Goal: Task Accomplishment & Management: Use online tool/utility

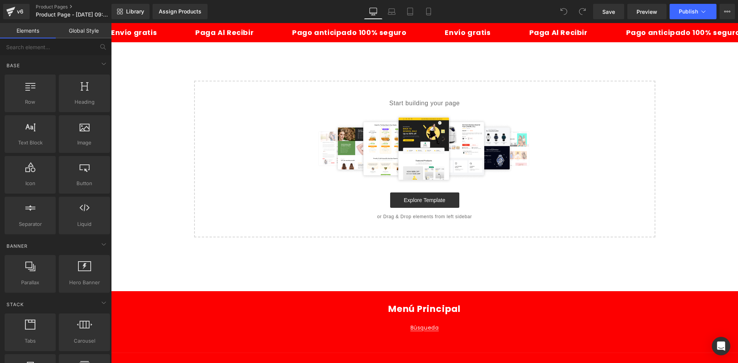
click at [428, 15] on link "Mobile" at bounding box center [428, 11] width 18 height 15
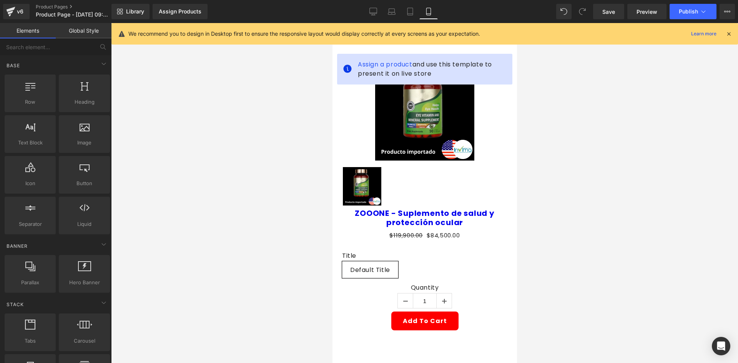
click at [726, 33] on icon at bounding box center [728, 33] width 7 height 7
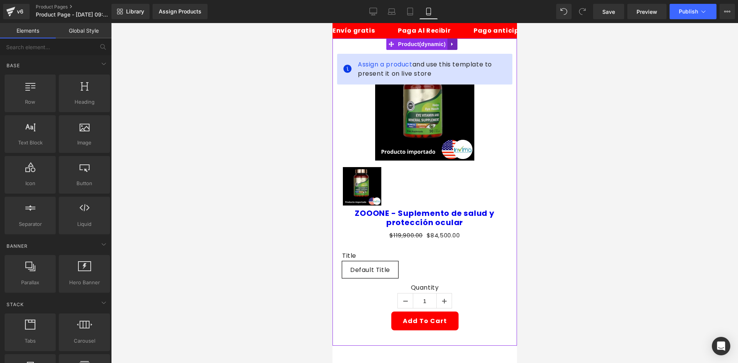
drag, startPoint x: 457, startPoint y: 47, endPoint x: 453, endPoint y: 43, distance: 5.2
click at [456, 47] on div "Assign a product and use this template to present it on live store Sale Off (P)…" at bounding box center [424, 191] width 184 height 307
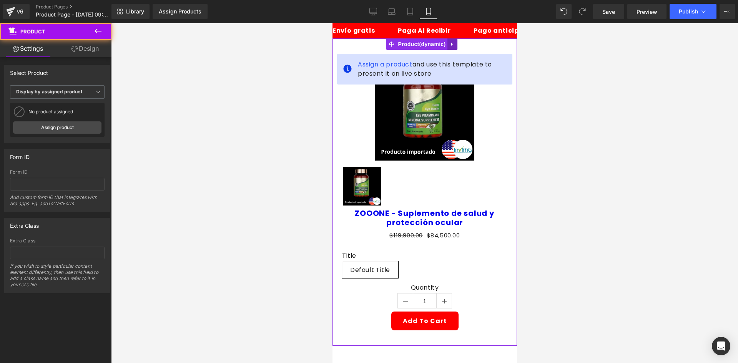
click at [453, 43] on icon at bounding box center [451, 44] width 5 height 6
click at [460, 42] on link at bounding box center [457, 44] width 10 height 12
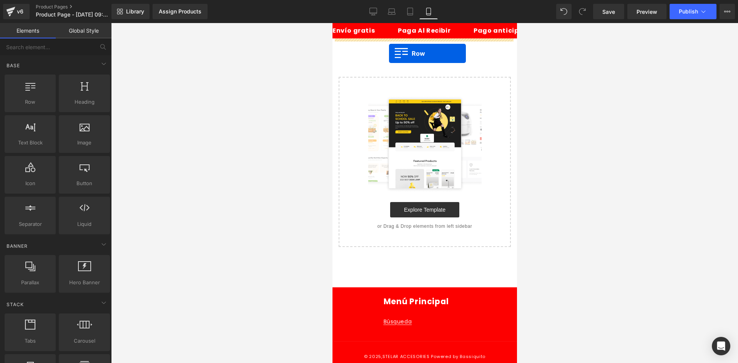
drag, startPoint x: 439, startPoint y: 101, endPoint x: 388, endPoint y: 53, distance: 70.1
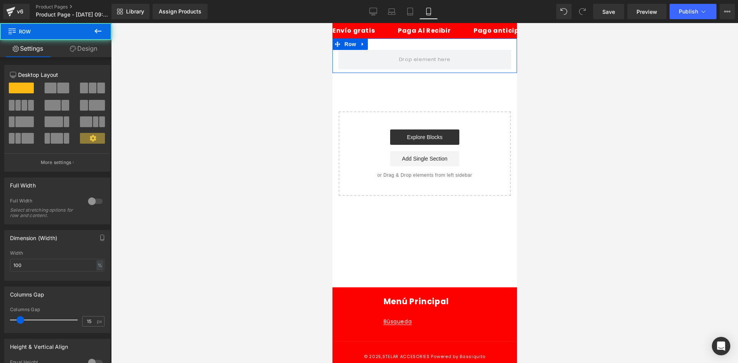
click at [90, 55] on link "Design" at bounding box center [84, 48] width 56 height 17
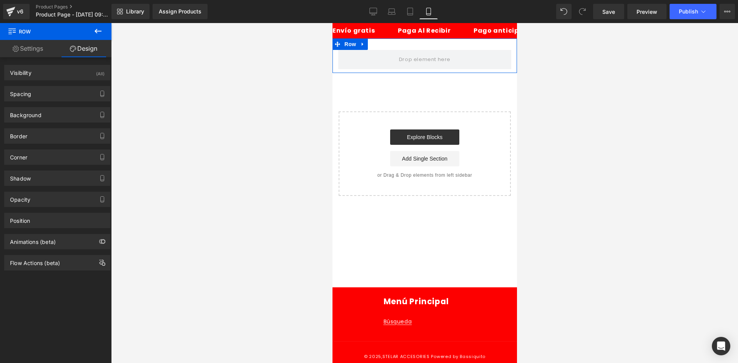
click at [91, 81] on div "Spacing Margin 0px 0 auto auto 0px 0 auto auto Padding 30px 30 0px 0 10px 10 0p…" at bounding box center [57, 90] width 115 height 21
drag, startPoint x: 88, startPoint y: 75, endPoint x: 88, endPoint y: 81, distance: 5.8
click at [88, 75] on div "Visibility (All)" at bounding box center [57, 72] width 105 height 15
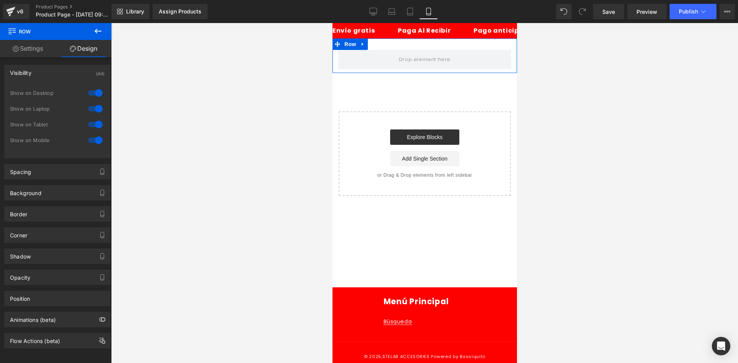
click at [87, 87] on div at bounding box center [95, 93] width 18 height 12
click at [89, 108] on div at bounding box center [95, 109] width 18 height 12
click at [97, 34] on icon at bounding box center [97, 31] width 9 height 9
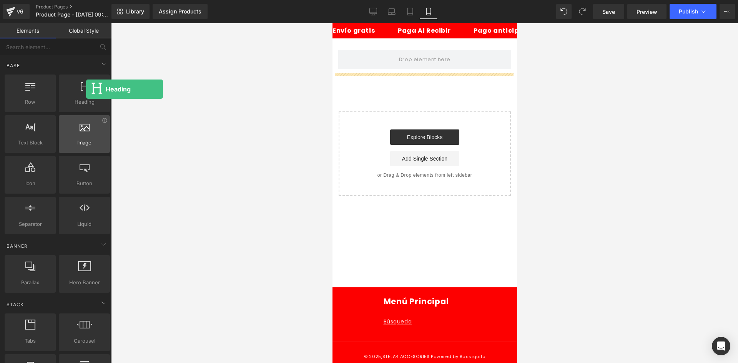
drag, startPoint x: 86, startPoint y: 89, endPoint x: 80, endPoint y: 119, distance: 30.7
click at [85, 90] on div at bounding box center [84, 89] width 46 height 17
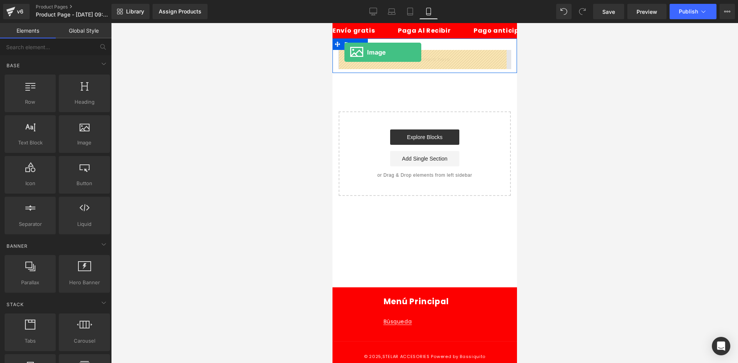
drag, startPoint x: 407, startPoint y: 159, endPoint x: 344, endPoint y: 52, distance: 123.9
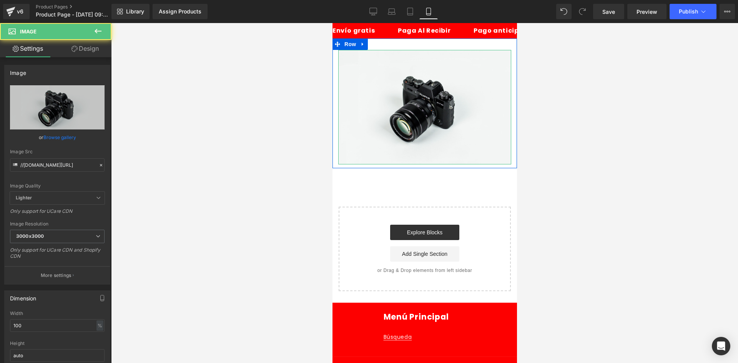
click at [82, 53] on link "Design" at bounding box center [85, 48] width 56 height 17
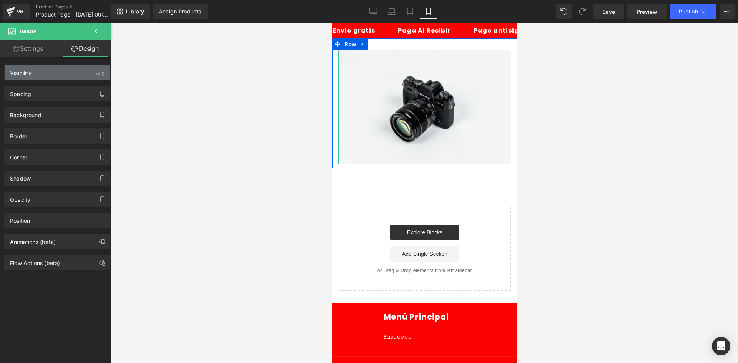
drag, startPoint x: 98, startPoint y: 69, endPoint x: 94, endPoint y: 74, distance: 6.6
click at [97, 69] on div "(All)" at bounding box center [100, 71] width 8 height 13
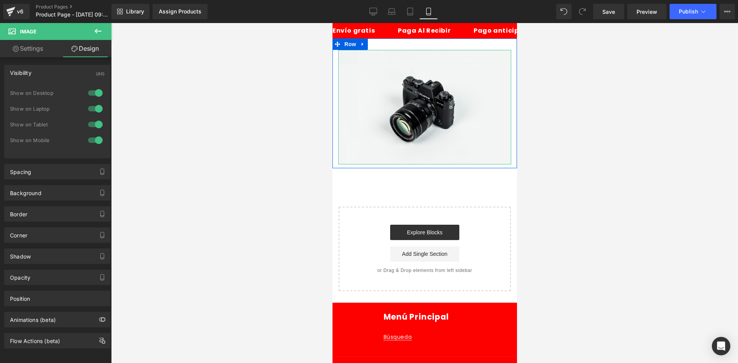
click at [91, 91] on div at bounding box center [95, 93] width 18 height 12
drag, startPoint x: 88, startPoint y: 106, endPoint x: 62, endPoint y: 72, distance: 42.8
click at [87, 104] on div at bounding box center [95, 109] width 18 height 12
click at [31, 49] on link "Settings" at bounding box center [28, 48] width 56 height 17
type input "auto"
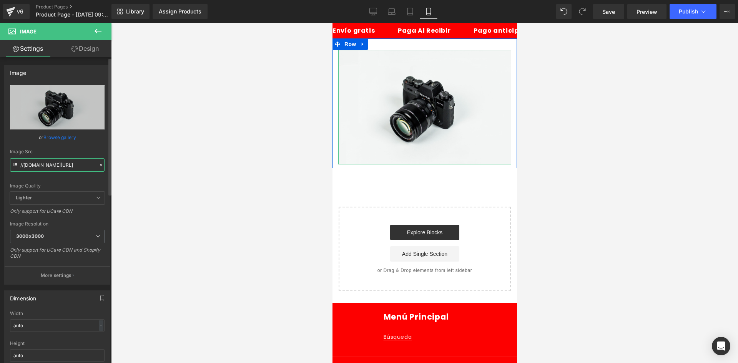
click at [54, 160] on input "//[DOMAIN_NAME][URL]" at bounding box center [57, 164] width 95 height 13
paste input "https://i.ibb.co/ZRyt88gV/Captura-de-pantalla-2025-09-02-085401.pn"
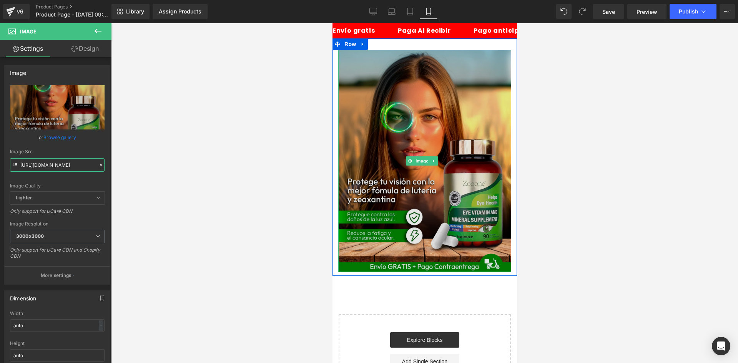
type input "[URL][DOMAIN_NAME]"
click at [385, 93] on img at bounding box center [424, 161] width 173 height 222
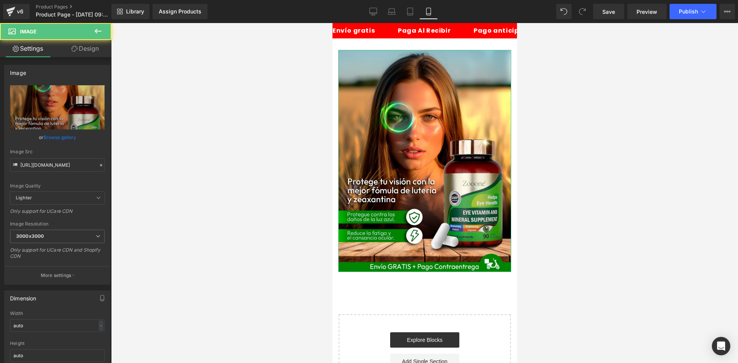
click at [101, 42] on link "Design" at bounding box center [85, 48] width 56 height 17
type input "0"
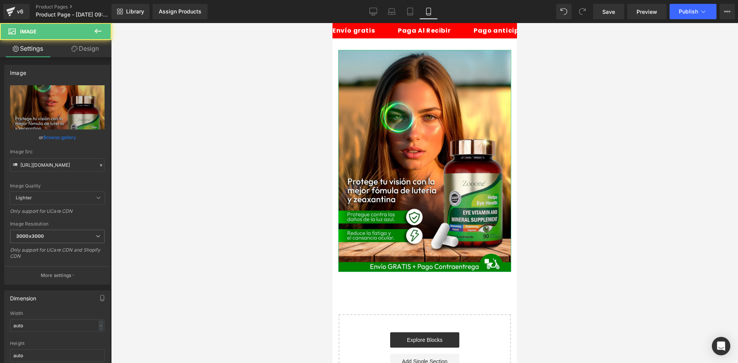
type input "0"
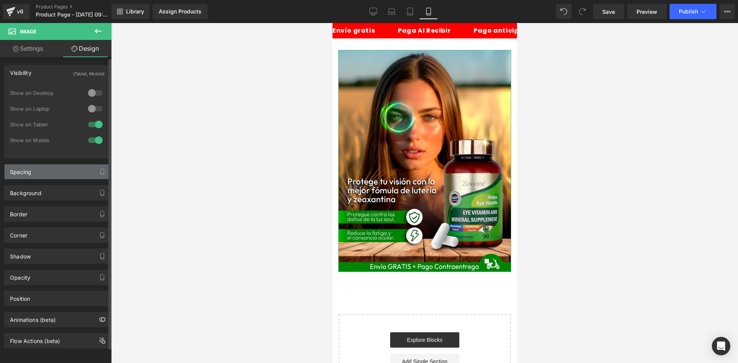
click at [57, 171] on div "Spacing" at bounding box center [57, 171] width 105 height 15
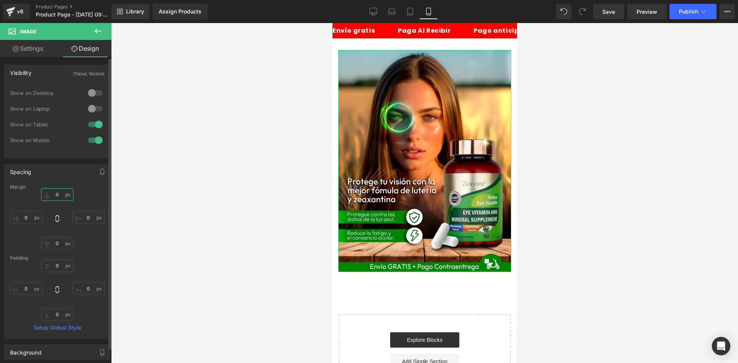
click at [58, 199] on input "0" at bounding box center [57, 194] width 32 height 13
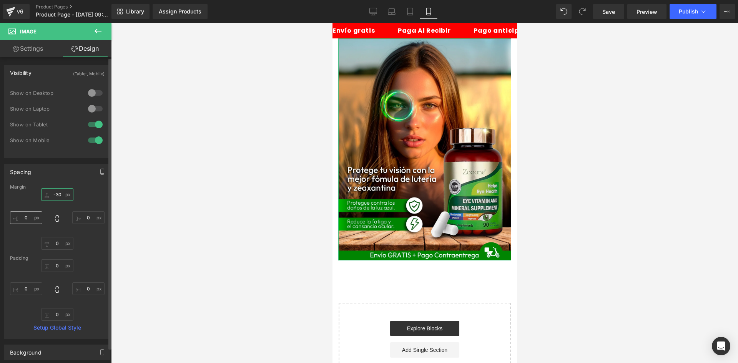
type input "-30"
click at [27, 217] on input "0" at bounding box center [26, 217] width 32 height 13
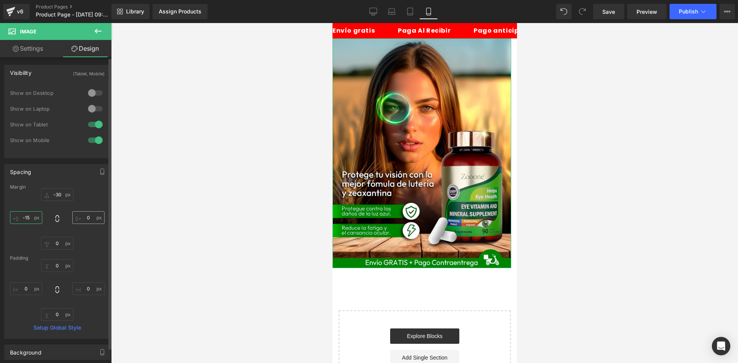
type input "-15"
click at [77, 222] on input "0" at bounding box center [88, 217] width 32 height 13
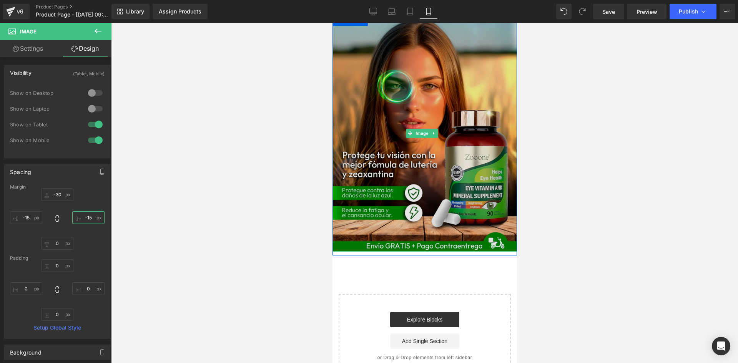
scroll to position [77, 0]
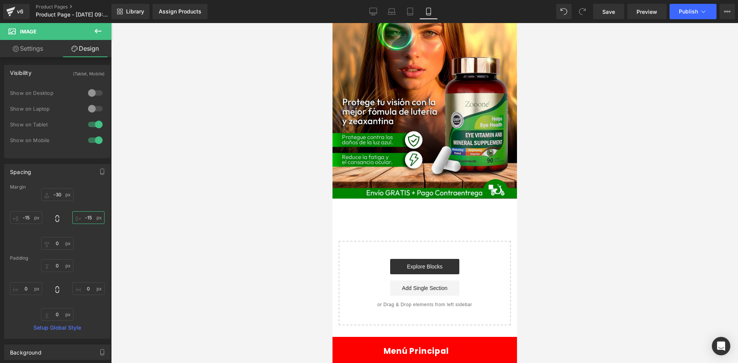
type input "-15"
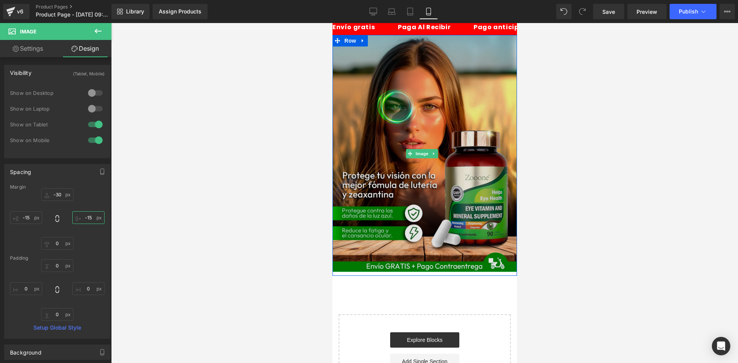
scroll to position [0, 0]
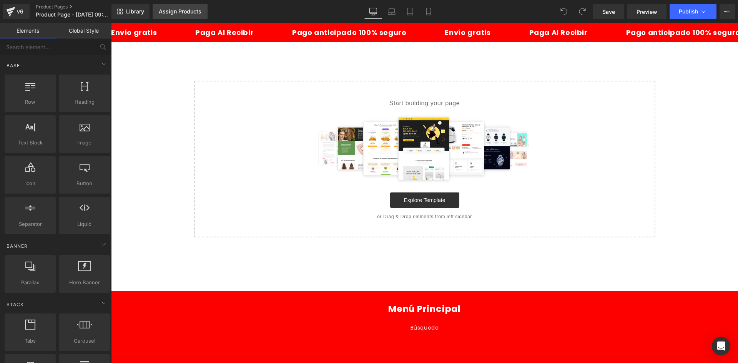
click at [194, 14] on div "Assign Products" at bounding box center [180, 11] width 43 height 6
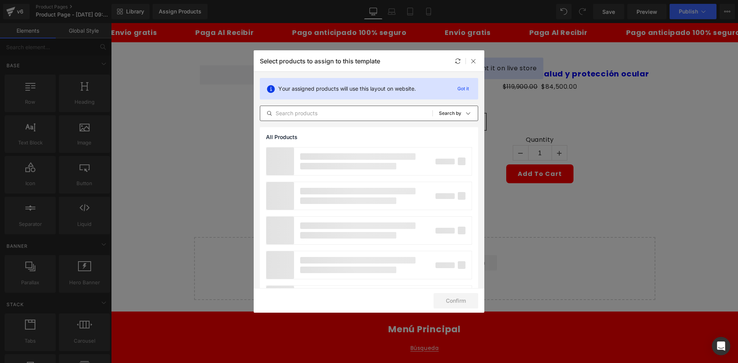
click at [297, 120] on div "All Products Shopify Collections Product Templates Shopify Collections Sort: Se…" at bounding box center [369, 113] width 218 height 15
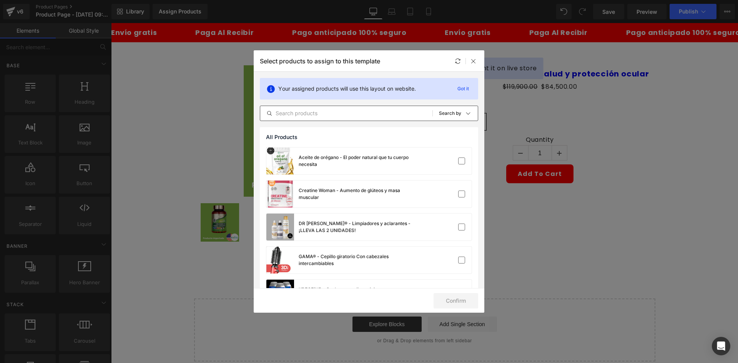
click at [295, 118] on div "All Products Shopify Collections Product Templates Shopify Collections Sort: Se…" at bounding box center [369, 113] width 218 height 15
click at [474, 62] on icon at bounding box center [473, 61] width 6 height 6
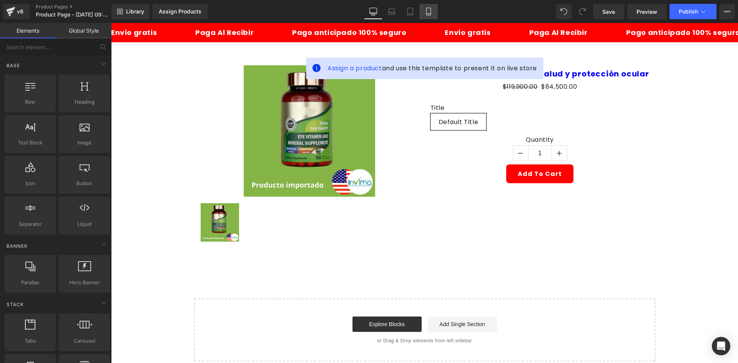
click at [425, 15] on link "Mobile" at bounding box center [428, 11] width 18 height 15
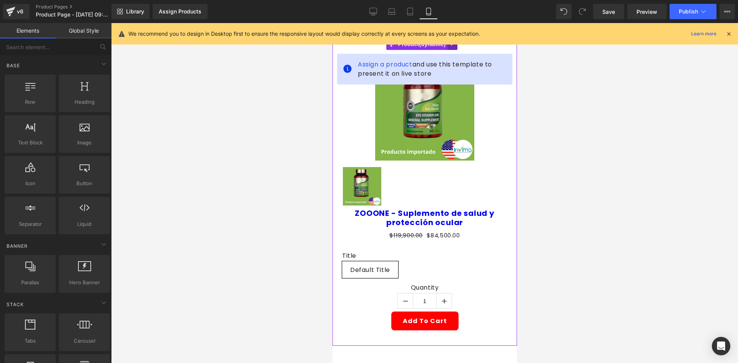
click at [453, 45] on icon at bounding box center [451, 44] width 5 height 6
click at [454, 46] on icon at bounding box center [456, 44] width 5 height 6
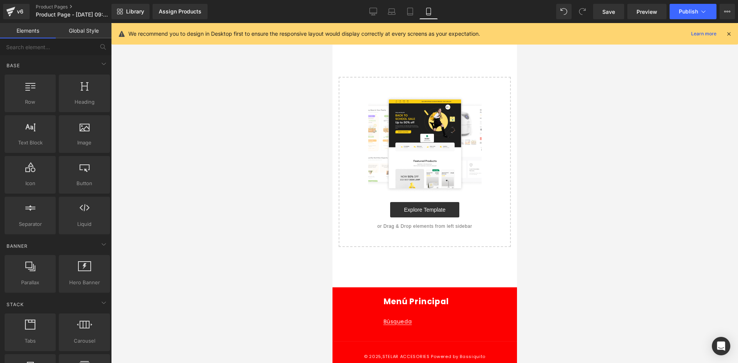
click at [727, 31] on icon at bounding box center [728, 33] width 7 height 7
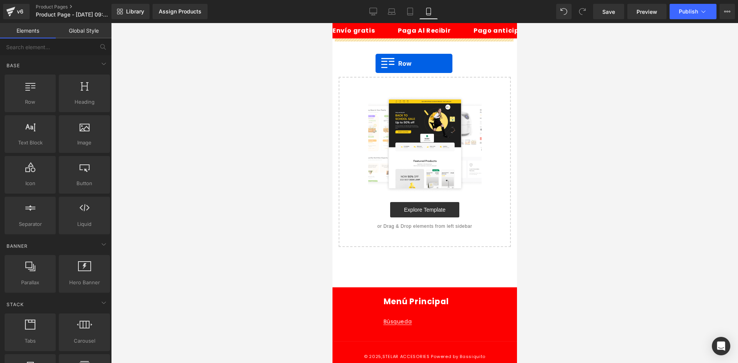
drag, startPoint x: 372, startPoint y: 116, endPoint x: 375, endPoint y: 63, distance: 52.3
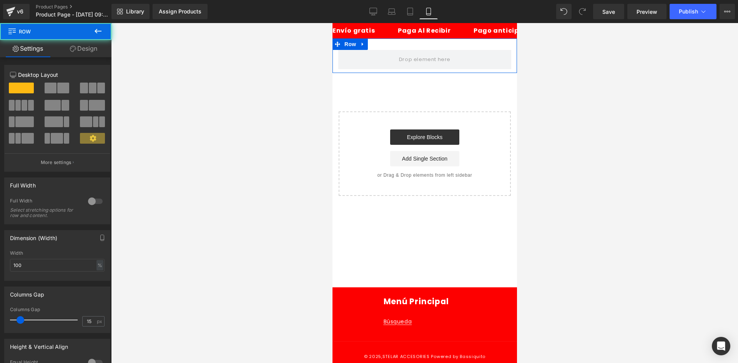
click at [91, 46] on link "Design" at bounding box center [84, 48] width 56 height 17
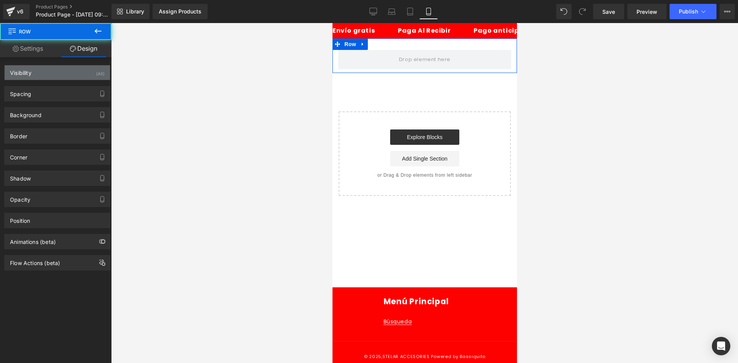
click at [80, 73] on div "Visibility (All)" at bounding box center [57, 72] width 105 height 15
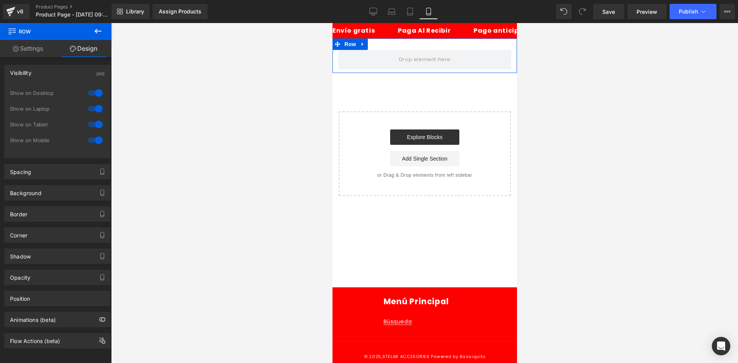
click at [91, 96] on div at bounding box center [95, 93] width 18 height 12
click at [90, 110] on div at bounding box center [95, 109] width 18 height 12
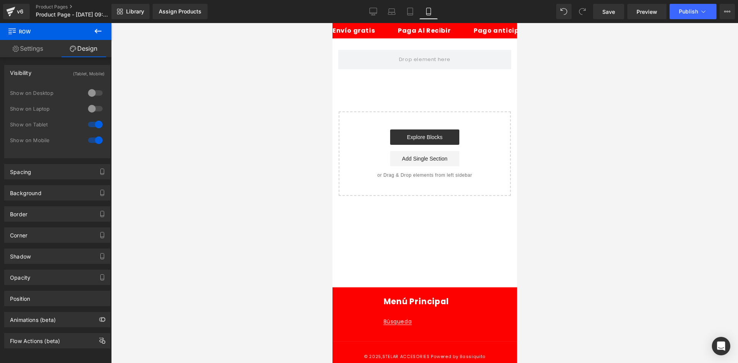
click at [100, 34] on icon at bounding box center [97, 31] width 9 height 9
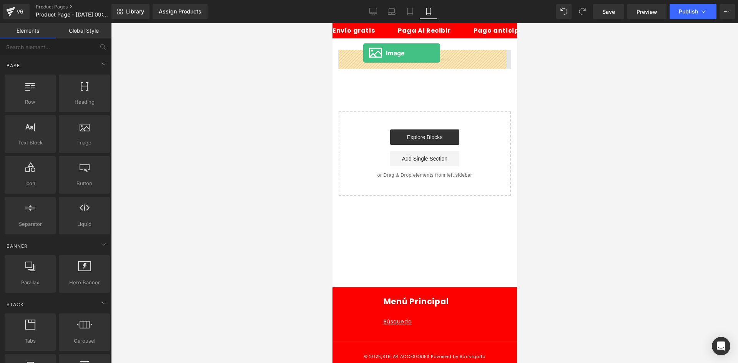
drag, startPoint x: 404, startPoint y: 164, endPoint x: 363, endPoint y: 54, distance: 117.7
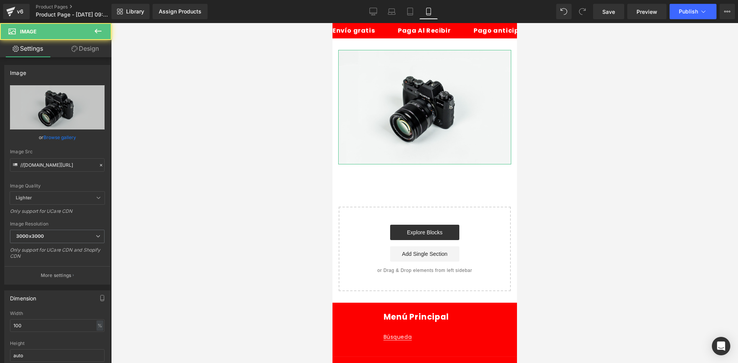
click at [82, 52] on link "Design" at bounding box center [85, 48] width 56 height 17
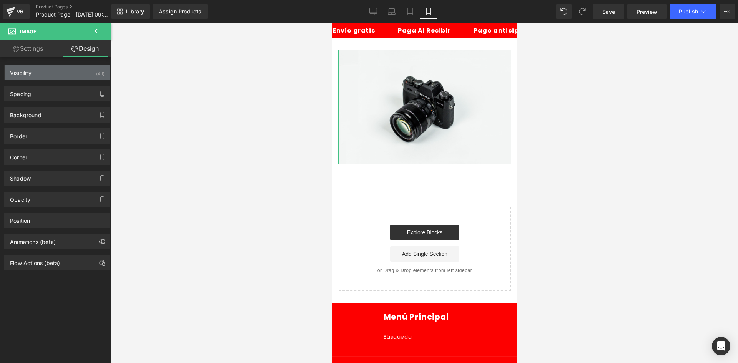
click at [85, 72] on div "Visibility (All)" at bounding box center [57, 72] width 105 height 15
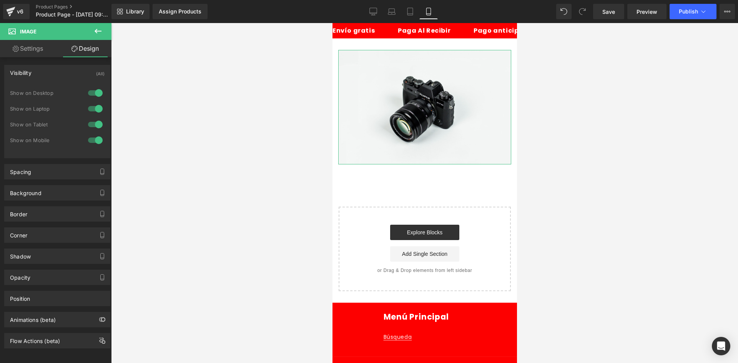
click at [90, 96] on div at bounding box center [95, 93] width 18 height 12
click at [87, 106] on div at bounding box center [95, 109] width 18 height 12
click at [48, 49] on link "Settings" at bounding box center [28, 48] width 56 height 17
type input "auto"
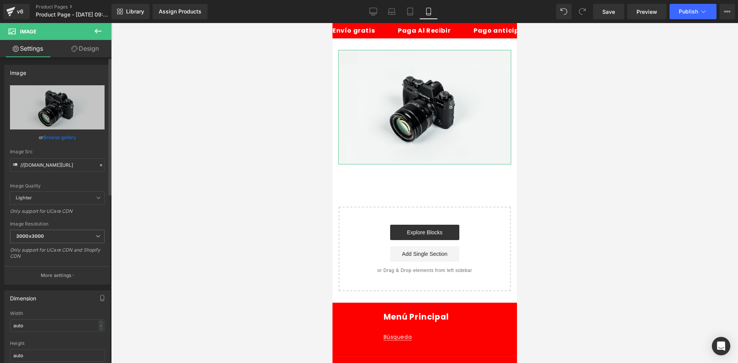
click at [65, 174] on div "Image Quality Lighter Lightest Lighter Lighter Lightest Only support for UCare …" at bounding box center [57, 138] width 95 height 106
click at [53, 162] on input "//[DOMAIN_NAME][URL]" at bounding box center [57, 164] width 95 height 13
paste input "[URL][DOMAIN_NAME]"
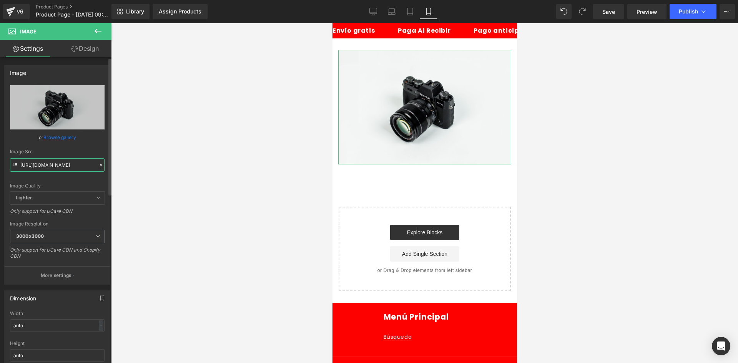
scroll to position [0, 87]
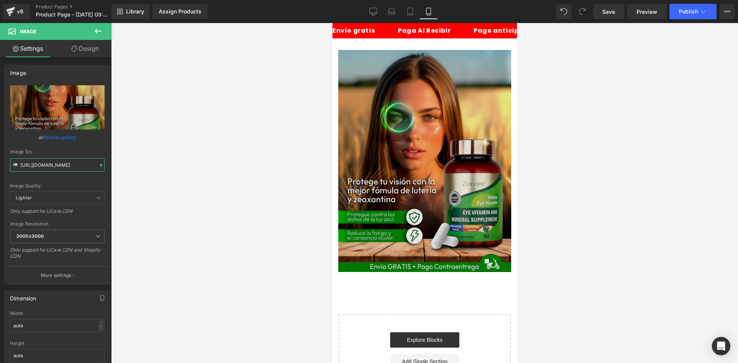
type input "[URL][DOMAIN_NAME]"
click at [385, 127] on img at bounding box center [424, 161] width 173 height 222
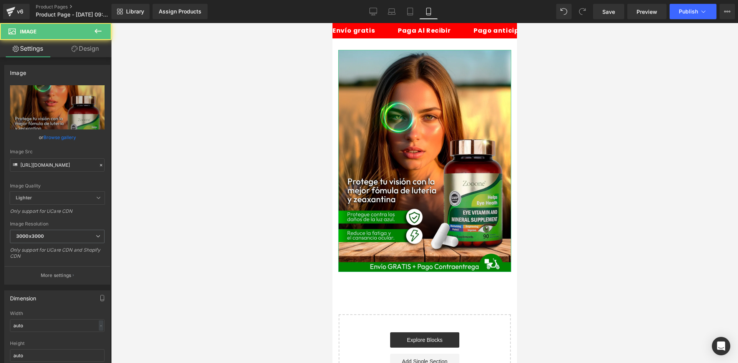
click at [90, 48] on link "Design" at bounding box center [85, 48] width 56 height 17
type input "0"
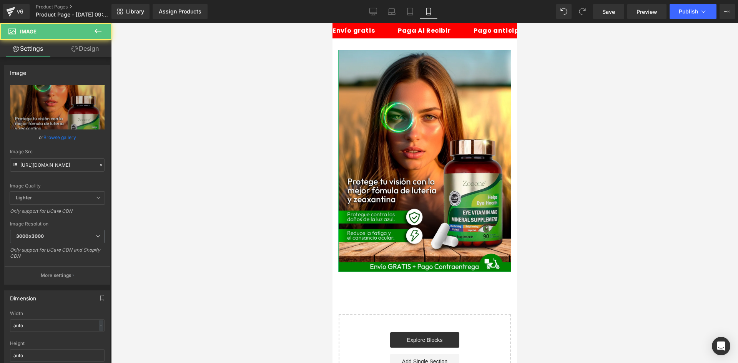
type input "0"
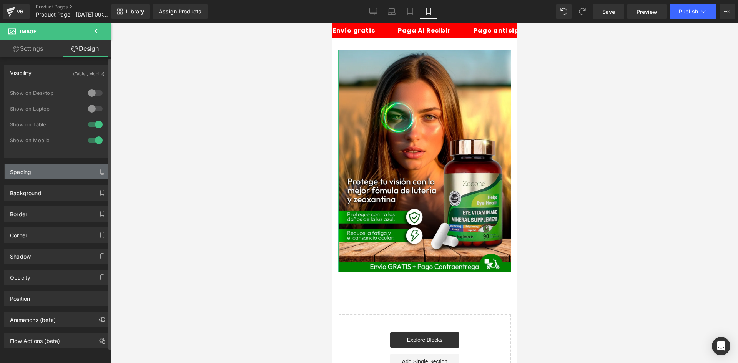
click at [61, 169] on div "Spacing" at bounding box center [57, 171] width 105 height 15
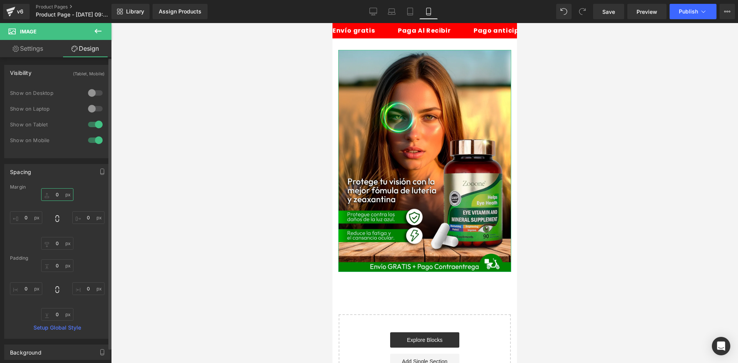
click at [59, 200] on input "0" at bounding box center [57, 194] width 32 height 13
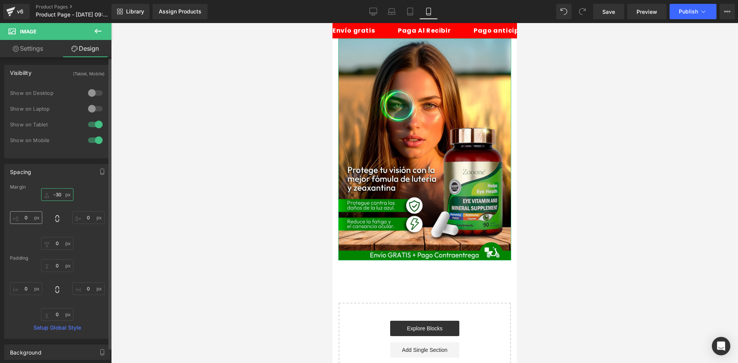
type input "-30"
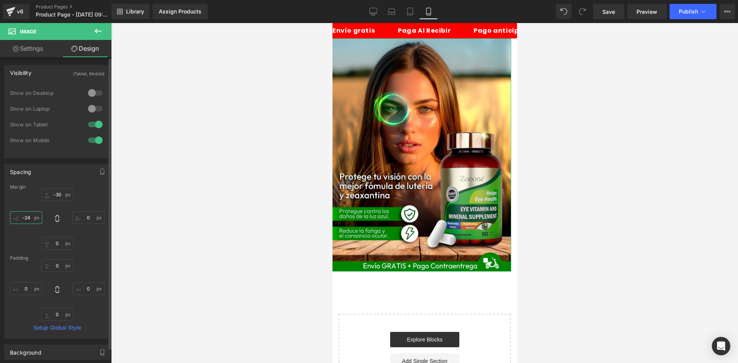
type input "-22"
click at [35, 219] on input "-22" at bounding box center [26, 217] width 32 height 13
click at [28, 222] on input "-22" at bounding box center [26, 217] width 32 height 13
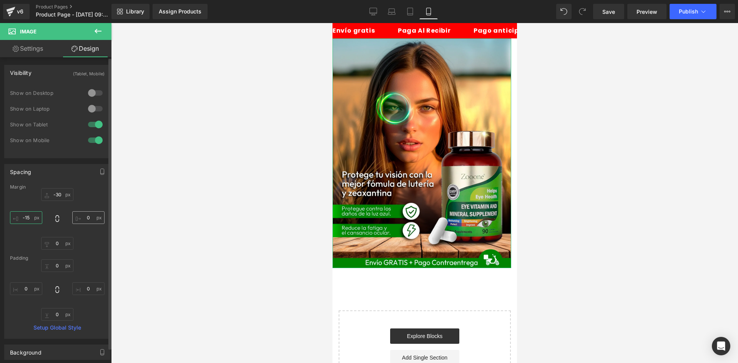
type input "-15"
click at [88, 219] on input "0" at bounding box center [88, 217] width 32 height 13
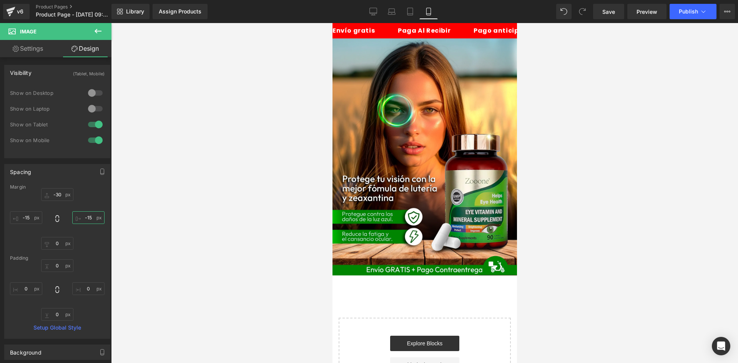
type input "-15"
click at [95, 36] on button at bounding box center [98, 31] width 27 height 17
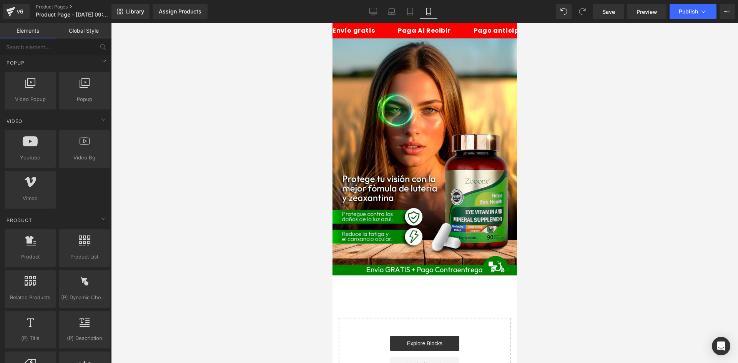
scroll to position [499, 0]
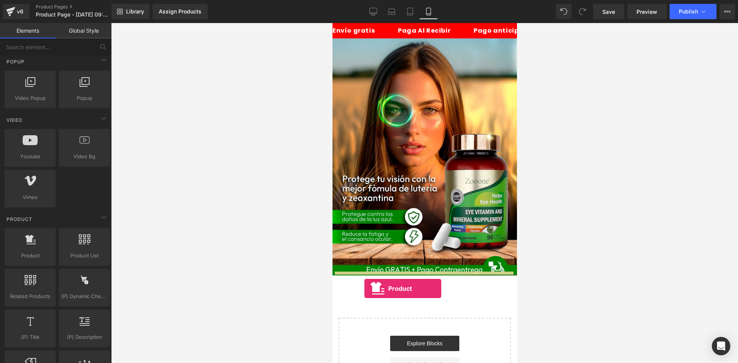
drag, startPoint x: 350, startPoint y: 272, endPoint x: 364, endPoint y: 283, distance: 17.2
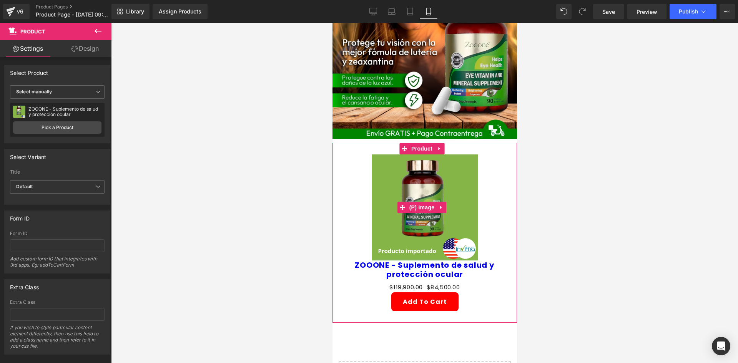
scroll to position [192, 0]
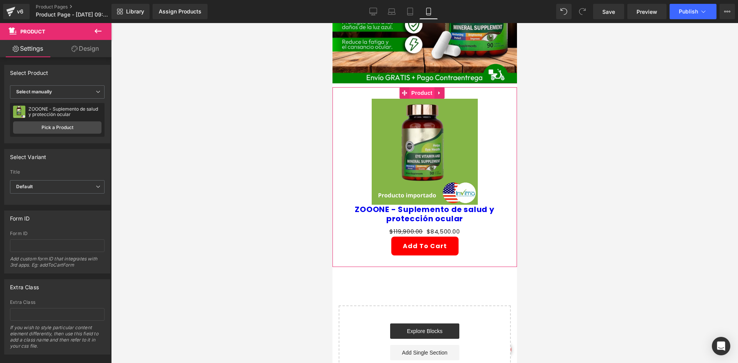
click at [429, 87] on span "Product" at bounding box center [421, 93] width 25 height 12
click at [98, 51] on link "Design" at bounding box center [85, 48] width 56 height 17
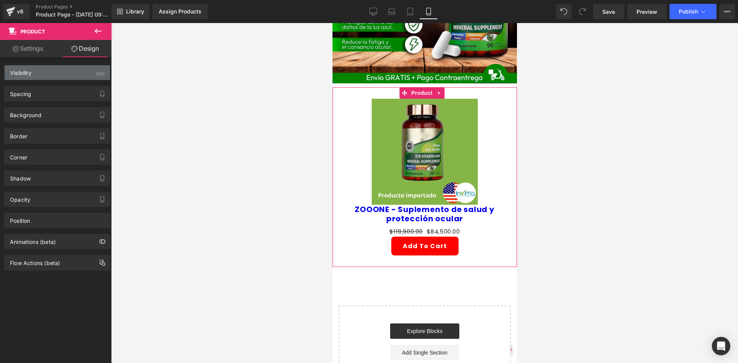
click at [99, 66] on div "(All)" at bounding box center [100, 71] width 8 height 13
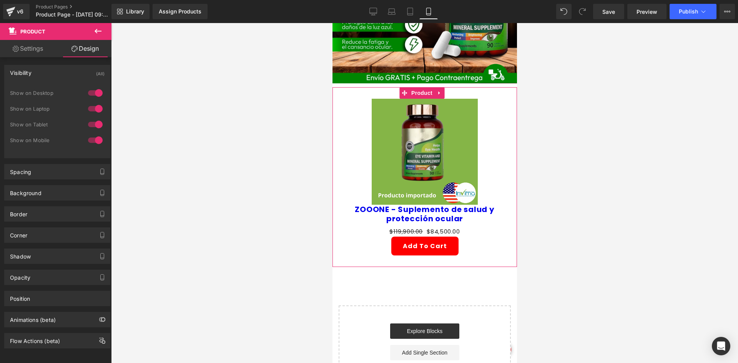
click at [101, 89] on div at bounding box center [95, 93] width 18 height 12
click at [91, 103] on div "0 Show on Desktop 1 Show on Laptop 1 Show on Tablet 1 Show on Mobile" at bounding box center [57, 118] width 95 height 67
click at [90, 106] on div at bounding box center [95, 109] width 18 height 12
click at [60, 189] on div "Background" at bounding box center [57, 193] width 105 height 15
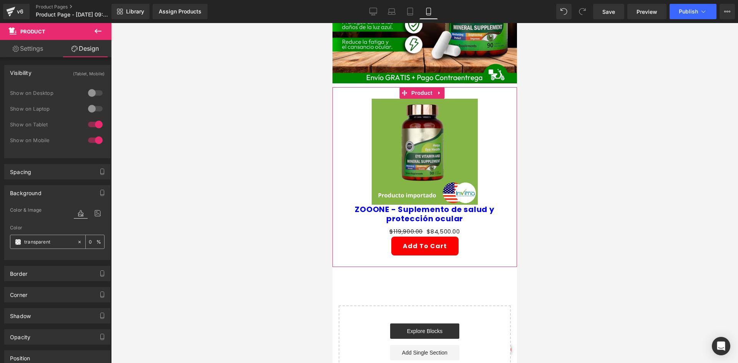
click at [59, 244] on input "transparent" at bounding box center [48, 242] width 49 height 8
click at [57, 240] on input "transparent" at bounding box center [48, 242] width 49 height 8
paste input "85b546"
type input "85b546"
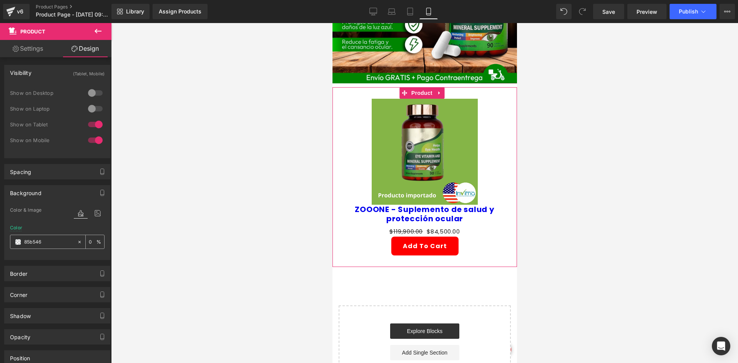
type input "100"
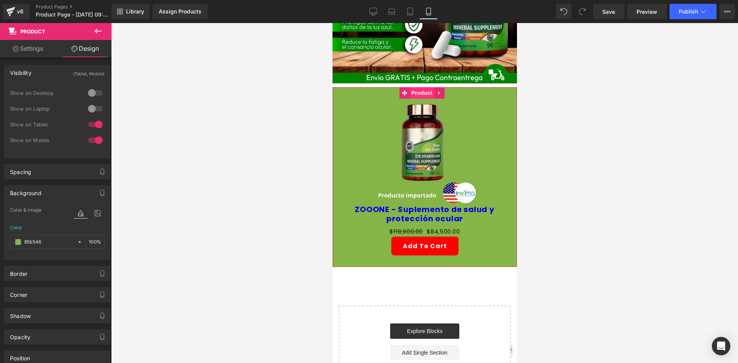
click at [414, 89] on span "Product" at bounding box center [421, 93] width 25 height 12
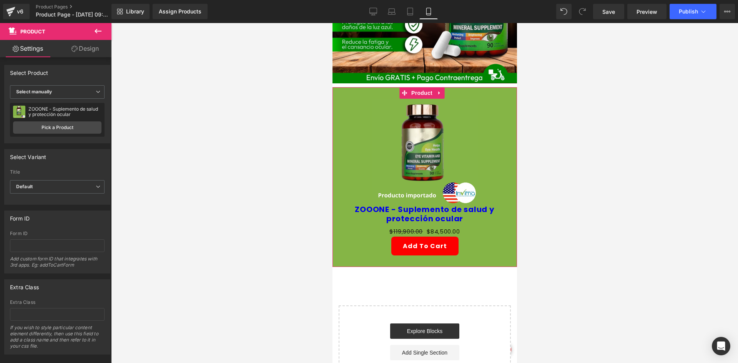
click at [87, 57] on link "Design" at bounding box center [85, 48] width 56 height 17
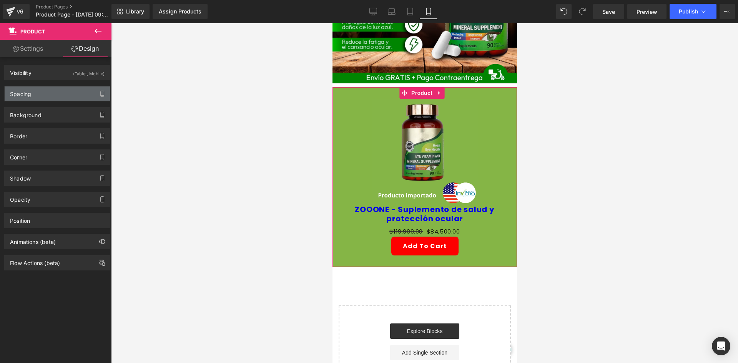
click at [71, 93] on div "Spacing" at bounding box center [57, 93] width 105 height 15
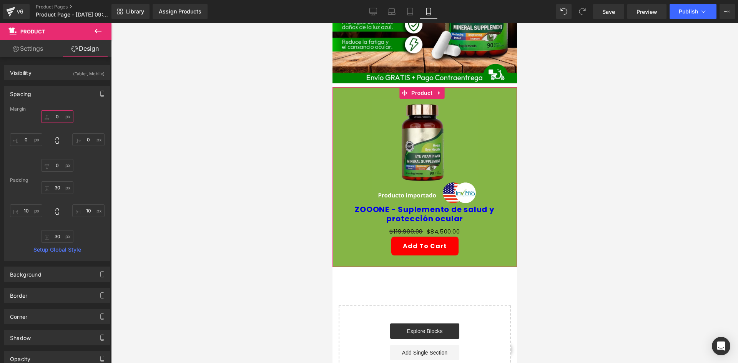
click at [62, 117] on input "0" at bounding box center [57, 116] width 32 height 13
type input "-10"
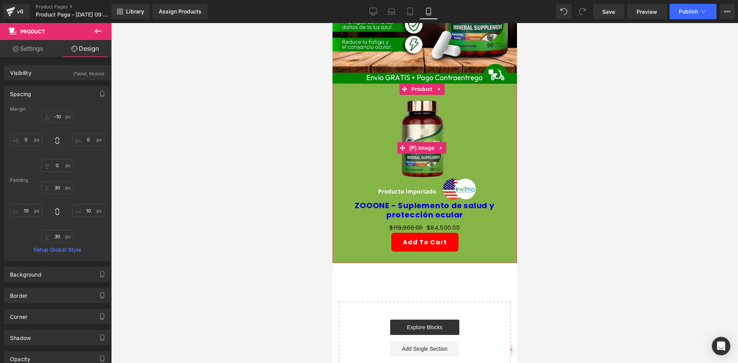
click at [427, 128] on img at bounding box center [424, 148] width 106 height 106
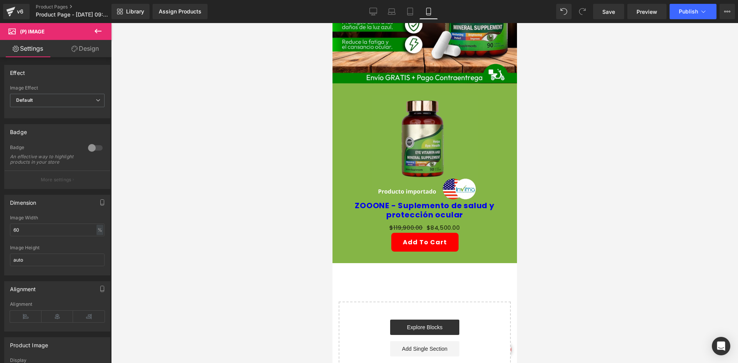
click at [88, 51] on link "Design" at bounding box center [85, 48] width 56 height 17
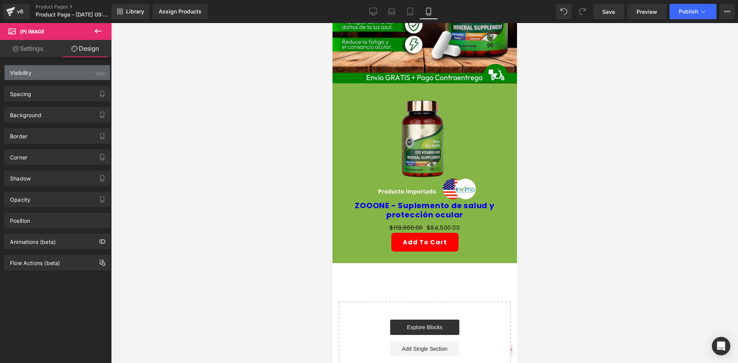
click at [67, 70] on div "Visibility (All)" at bounding box center [57, 72] width 105 height 15
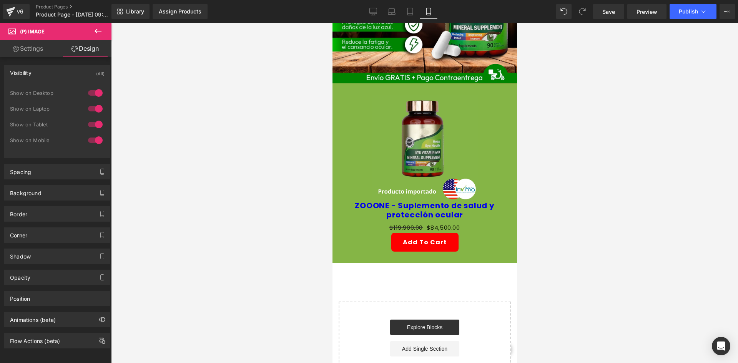
click at [88, 90] on div at bounding box center [95, 93] width 18 height 12
click at [89, 107] on div at bounding box center [95, 109] width 18 height 12
click at [32, 217] on div "Border" at bounding box center [57, 214] width 105 height 15
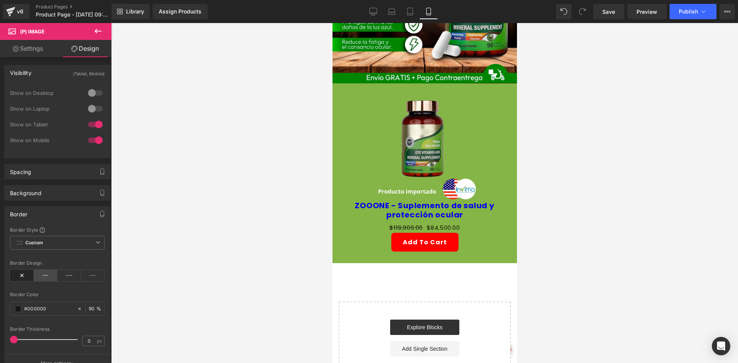
click at [39, 278] on icon at bounding box center [46, 276] width 24 height 12
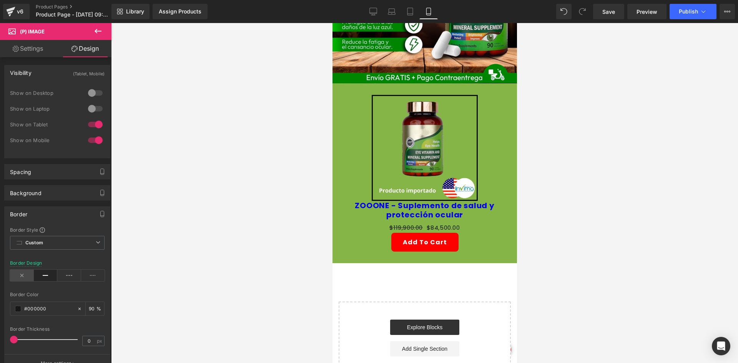
click at [21, 278] on icon at bounding box center [22, 276] width 24 height 12
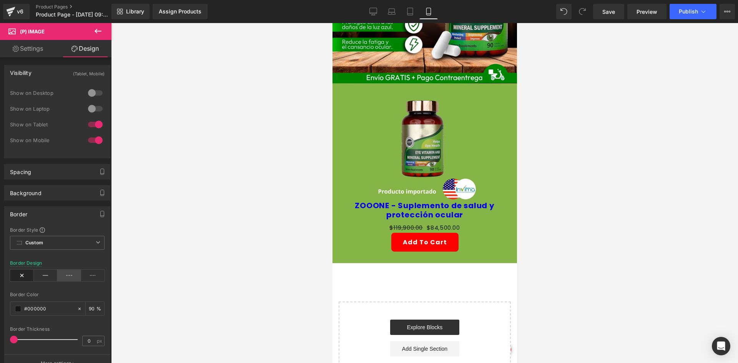
click at [71, 277] on icon at bounding box center [69, 276] width 24 height 12
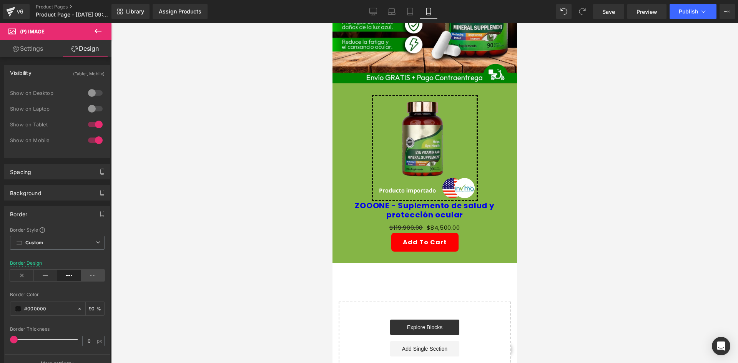
click at [91, 277] on icon at bounding box center [93, 276] width 24 height 12
click at [25, 278] on icon at bounding box center [22, 276] width 24 height 12
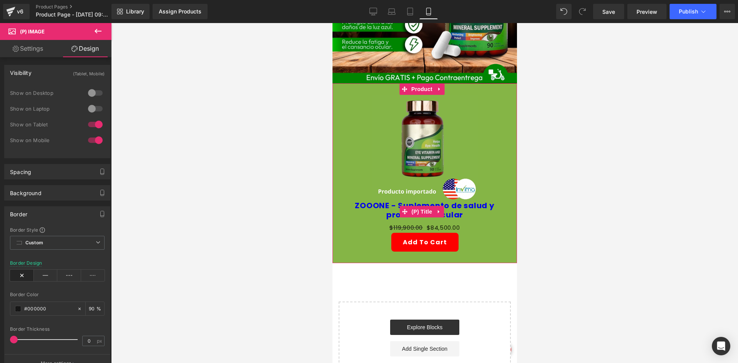
click at [409, 206] on span at bounding box center [404, 212] width 10 height 12
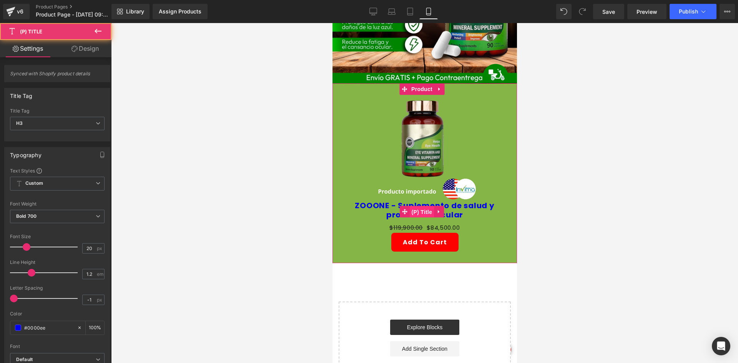
click at [421, 206] on span "(P) Title" at bounding box center [421, 212] width 25 height 12
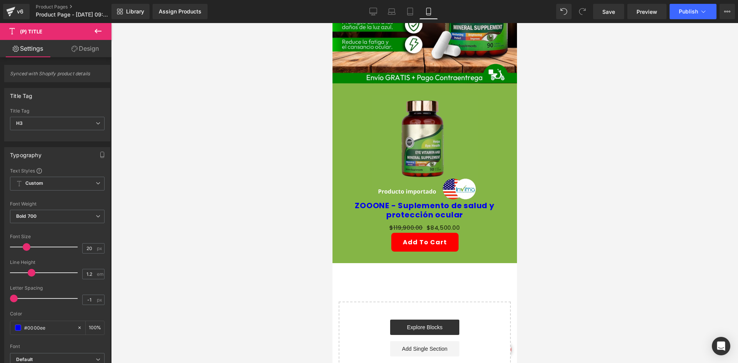
click at [79, 53] on link "Design" at bounding box center [85, 48] width 56 height 17
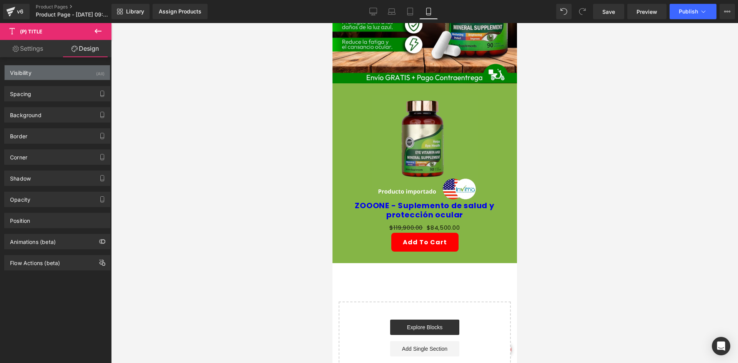
click at [70, 74] on div "Visibility (All)" at bounding box center [57, 72] width 105 height 15
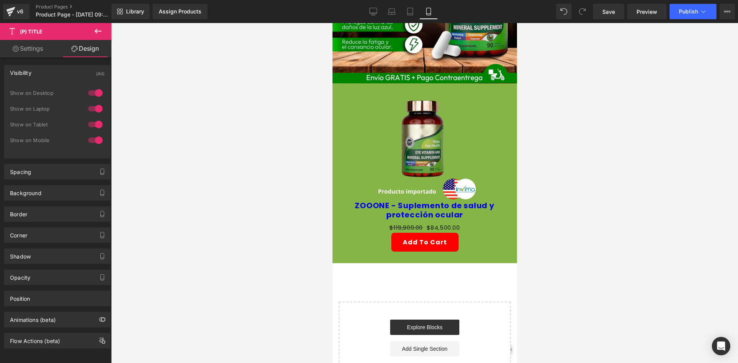
drag, startPoint x: 89, startPoint y: 93, endPoint x: 89, endPoint y: 112, distance: 18.8
click at [89, 94] on div at bounding box center [95, 93] width 18 height 12
click at [89, 112] on div at bounding box center [95, 109] width 18 height 12
click at [425, 206] on span "(P) Title" at bounding box center [421, 212] width 25 height 12
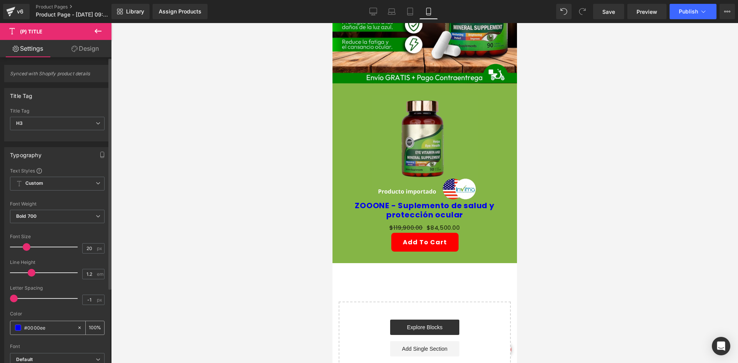
click at [18, 330] on span at bounding box center [18, 328] width 6 height 6
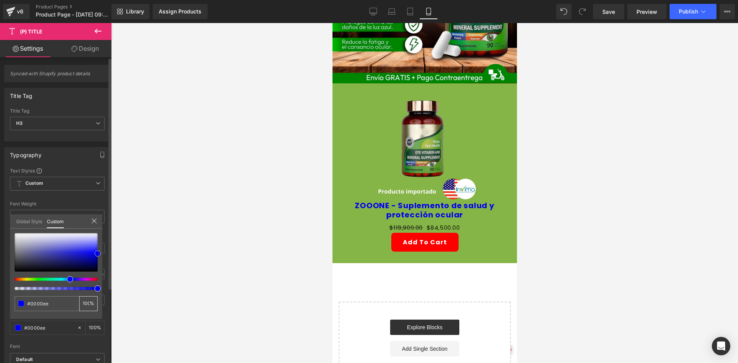
type input "#1010a7"
type input "#3030c9"
type input "#6464c3"
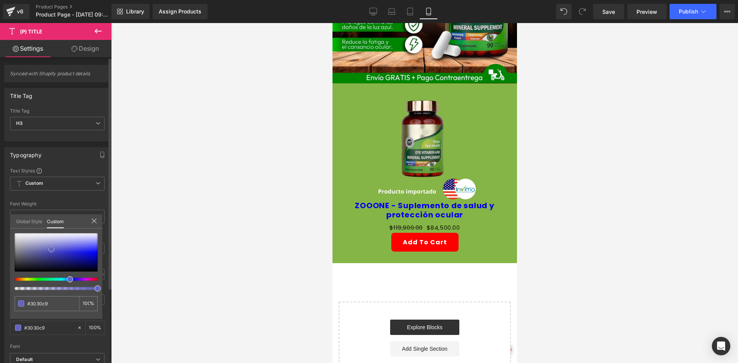
type input "#6464c3"
type input "#b2b2d6"
type input "#ffffff"
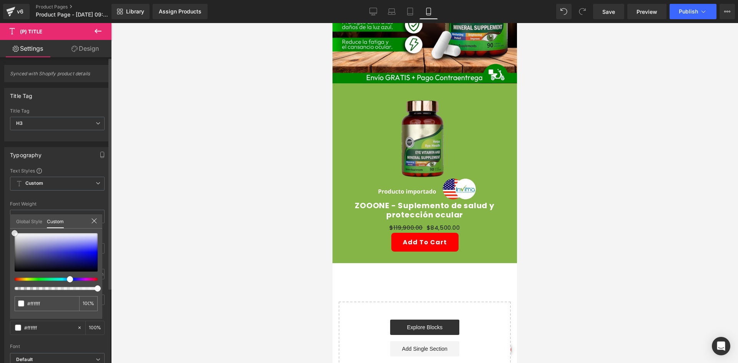
type input "#f4f4f5"
type input "#d1d1d5"
type input "#c0c0c7"
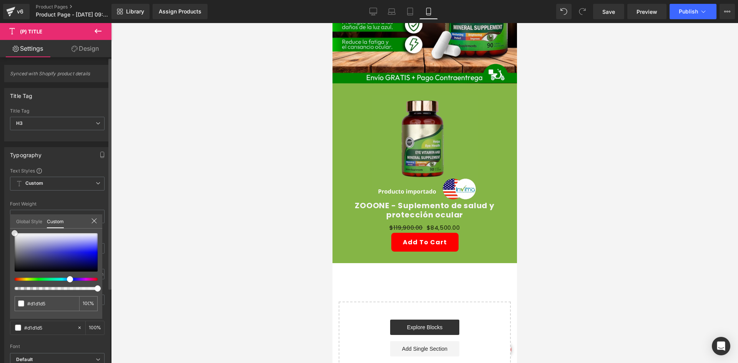
type input "#c0c0c7"
type input "#a2a2b3"
type input "#9696ab"
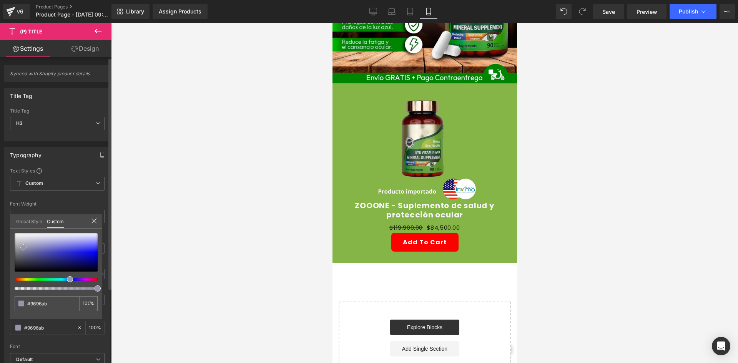
type input "#9797aa"
type input "#ceced3"
type input "#ffffff"
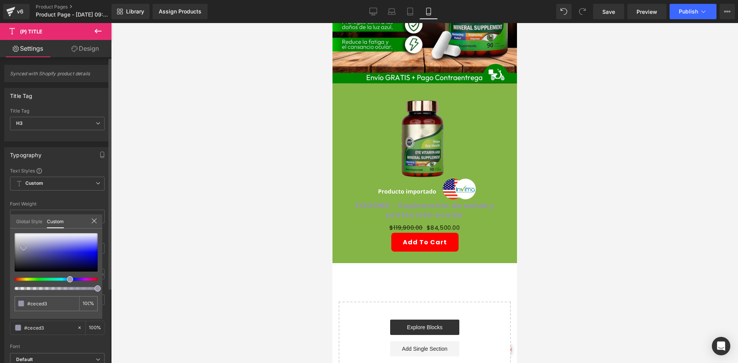
type input "#ffffff"
drag, startPoint x: 51, startPoint y: 249, endPoint x: 10, endPoint y: 221, distance: 50.0
click at [6, 224] on div "Typography Text Styles Custom Custom Setup Global Style Custom Setup Global Sty…" at bounding box center [57, 273] width 115 height 264
click at [191, 162] on div at bounding box center [424, 193] width 627 height 340
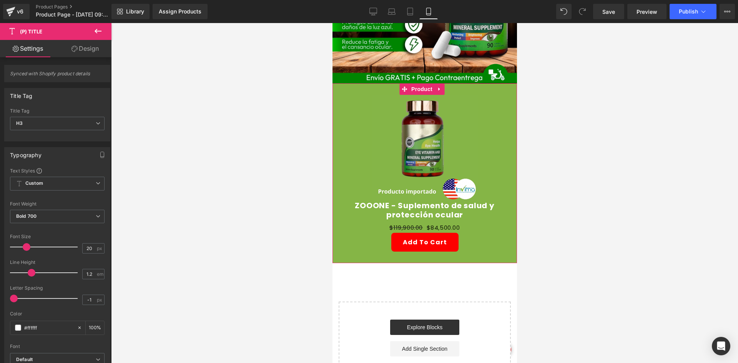
click at [443, 223] on span "(P) Price" at bounding box center [440, 227] width 22 height 9
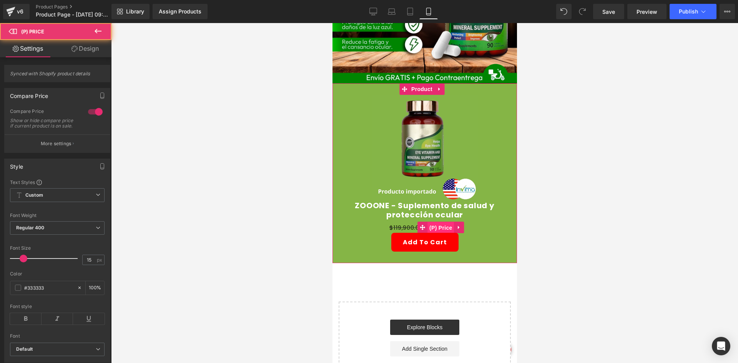
click at [443, 222] on span "(P) Price" at bounding box center [440, 228] width 27 height 12
click at [438, 222] on span "(P) Price" at bounding box center [440, 228] width 27 height 12
click at [76, 45] on link "Design" at bounding box center [85, 48] width 56 height 17
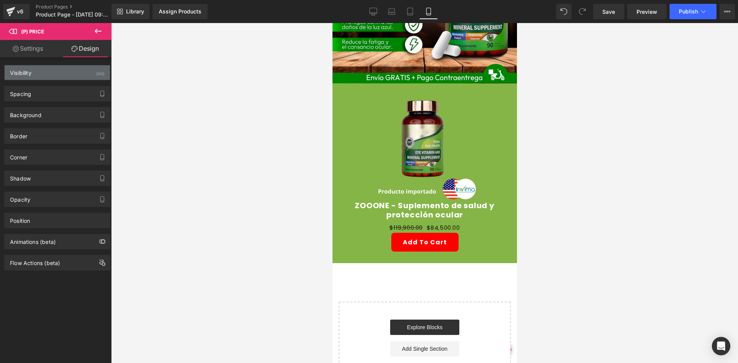
click at [36, 77] on div "Visibility (All)" at bounding box center [57, 72] width 105 height 15
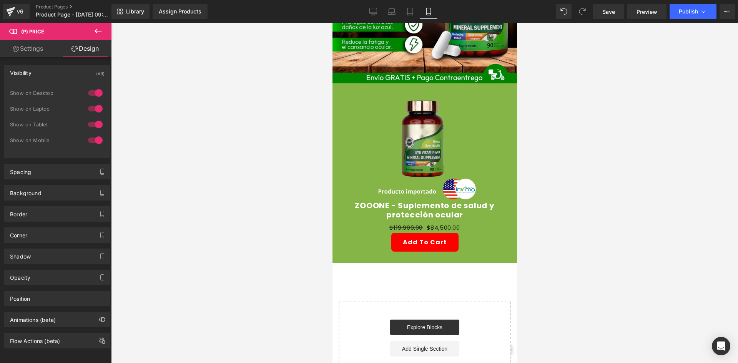
drag, startPoint x: 85, startPoint y: 91, endPoint x: 87, endPoint y: 105, distance: 14.3
click at [86, 92] on div at bounding box center [95, 93] width 18 height 12
click at [88, 106] on div at bounding box center [95, 109] width 18 height 12
click at [440, 222] on span "(P) Price" at bounding box center [440, 228] width 27 height 12
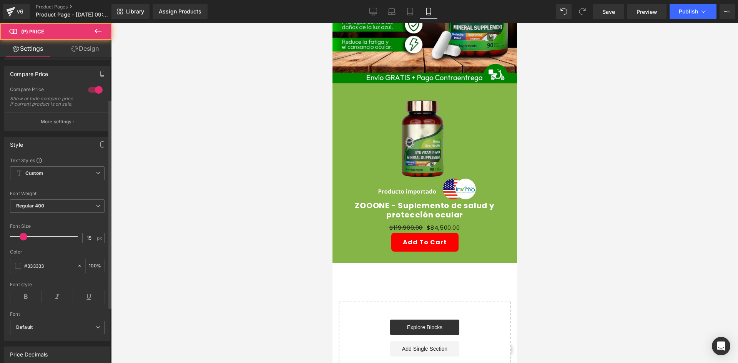
scroll to position [77, 0]
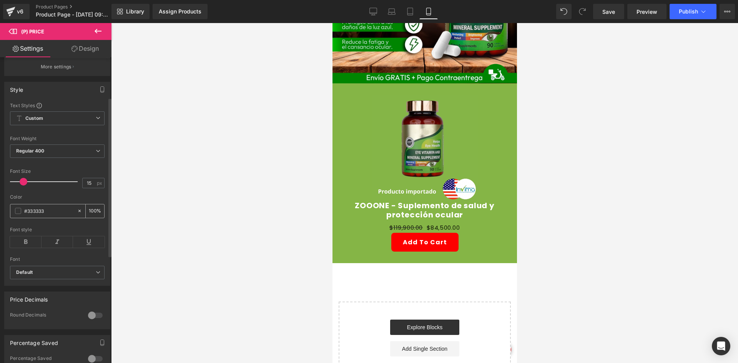
click at [18, 214] on span at bounding box center [18, 211] width 6 height 6
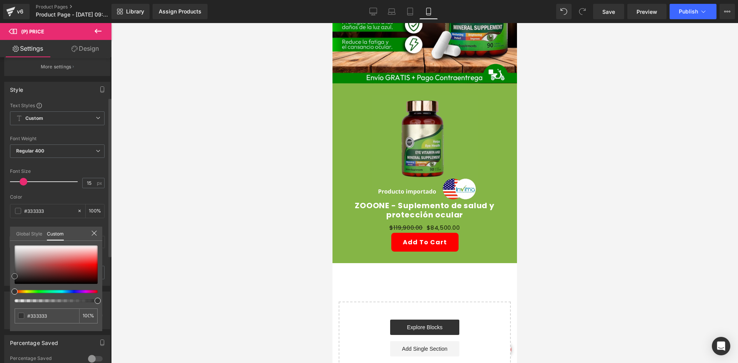
type input "#db9393"
type input "#da9999"
type input "#e1b6b6"
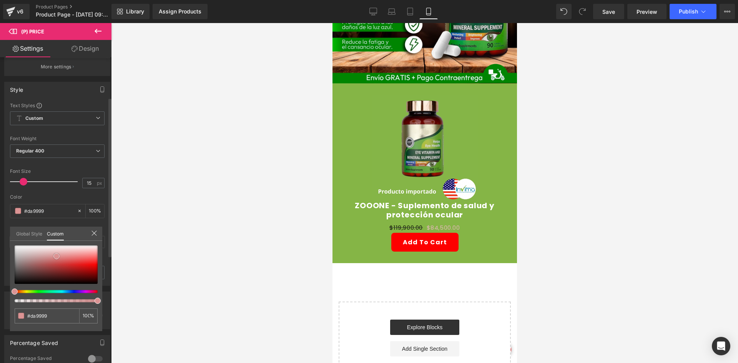
type input "#e1b6b6"
type input "#e9d2d2"
type input "#f3ebeb"
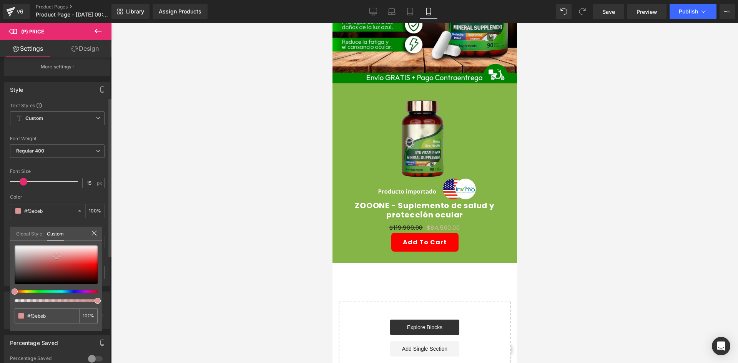
type input "#ffffff"
drag, startPoint x: 56, startPoint y: 256, endPoint x: 2, endPoint y: 227, distance: 62.0
click at [2, 227] on div "Style Text Styles Custom Custom Setup Global Style Custom Setup Global Style Th…" at bounding box center [57, 181] width 115 height 210
click at [177, 226] on div at bounding box center [424, 193] width 627 height 340
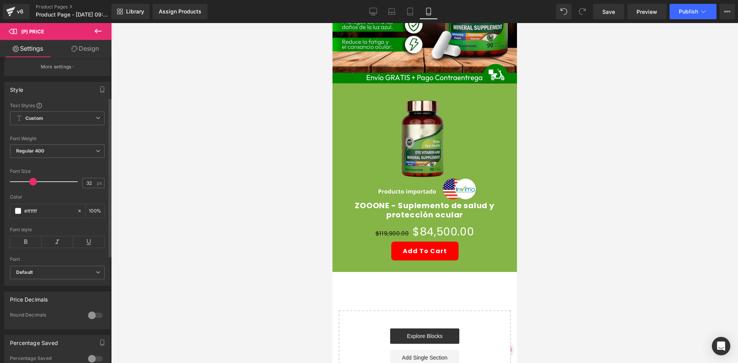
type input "33"
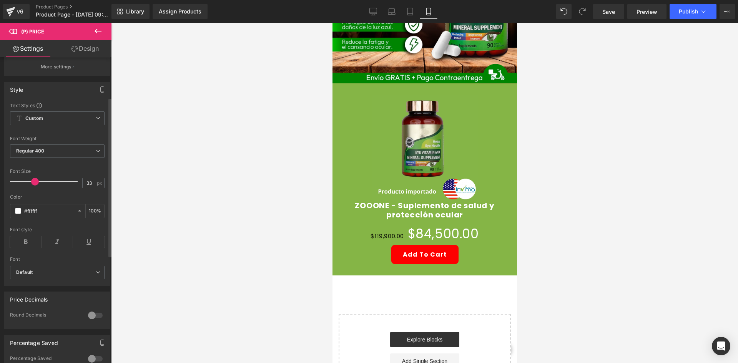
drag, startPoint x: 22, startPoint y: 187, endPoint x: 33, endPoint y: 190, distance: 11.4
click at [33, 186] on span at bounding box center [35, 182] width 8 height 8
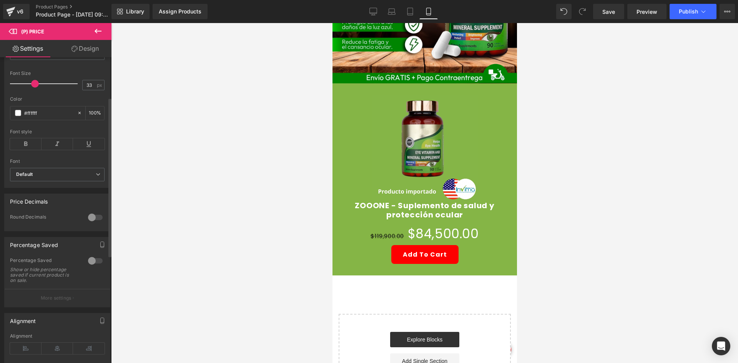
scroll to position [192, 0]
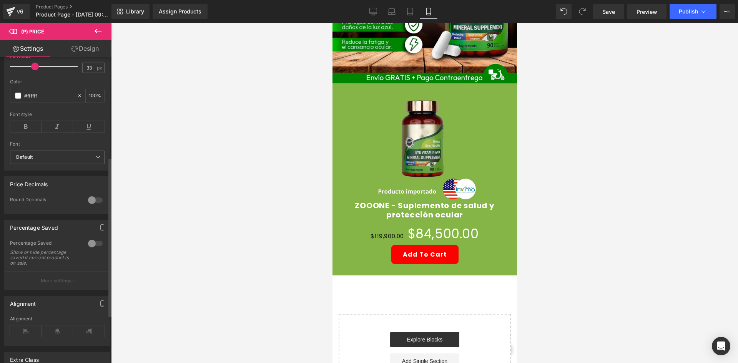
click at [93, 250] on div at bounding box center [95, 243] width 18 height 12
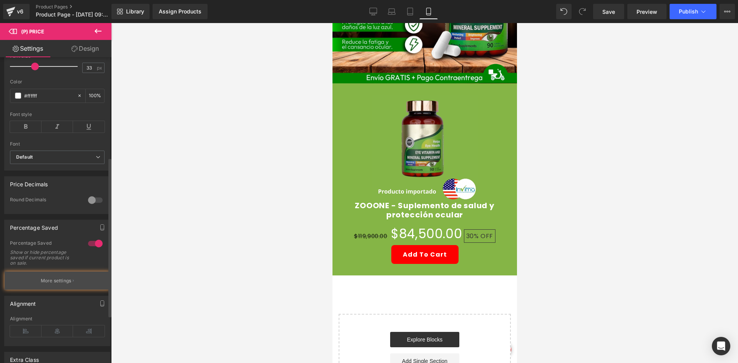
click at [64, 284] on p "More settings" at bounding box center [56, 280] width 31 height 7
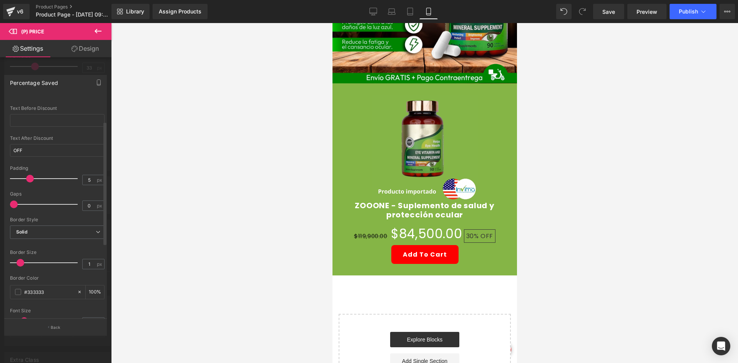
scroll to position [77, 0]
click at [15, 294] on div "#333333" at bounding box center [43, 296] width 66 height 13
click at [19, 297] on span at bounding box center [18, 297] width 6 height 6
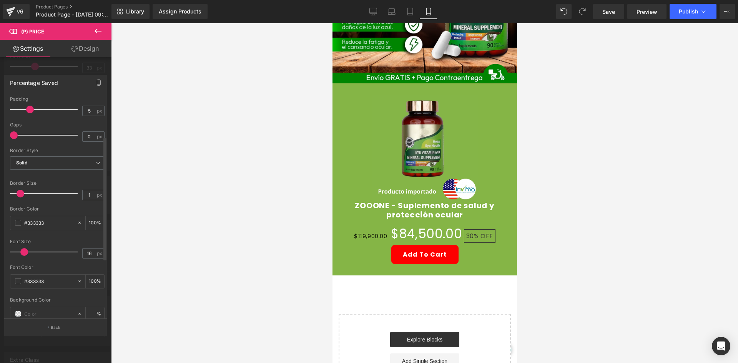
scroll to position [115, 0]
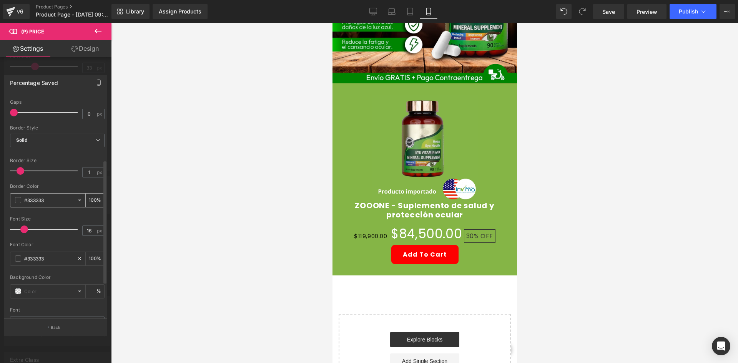
click at [18, 198] on span at bounding box center [18, 200] width 6 height 6
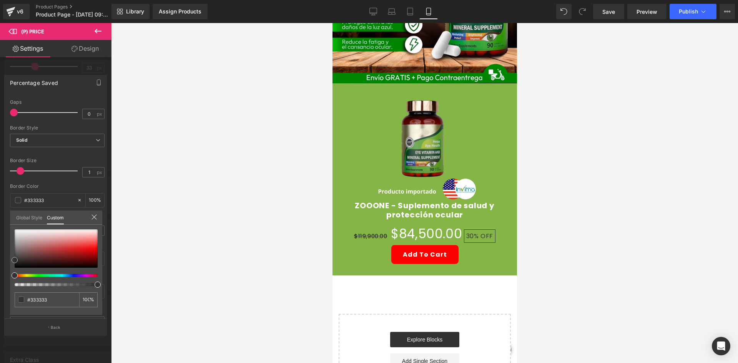
type input "#9e4242"
type input "#954040"
type input "#842e2e"
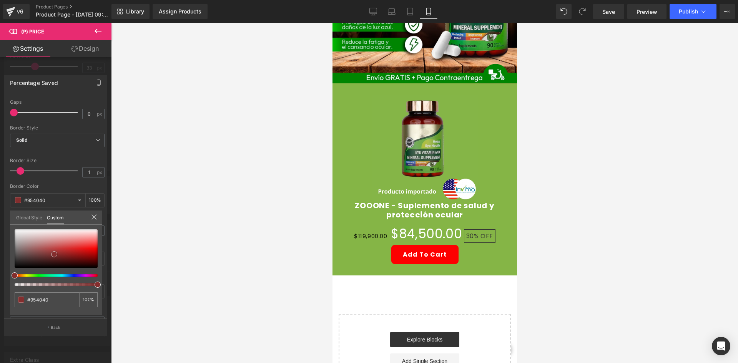
type input "#842e2e"
type input "#7e1f1f"
type input "#930f0f"
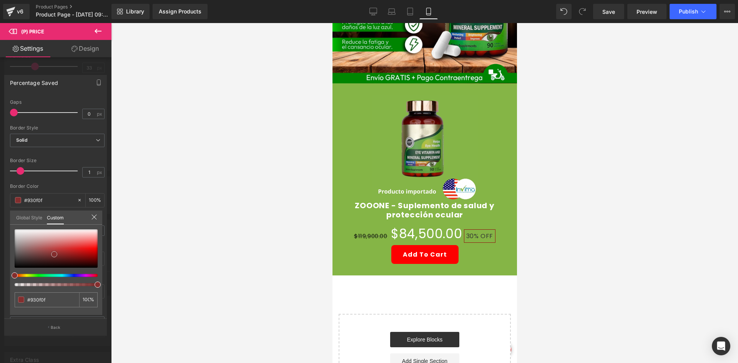
type input "#cc0000"
type input "#f90000"
type input "#ff0a0a"
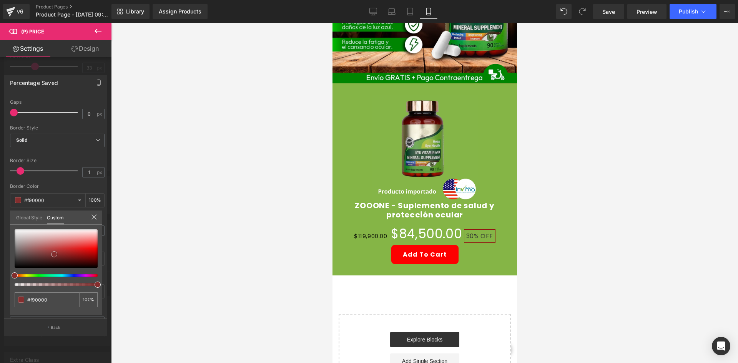
type input "#ff0a0a"
type input "#ff1919"
type input "#fd2929"
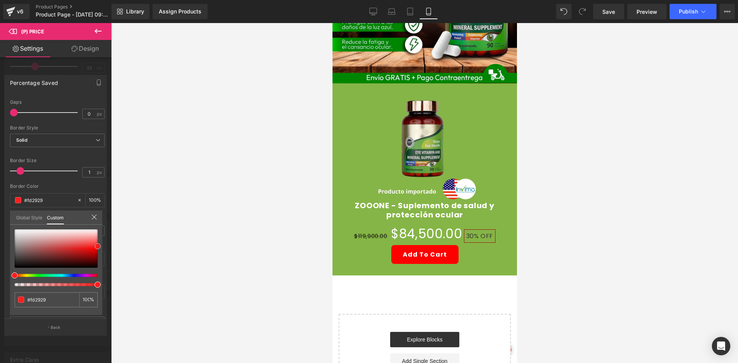
type input "#fd3434"
type input "#fe3939"
type input "#fd2424"
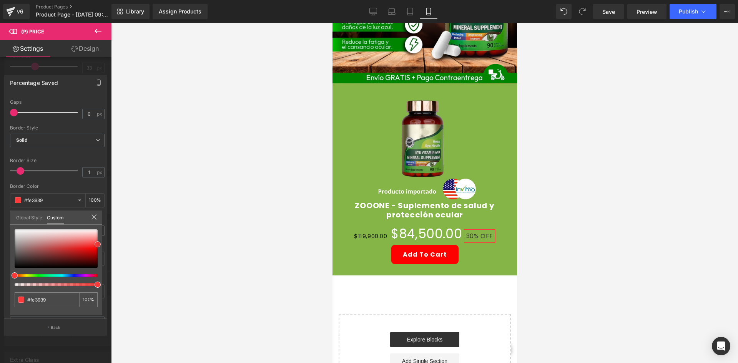
type input "#fd2424"
type input "#ff1414"
type input "#ff0505"
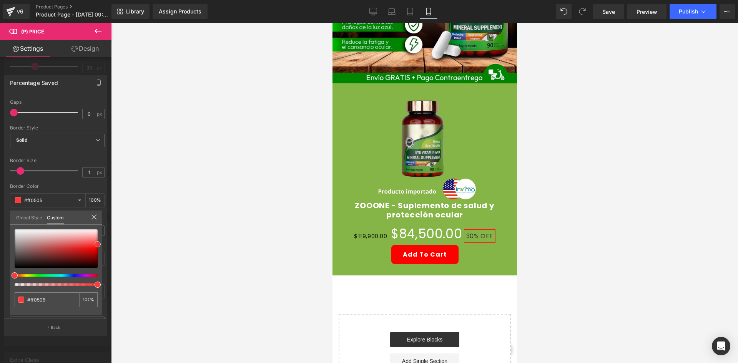
type input "#ff0000"
type input "#f90000"
type input "#ff0000"
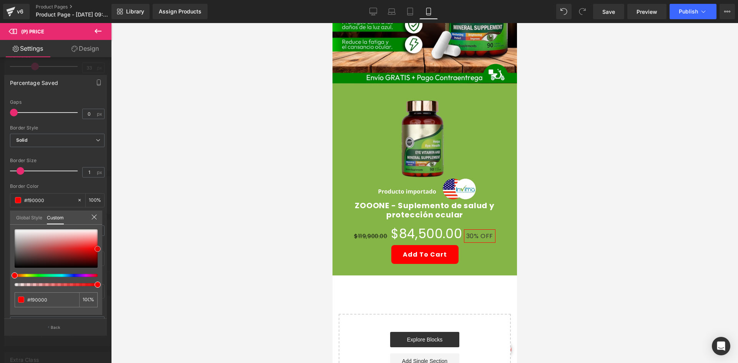
type input "#ff0000"
type input "#ff0a0a"
type input "#ef2323"
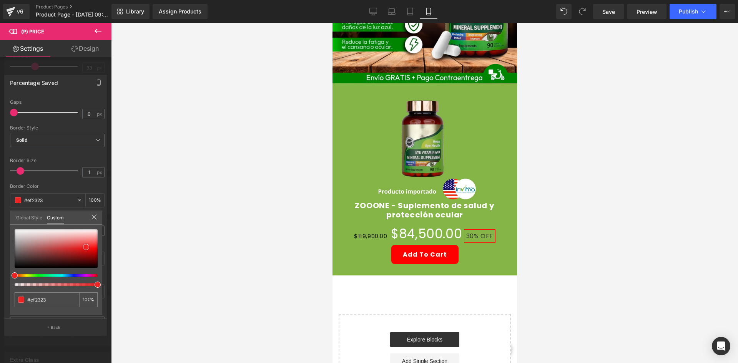
type input "#ee2424"
type input "#eb0909"
type input "#d60000"
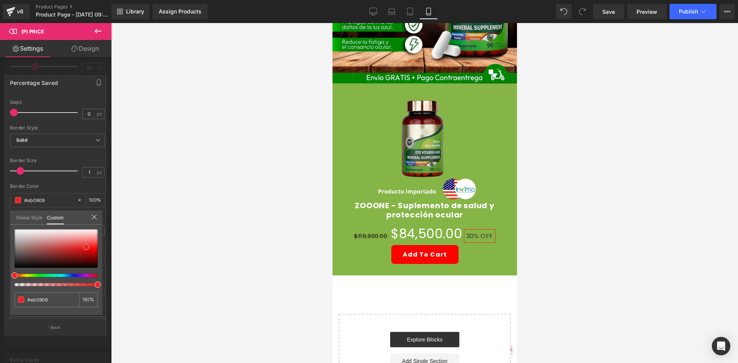
type input "#d60000"
type input "#d10000"
drag, startPoint x: 48, startPoint y: 252, endPoint x: 104, endPoint y: 252, distance: 56.1
click at [104, 252] on div "Percentage Saved Text Styles Custom Custom Setup Global Style Custom Setup Glob…" at bounding box center [55, 202] width 111 height 266
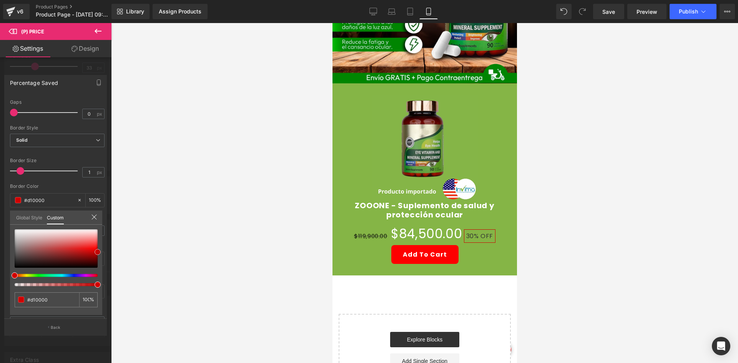
type input "#cc0000"
click at [177, 234] on div at bounding box center [424, 193] width 627 height 340
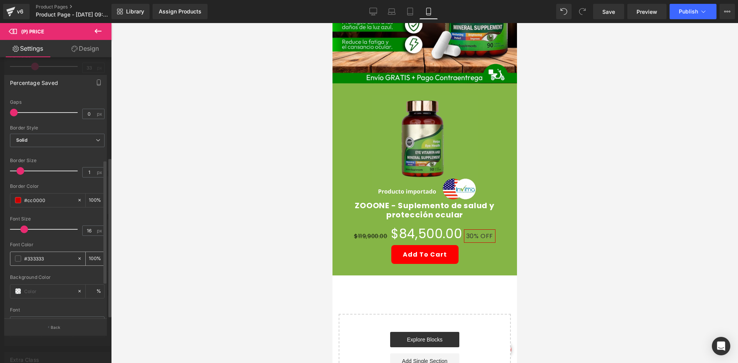
click at [17, 257] on span at bounding box center [18, 258] width 6 height 6
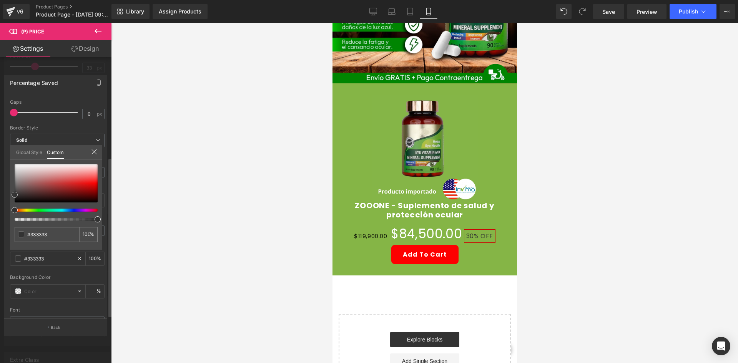
type input "#a01c1c"
type input "#a41d1d"
type input "#aa1c1c"
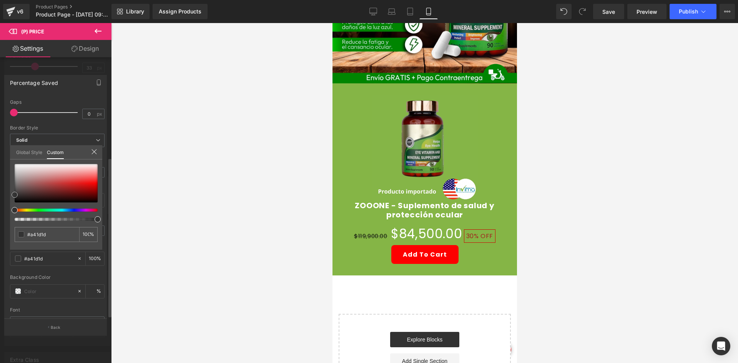
type input "#aa1c1c"
type input "#b41c1c"
type input "#ce1c1c"
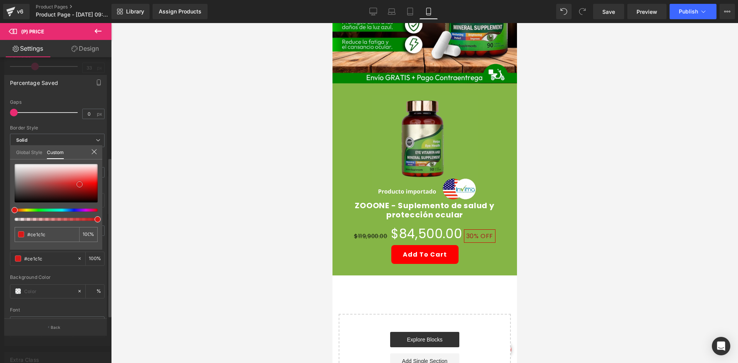
type input "#d61919"
type input "#dc1818"
type input "#eb2d2d"
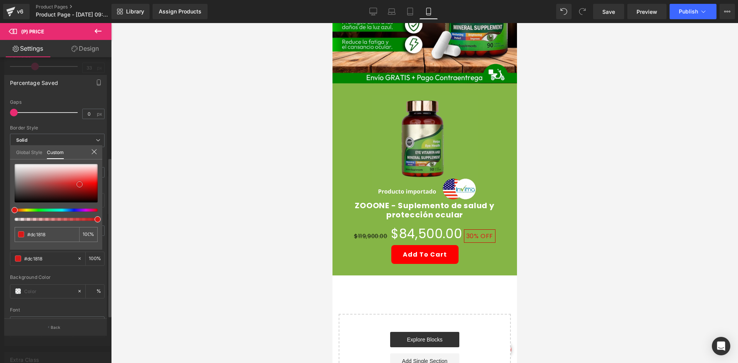
type input "#eb2d2d"
type input "#ee2f2f"
type input "#f03131"
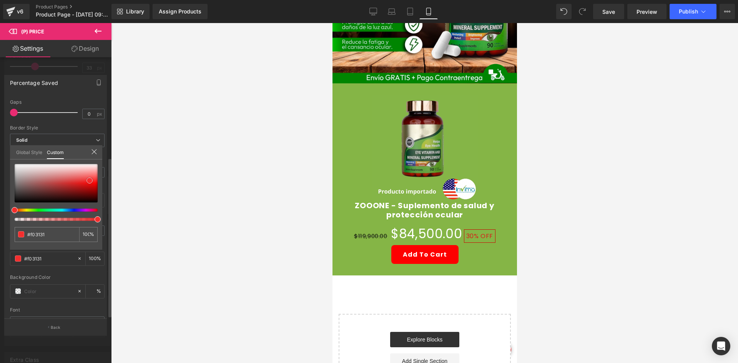
type input "#f42e2e"
type input "#f53232"
drag, startPoint x: 76, startPoint y: 186, endPoint x: 90, endPoint y: 180, distance: 15.8
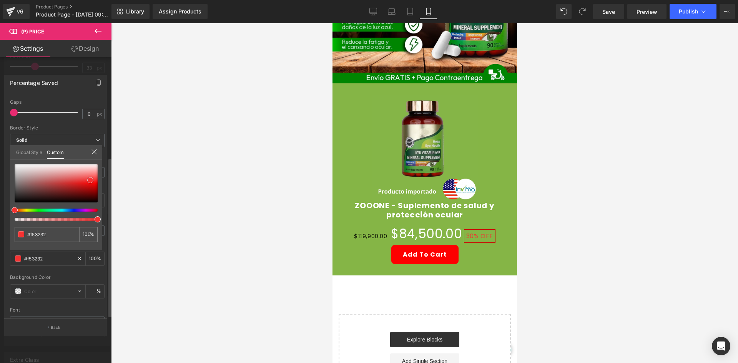
click at [90, 180] on div at bounding box center [56, 183] width 83 height 38
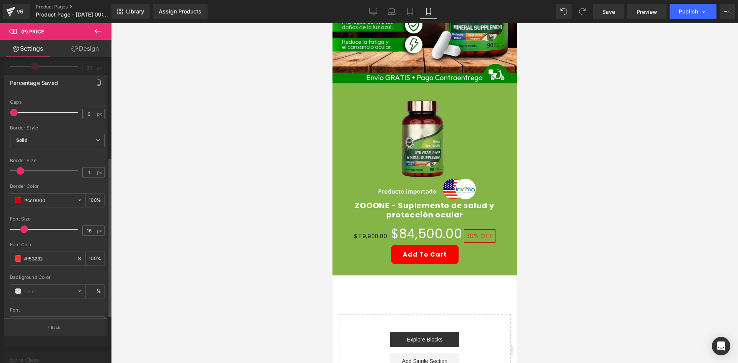
drag, startPoint x: 160, startPoint y: 172, endPoint x: 156, endPoint y: 167, distance: 6.8
click at [161, 172] on div at bounding box center [424, 193] width 627 height 340
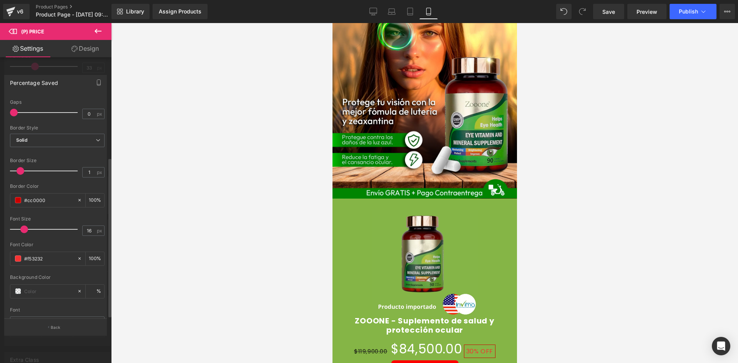
scroll to position [230, 0]
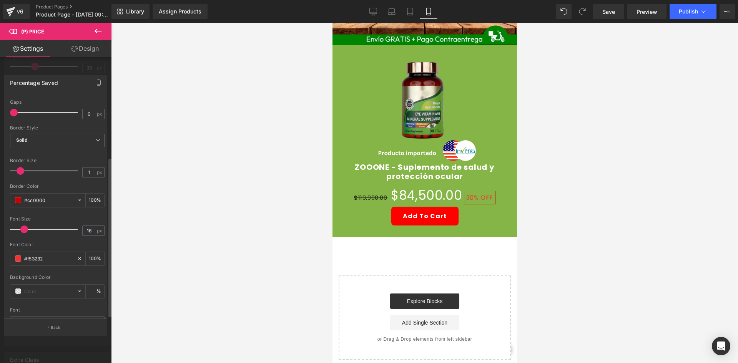
click at [102, 28] on icon at bounding box center [97, 31] width 9 height 9
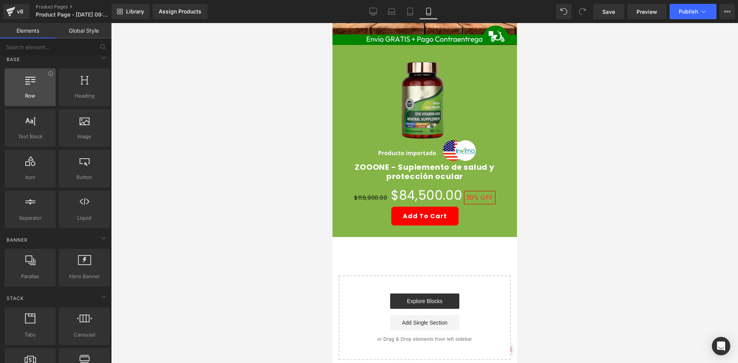
scroll to position [0, 0]
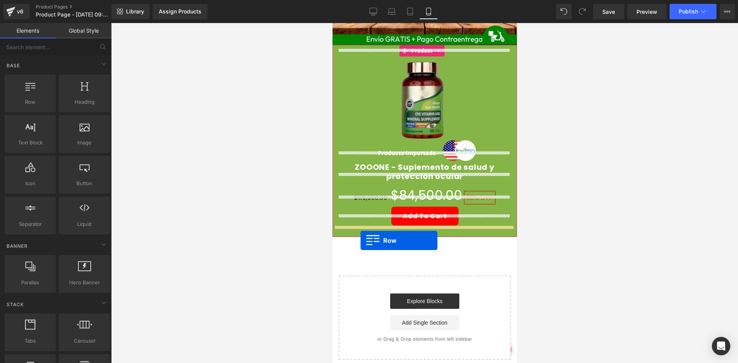
drag, startPoint x: 374, startPoint y: 128, endPoint x: 360, endPoint y: 240, distance: 113.5
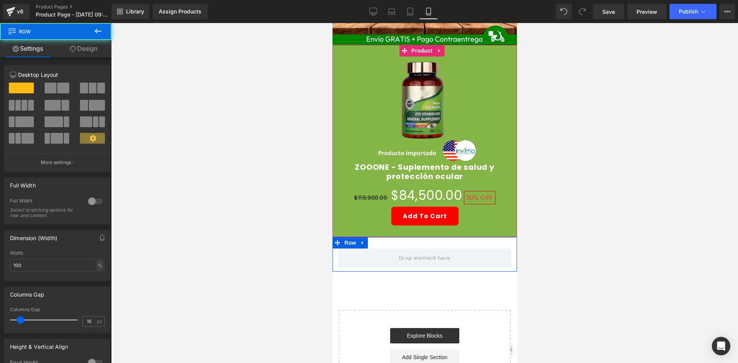
drag, startPoint x: 82, startPoint y: 50, endPoint x: 88, endPoint y: 65, distance: 16.3
click at [81, 50] on link "Design" at bounding box center [84, 48] width 56 height 17
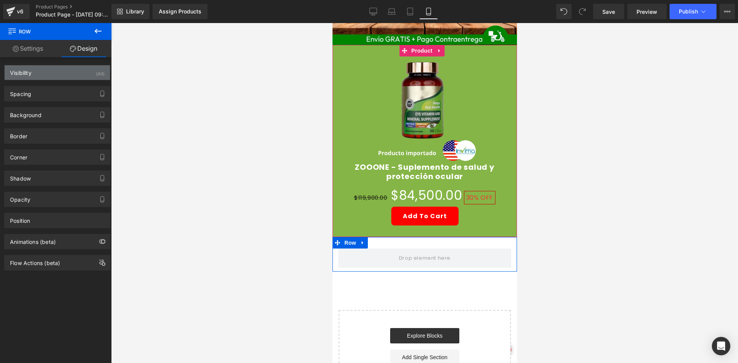
click at [85, 77] on div "Visibility (All)" at bounding box center [57, 72] width 105 height 15
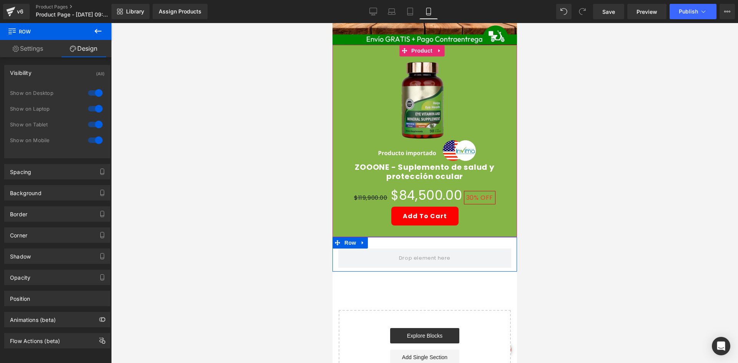
drag, startPoint x: 91, startPoint y: 90, endPoint x: 95, endPoint y: 106, distance: 17.3
click at [92, 93] on div at bounding box center [95, 93] width 18 height 12
click at [98, 114] on div at bounding box center [95, 109] width 18 height 12
click at [38, 53] on link "Settings" at bounding box center [28, 48] width 56 height 17
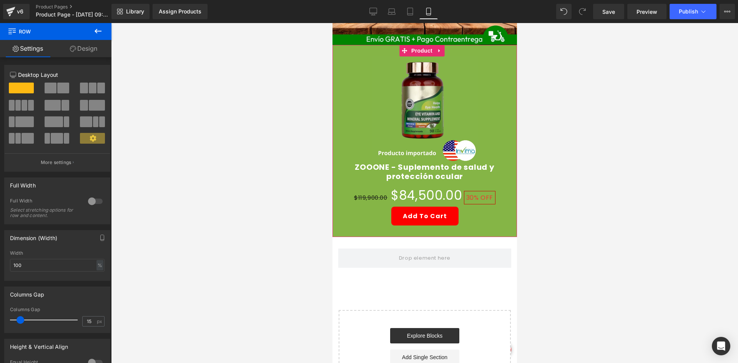
click at [97, 30] on icon at bounding box center [97, 31] width 9 height 9
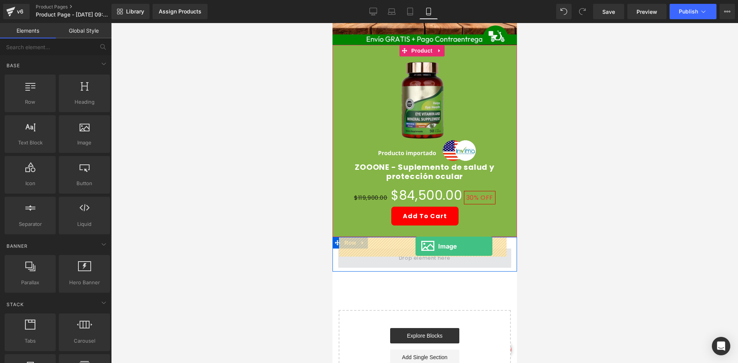
drag, startPoint x: 461, startPoint y: 176, endPoint x: 415, endPoint y: 247, distance: 84.2
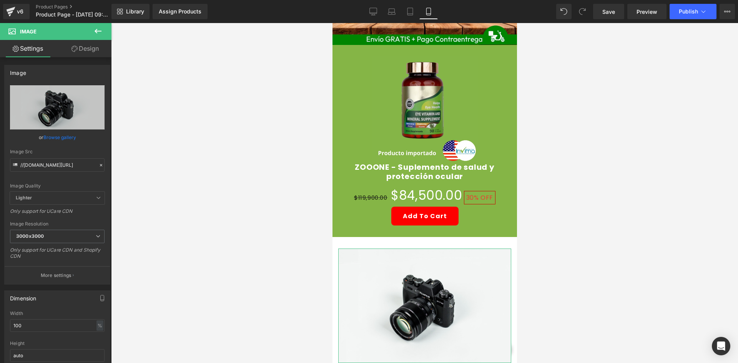
click at [86, 53] on link "Design" at bounding box center [85, 48] width 56 height 17
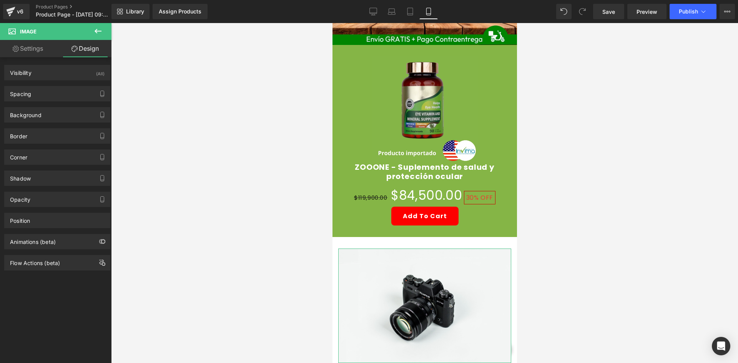
click at [84, 65] on div "Visibility (All) 0|0|0|0 1 Show on Desktop 1 Show on Laptop 1 Show on Tablet 1 …" at bounding box center [57, 69] width 115 height 21
click at [90, 75] on div "Visibility (All)" at bounding box center [57, 72] width 105 height 15
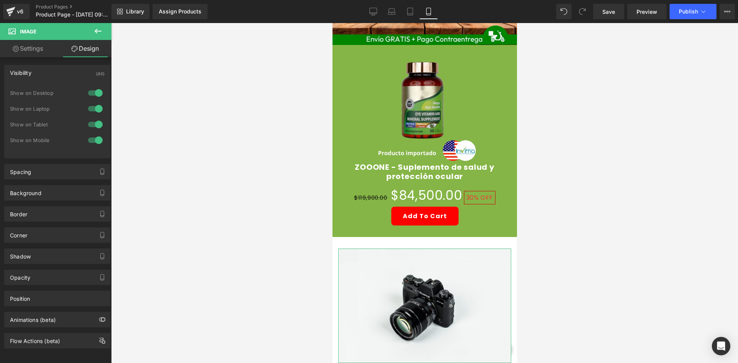
click at [95, 90] on div at bounding box center [95, 93] width 18 height 12
click at [96, 110] on div at bounding box center [95, 109] width 18 height 12
click at [40, 53] on link "Settings" at bounding box center [28, 48] width 56 height 17
type input "auto"
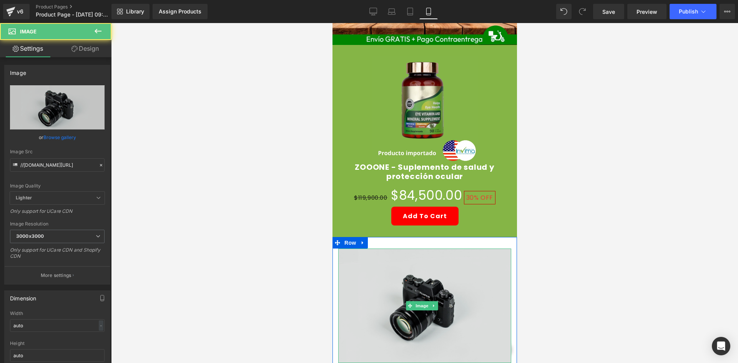
click at [410, 270] on img at bounding box center [424, 306] width 173 height 114
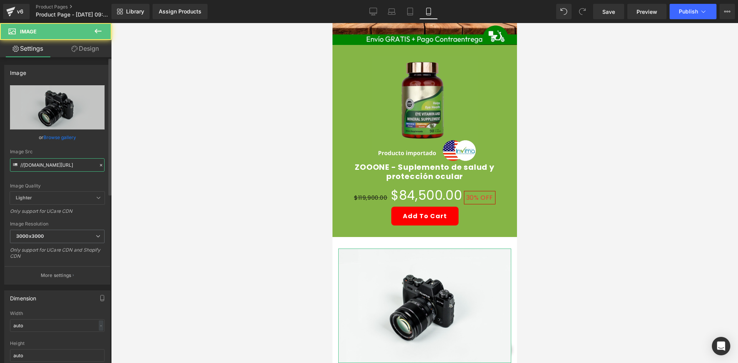
click at [39, 169] on input "//[DOMAIN_NAME][URL]" at bounding box center [57, 164] width 95 height 13
paste input "[URL][DOMAIN_NAME][DOMAIN_NAME]"
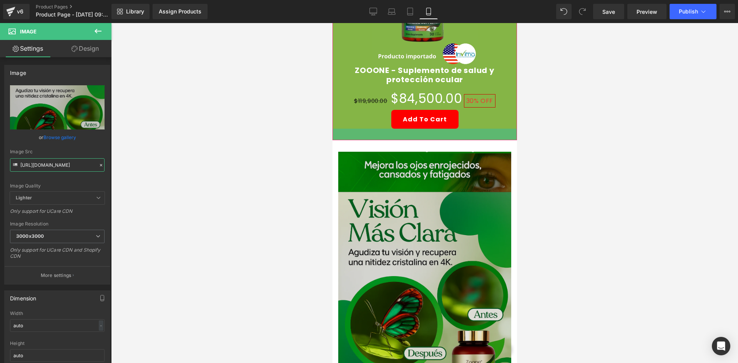
scroll to position [346, 0]
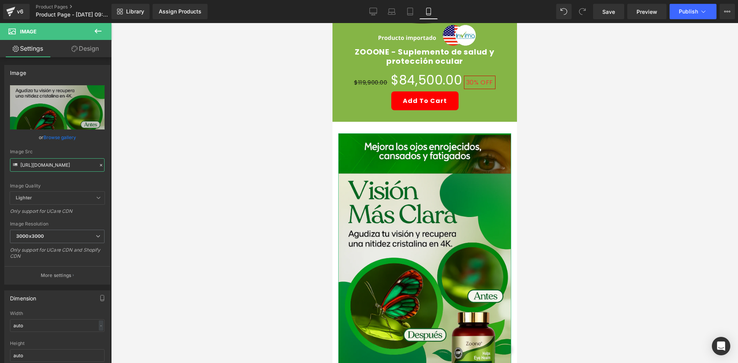
type input "[URL][DOMAIN_NAME]"
click at [87, 47] on link "Design" at bounding box center [85, 48] width 56 height 17
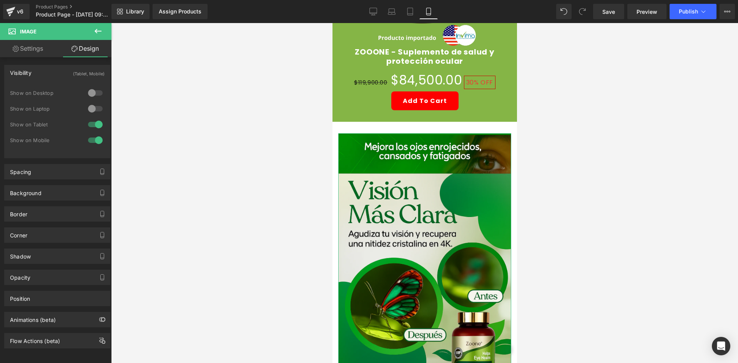
type input "0"
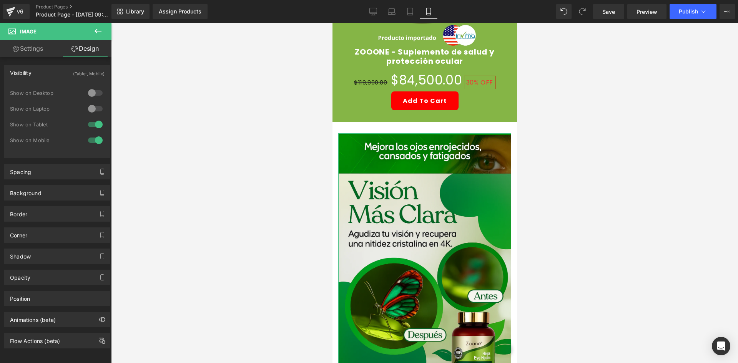
type input "0"
click at [75, 168] on div "Spacing" at bounding box center [57, 171] width 105 height 15
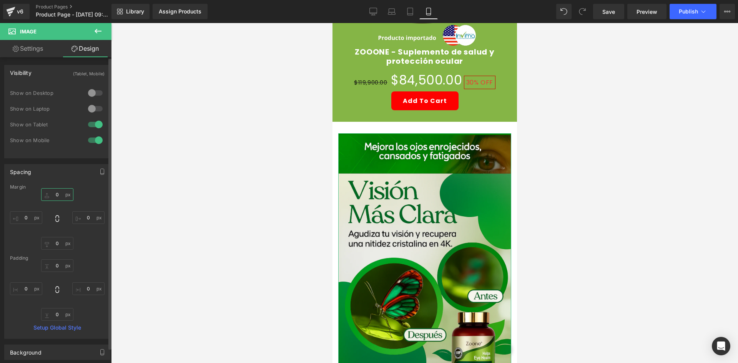
click at [61, 191] on input "0" at bounding box center [57, 194] width 32 height 13
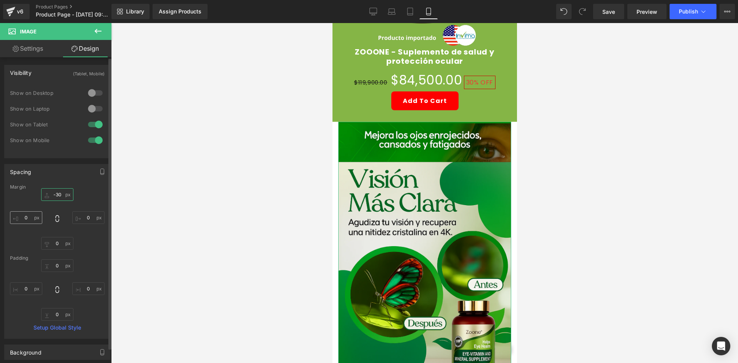
type input "-30"
click at [36, 216] on input "0" at bounding box center [26, 217] width 32 height 13
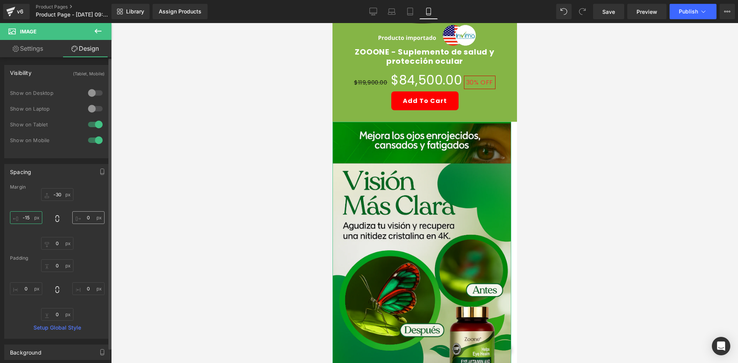
type input "-15"
click at [88, 222] on input "0" at bounding box center [88, 217] width 32 height 13
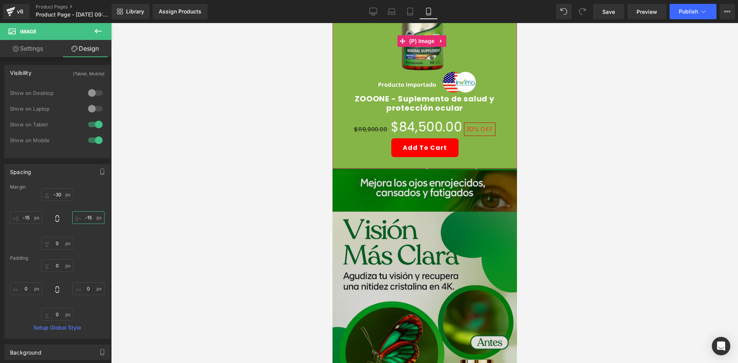
scroll to position [346, 0]
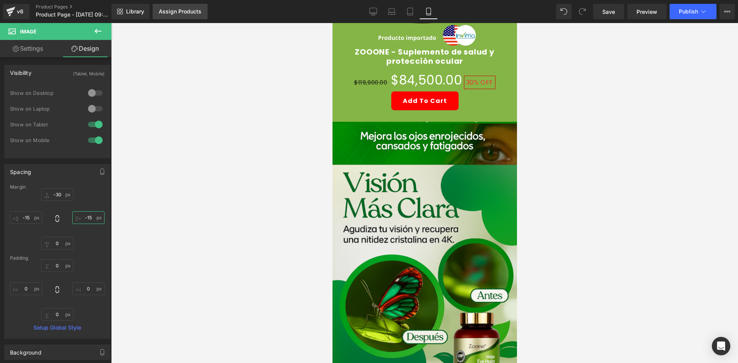
type input "-15"
click at [176, 7] on link "Assign Products" at bounding box center [180, 11] width 55 height 15
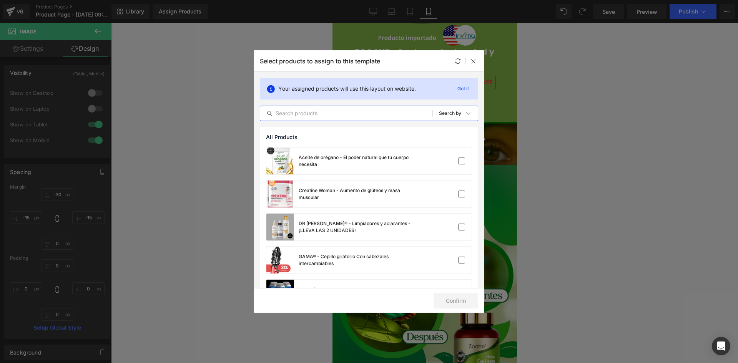
click at [300, 114] on input "text" at bounding box center [346, 113] width 172 height 9
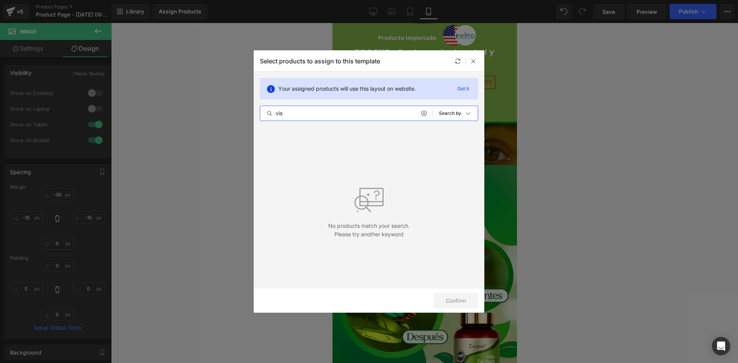
click at [284, 112] on input "vis" at bounding box center [346, 113] width 172 height 9
click at [286, 114] on input "vis" at bounding box center [346, 113] width 172 height 9
click at [285, 115] on input "vis" at bounding box center [346, 113] width 172 height 9
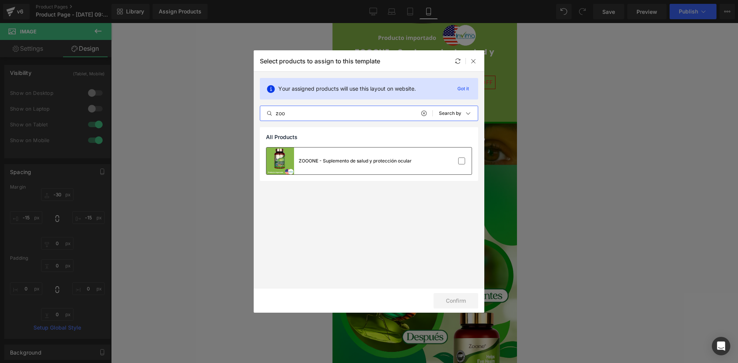
type input "zoo"
click at [332, 159] on div "ZOOONE - Suplemento de salud y protección ocular" at bounding box center [354, 161] width 113 height 7
click at [456, 298] on button "Confirm" at bounding box center [455, 300] width 45 height 15
click at [452, 302] on button "Success" at bounding box center [451, 300] width 54 height 15
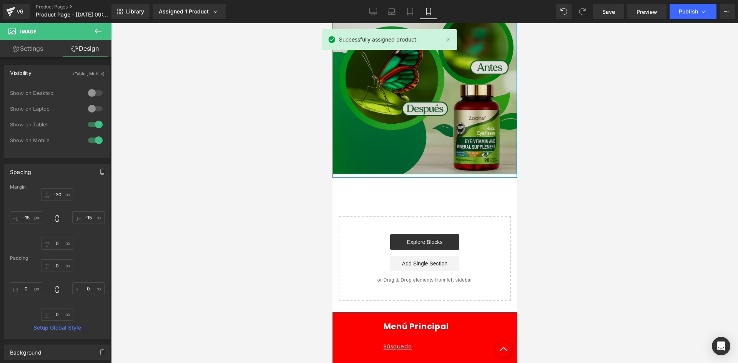
scroll to position [576, 0]
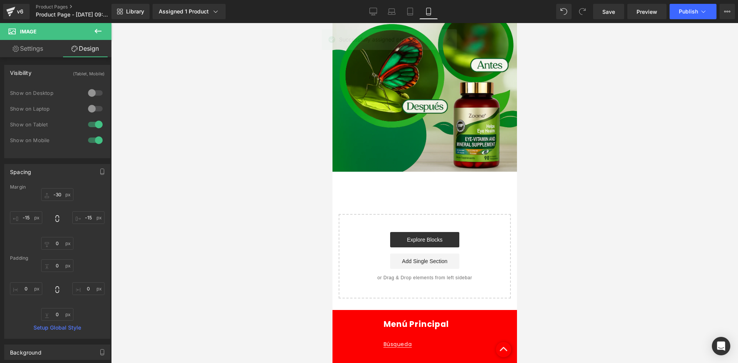
click at [97, 33] on icon at bounding box center [98, 31] width 7 height 5
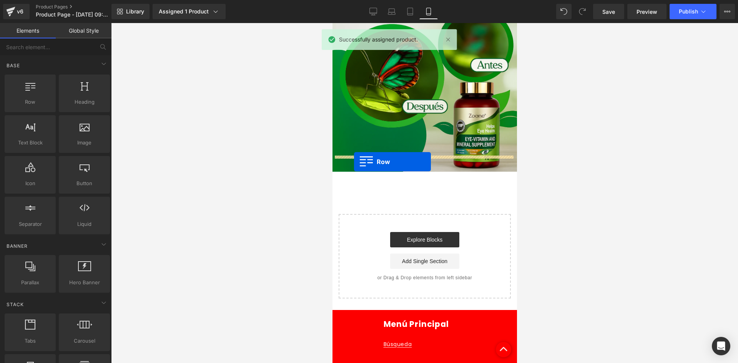
drag, startPoint x: 395, startPoint y: 115, endPoint x: 353, endPoint y: 162, distance: 62.6
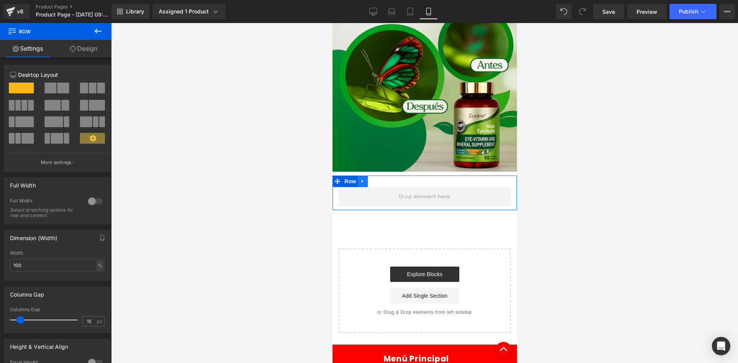
click at [357, 176] on link at bounding box center [362, 182] width 10 height 12
click at [350, 176] on span "Row" at bounding box center [349, 182] width 15 height 12
click at [74, 47] on icon at bounding box center [73, 49] width 6 height 6
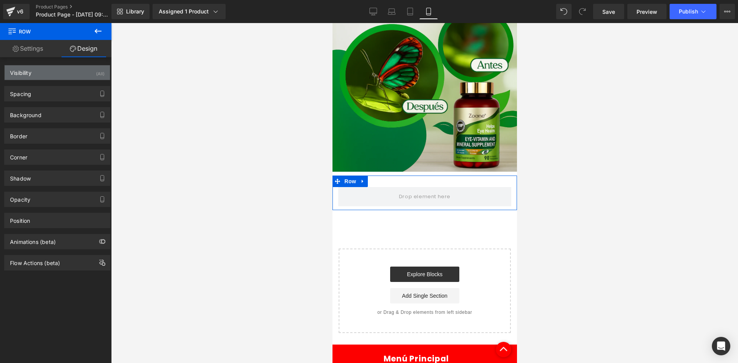
click at [84, 69] on div "Visibility (All)" at bounding box center [57, 72] width 105 height 15
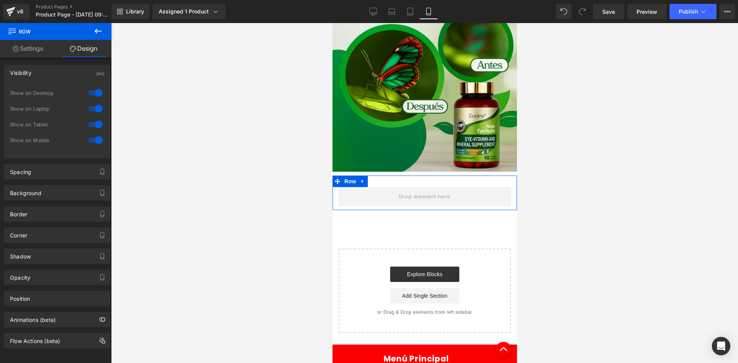
click at [92, 85] on div "Visibility (All) 0|0|0|0 1 Show on Desktop 1 Show on Laptop 1 Show on Tablet 1 …" at bounding box center [57, 111] width 106 height 93
click at [91, 89] on div at bounding box center [95, 93] width 18 height 12
click at [91, 108] on div at bounding box center [95, 109] width 18 height 12
click at [94, 33] on icon at bounding box center [97, 31] width 9 height 9
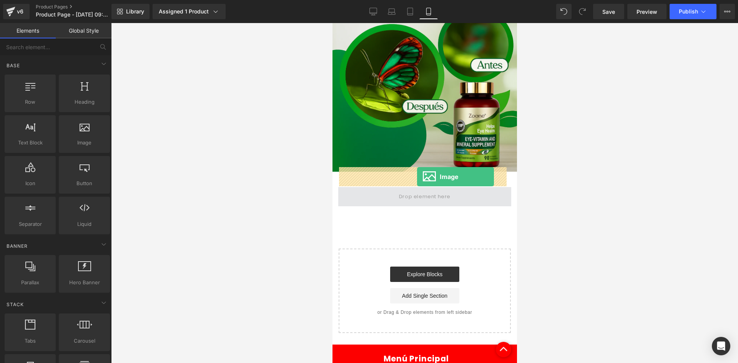
drag, startPoint x: 425, startPoint y: 161, endPoint x: 416, endPoint y: 177, distance: 17.5
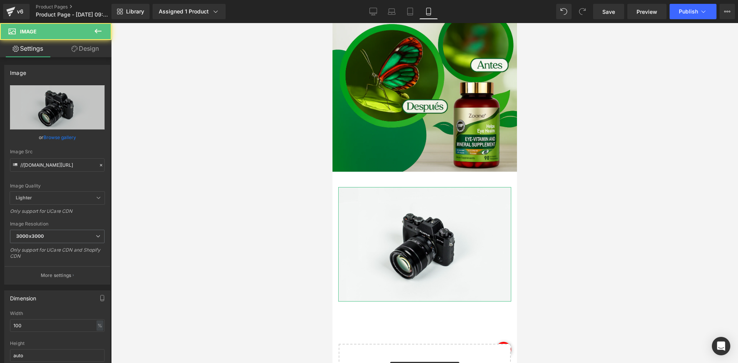
click at [93, 50] on link "Design" at bounding box center [85, 48] width 56 height 17
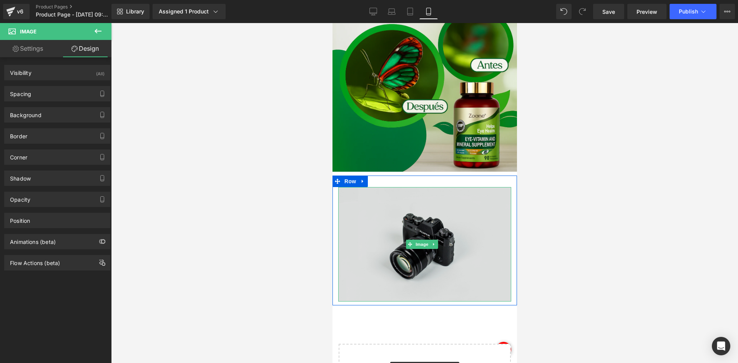
click at [417, 189] on img at bounding box center [424, 244] width 173 height 114
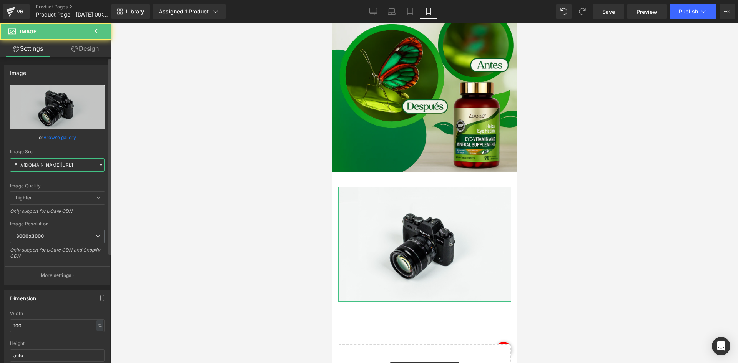
click at [56, 158] on input "//[DOMAIN_NAME][URL]" at bounding box center [57, 164] width 95 height 13
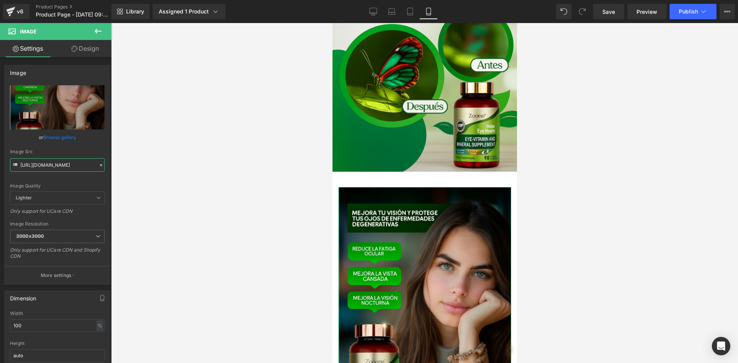
type input "[URL][DOMAIN_NAME]"
click at [87, 46] on link "Design" at bounding box center [85, 48] width 56 height 17
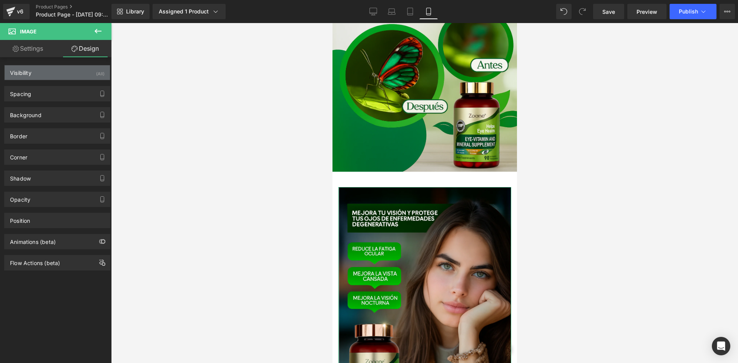
type input "0"
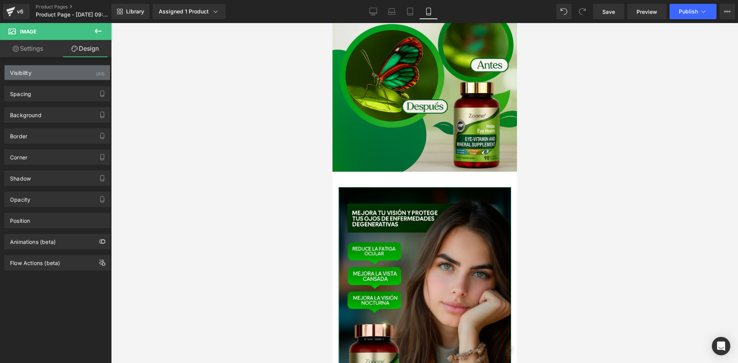
type input "0"
click at [78, 75] on div "Visibility (All)" at bounding box center [57, 72] width 105 height 15
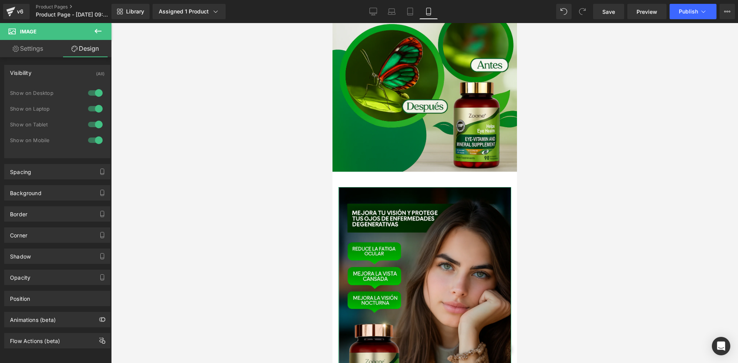
drag, startPoint x: 89, startPoint y: 91, endPoint x: 91, endPoint y: 96, distance: 5.5
click at [90, 92] on div at bounding box center [95, 93] width 18 height 12
click at [92, 106] on div at bounding box center [95, 109] width 18 height 12
click at [42, 172] on div "Spacing" at bounding box center [57, 171] width 105 height 15
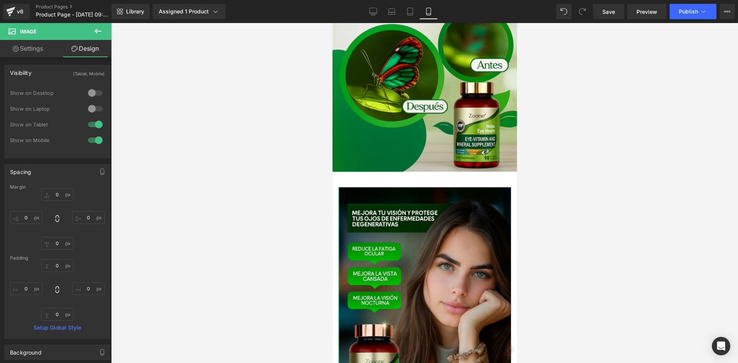
click at [57, 189] on div "Margin" at bounding box center [57, 186] width 95 height 5
click at [59, 191] on input "0" at bounding box center [57, 194] width 32 height 13
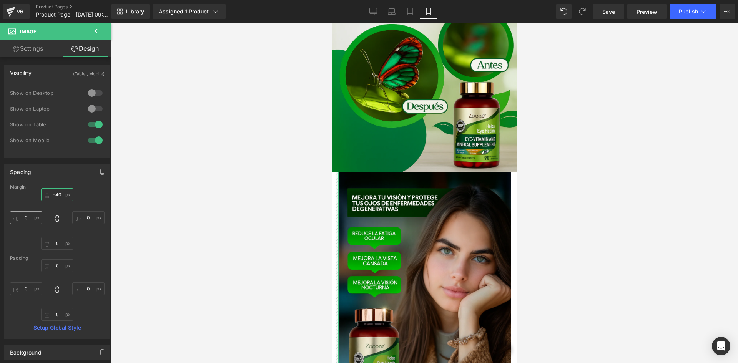
type input "-40"
click at [30, 218] on input "0" at bounding box center [26, 217] width 32 height 13
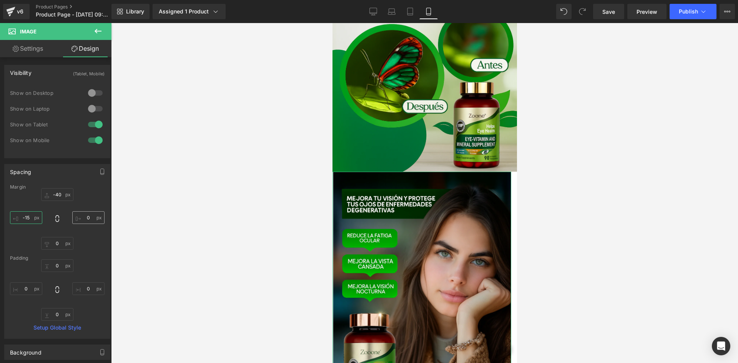
type input "-15"
click at [81, 217] on input "0" at bounding box center [88, 217] width 32 height 13
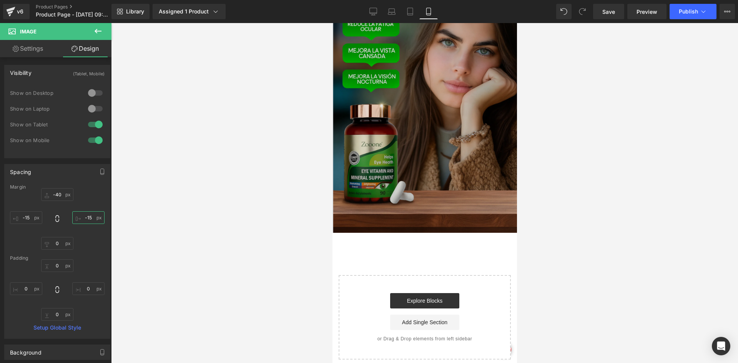
scroll to position [872, 0]
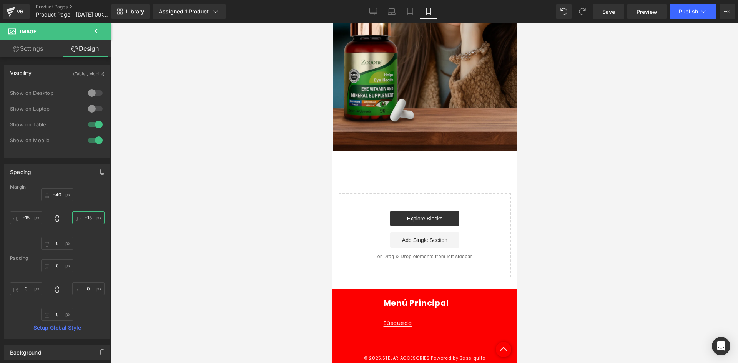
type input "-15"
click at [96, 28] on icon at bounding box center [97, 31] width 9 height 9
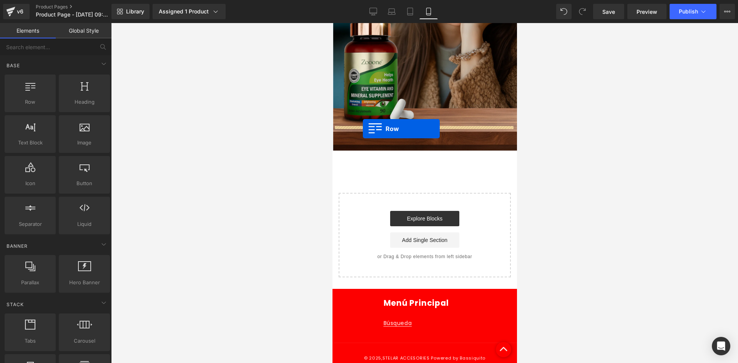
drag, startPoint x: 364, startPoint y: 119, endPoint x: 362, endPoint y: 129, distance: 9.8
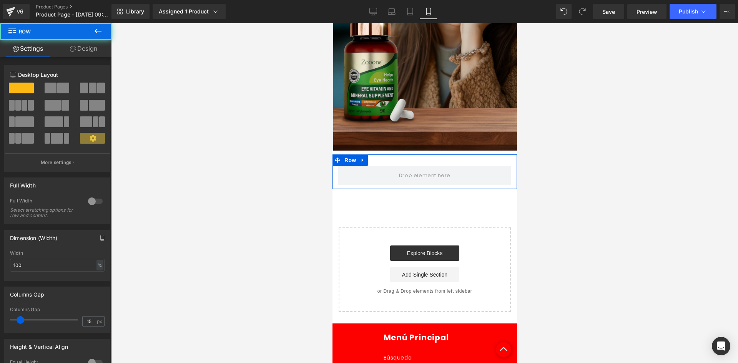
click at [92, 46] on link "Design" at bounding box center [84, 48] width 56 height 17
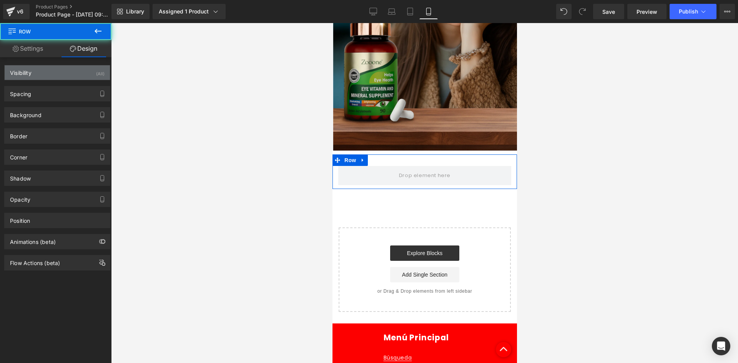
click at [80, 75] on div "Visibility (All)" at bounding box center [57, 72] width 105 height 15
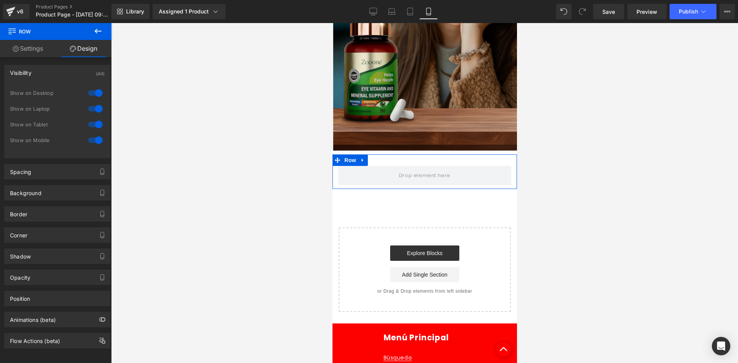
click at [93, 97] on div at bounding box center [95, 93] width 18 height 12
click at [91, 106] on div at bounding box center [95, 109] width 18 height 12
click at [94, 31] on icon at bounding box center [97, 31] width 9 height 9
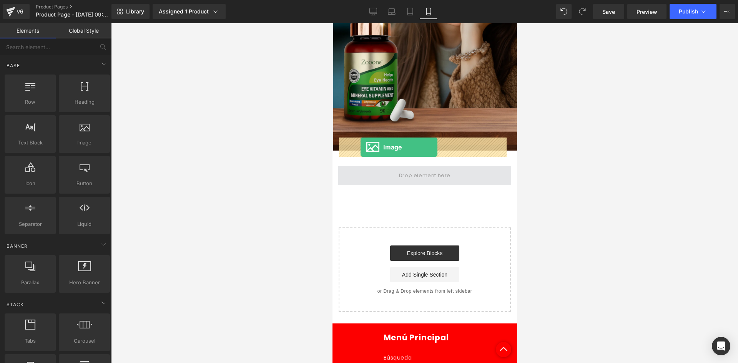
drag, startPoint x: 413, startPoint y: 150, endPoint x: 360, endPoint y: 148, distance: 52.3
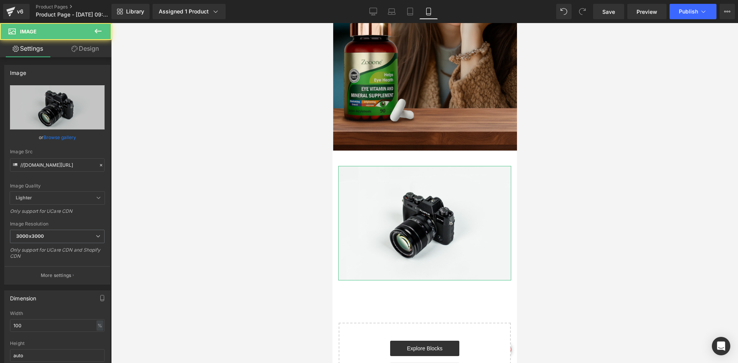
click at [91, 49] on link "Design" at bounding box center [85, 48] width 56 height 17
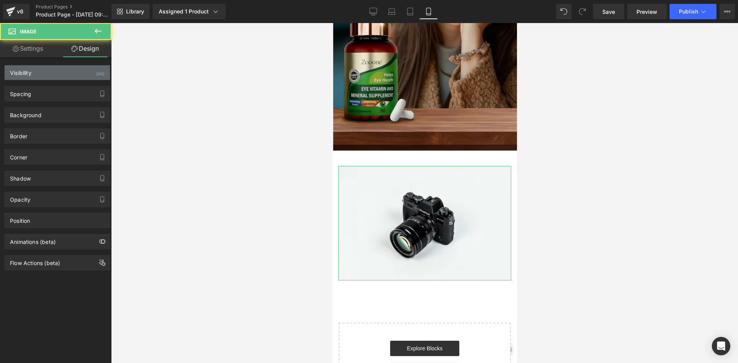
click at [85, 77] on div "Visibility (All)" at bounding box center [57, 72] width 105 height 15
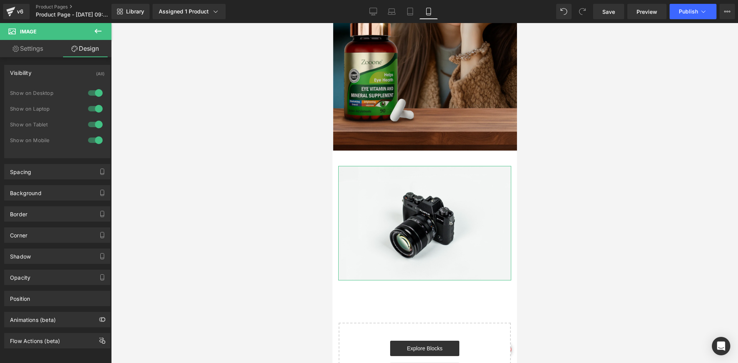
click at [93, 89] on div at bounding box center [95, 93] width 18 height 12
click at [91, 103] on div at bounding box center [95, 109] width 18 height 12
click at [33, 45] on link "Settings" at bounding box center [28, 48] width 56 height 17
type input "auto"
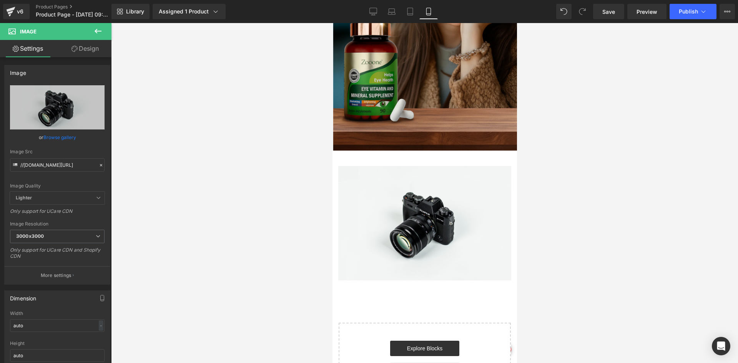
click at [102, 31] on icon at bounding box center [97, 31] width 9 height 9
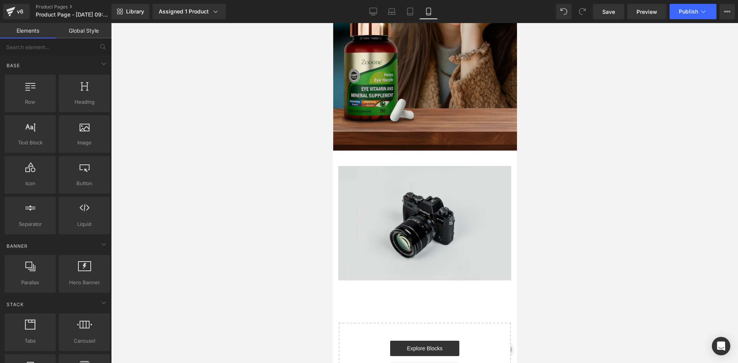
click at [421, 166] on img at bounding box center [424, 223] width 173 height 114
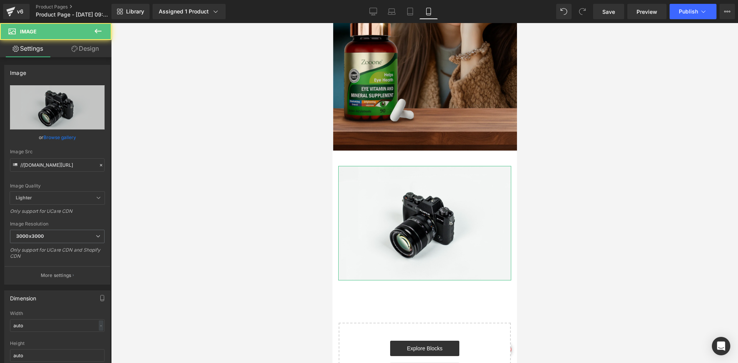
click at [62, 46] on link "Design" at bounding box center [85, 48] width 56 height 17
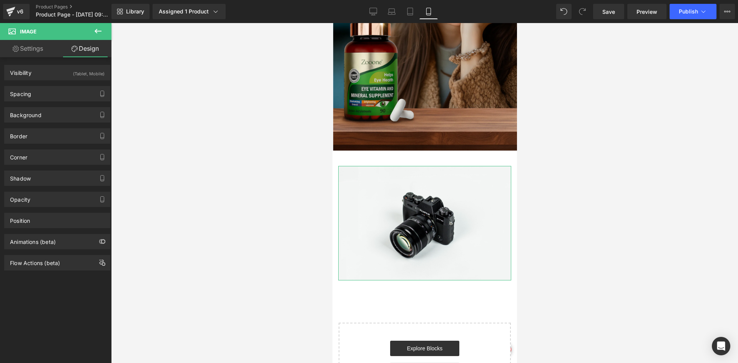
click at [29, 50] on link "Settings" at bounding box center [28, 48] width 56 height 17
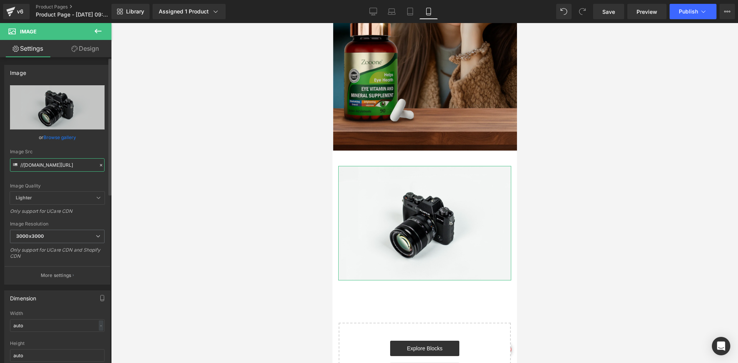
click at [49, 171] on input "//[DOMAIN_NAME][URL]" at bounding box center [57, 164] width 95 height 13
paste input "[URL][DOMAIN_NAME][DOMAIN_NAME]"
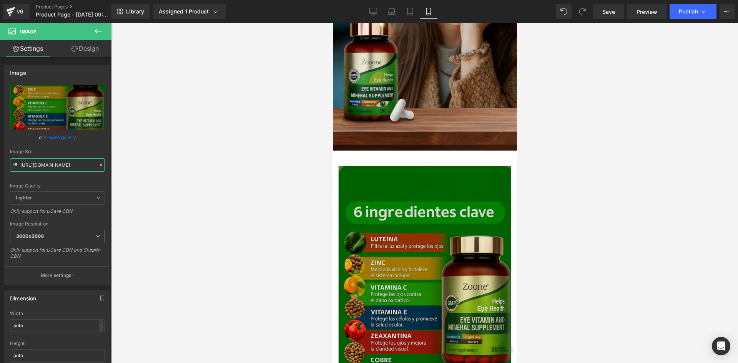
type input "[URL][DOMAIN_NAME]"
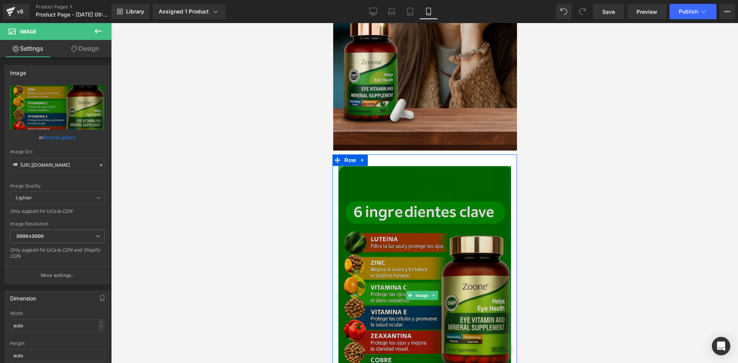
scroll to position [0, 0]
click at [425, 168] on img at bounding box center [424, 295] width 173 height 259
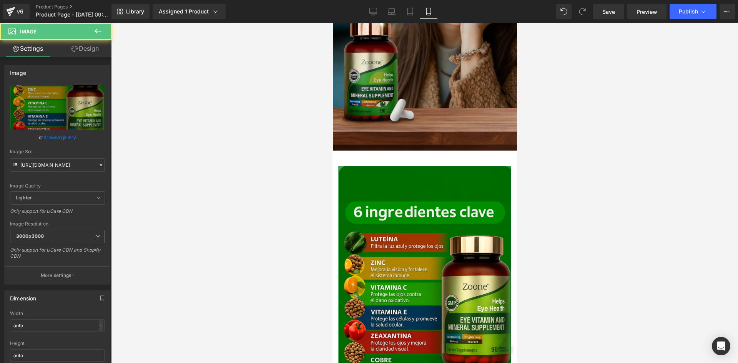
click at [77, 56] on link "Design" at bounding box center [85, 48] width 56 height 17
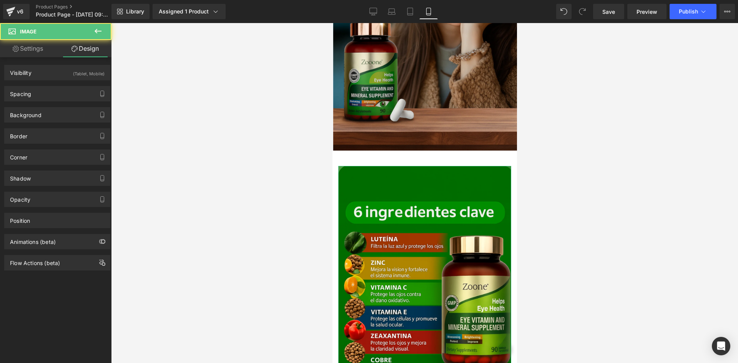
type input "0"
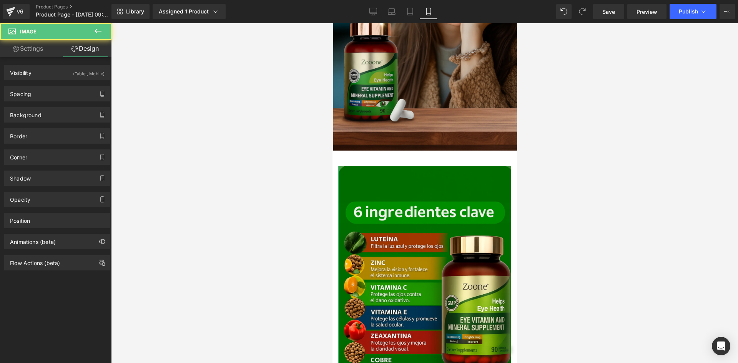
type input "0"
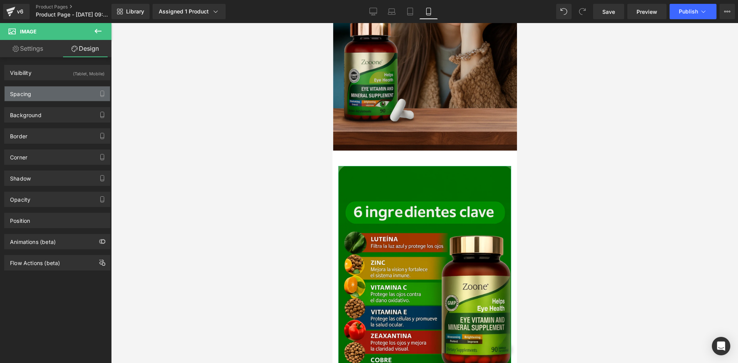
click at [73, 89] on div "Spacing" at bounding box center [57, 93] width 105 height 15
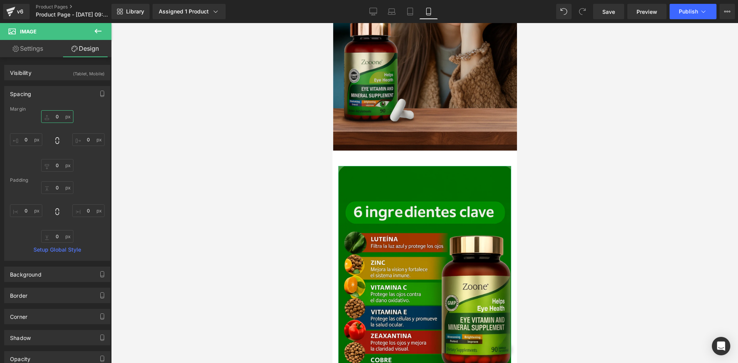
click at [64, 115] on input "0" at bounding box center [57, 116] width 32 height 13
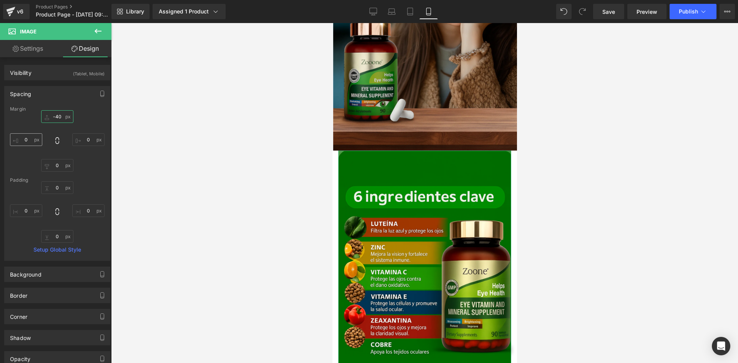
type input "-40"
click at [34, 139] on input "0" at bounding box center [26, 139] width 32 height 13
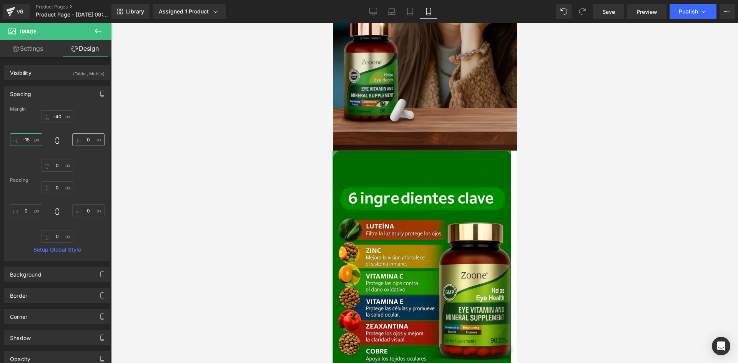
type input "-15"
click at [92, 137] on input "0" at bounding box center [88, 139] width 32 height 13
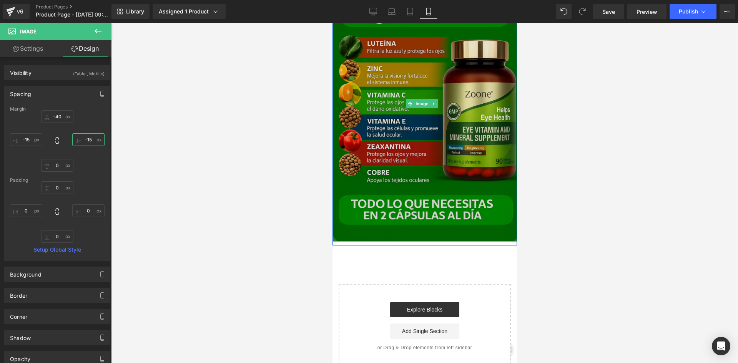
scroll to position [1064, 0]
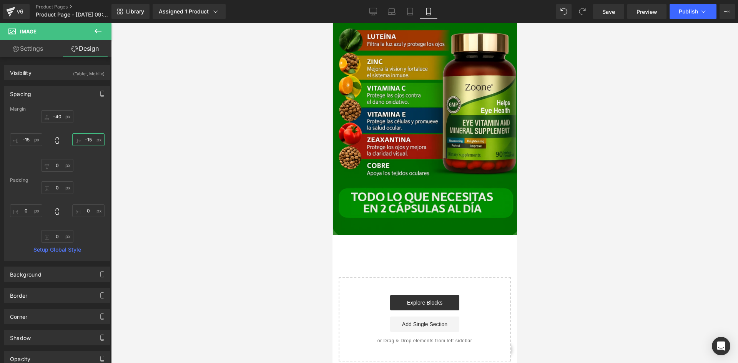
type input "-15"
click at [92, 31] on button at bounding box center [98, 31] width 27 height 17
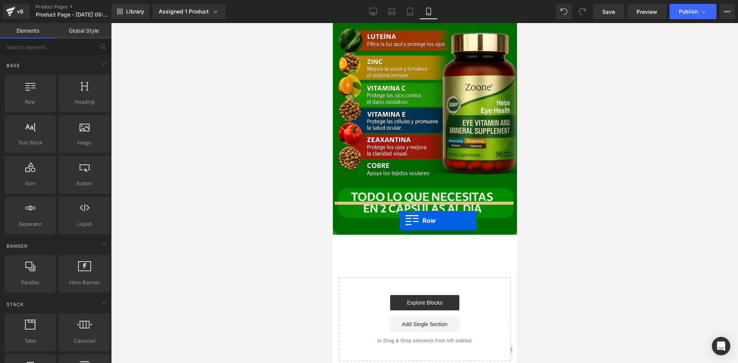
drag, startPoint x: 366, startPoint y: 111, endPoint x: 399, endPoint y: 220, distance: 113.9
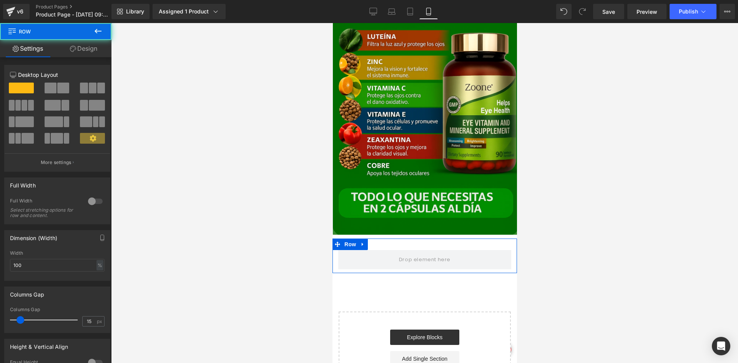
click at [69, 43] on link "Design" at bounding box center [84, 48] width 56 height 17
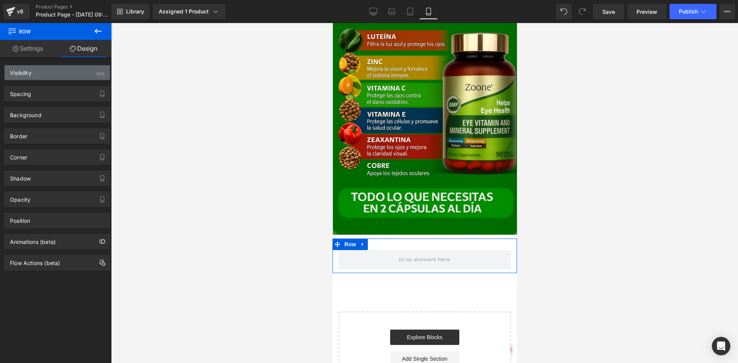
drag, startPoint x: 108, startPoint y: 72, endPoint x: 100, endPoint y: 73, distance: 8.5
click at [108, 72] on div "Visibility (All) 0|0|0|0 1 Show on Desktop 1 Show on Laptop 1 Show on Tablet 1 …" at bounding box center [57, 69] width 115 height 21
click at [96, 71] on div "(All)" at bounding box center [100, 71] width 8 height 13
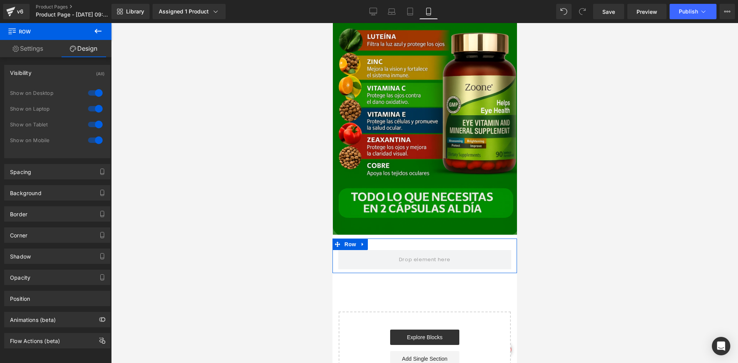
drag, startPoint x: 96, startPoint y: 88, endPoint x: 94, endPoint y: 95, distance: 6.4
click at [96, 88] on div at bounding box center [95, 93] width 18 height 12
click at [95, 103] on div at bounding box center [95, 109] width 18 height 12
click at [91, 33] on button at bounding box center [98, 31] width 27 height 17
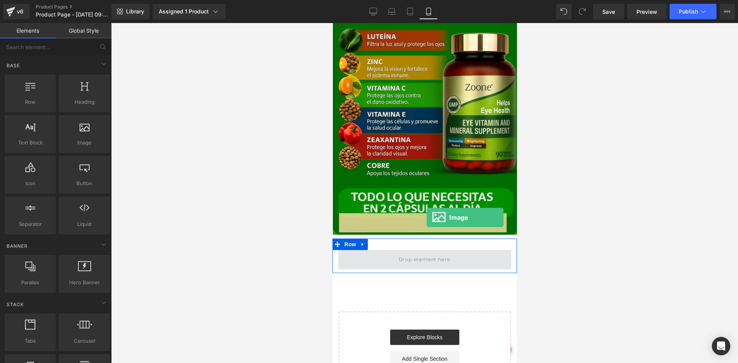
drag, startPoint x: 465, startPoint y: 163, endPoint x: 426, endPoint y: 217, distance: 66.6
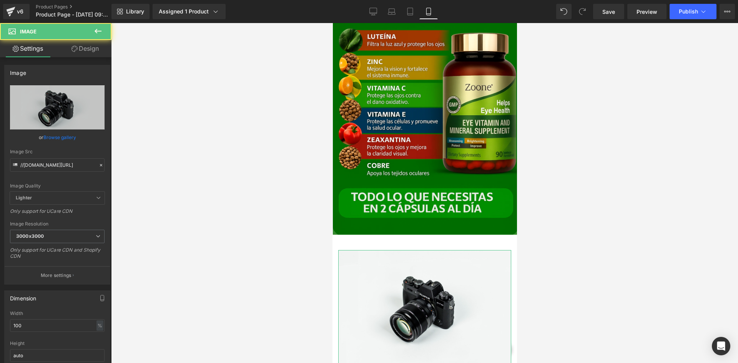
click at [83, 50] on link "Design" at bounding box center [85, 48] width 56 height 17
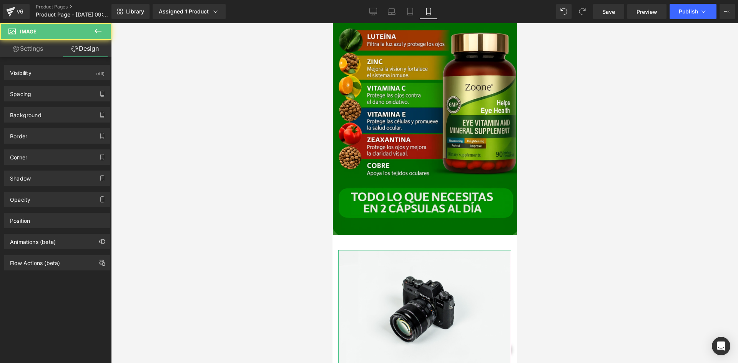
click at [89, 63] on div "Visibility (All) 0|0|0|0 1 Show on Desktop 1 Show on Laptop 1 Show on Tablet 1 …" at bounding box center [57, 69] width 115 height 21
click at [96, 77] on div "(All)" at bounding box center [100, 71] width 8 height 13
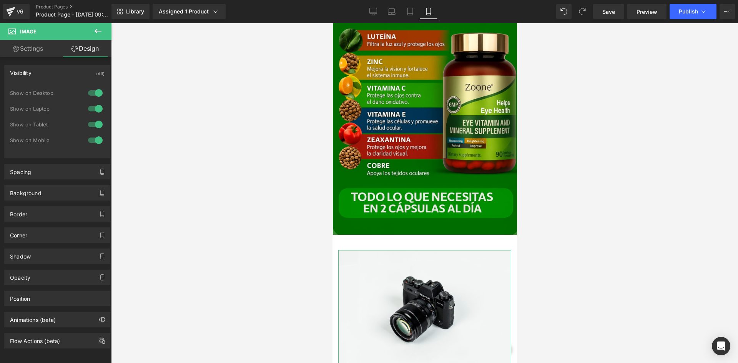
click at [97, 92] on div at bounding box center [95, 93] width 18 height 12
click at [94, 109] on div at bounding box center [95, 109] width 18 height 12
click at [41, 53] on link "Settings" at bounding box center [28, 48] width 56 height 17
type input "auto"
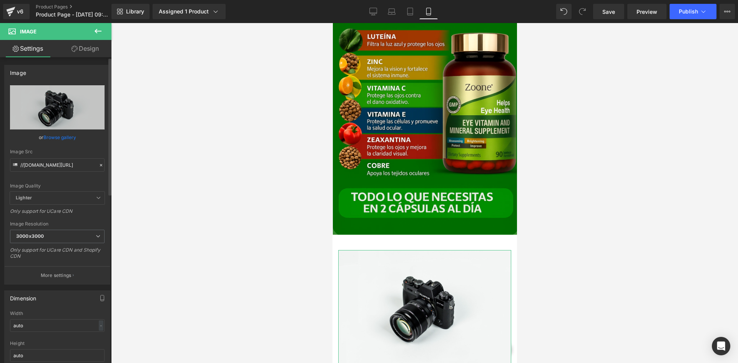
drag, startPoint x: 14, startPoint y: 157, endPoint x: 35, endPoint y: 176, distance: 28.6
click at [27, 173] on div "//[DOMAIN_NAME][URL] Replace Image Upload image or Browse gallery Image Src //[…" at bounding box center [57, 184] width 105 height 199
click at [35, 166] on input "//[DOMAIN_NAME][URL]" at bounding box center [57, 164] width 95 height 13
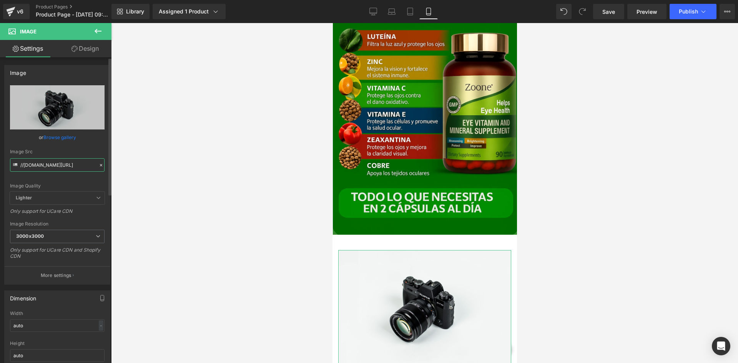
paste input "[URL][DOMAIN_NAME][DOMAIN_NAME]"
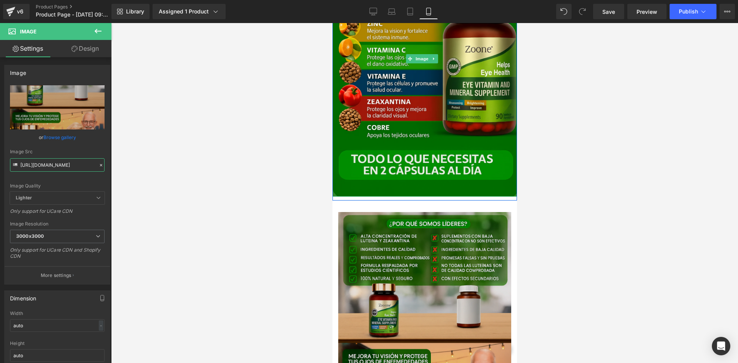
scroll to position [1141, 0]
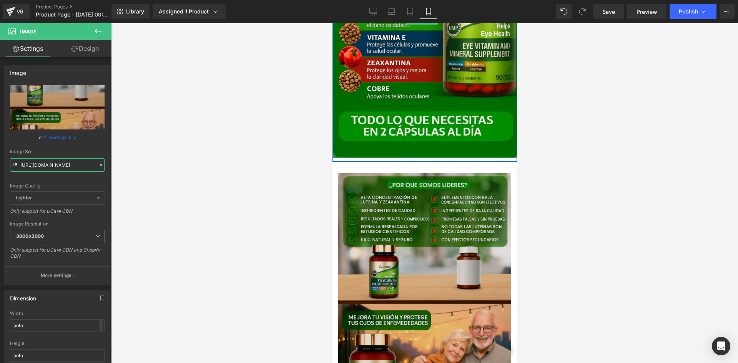
type input "[URL][DOMAIN_NAME]"
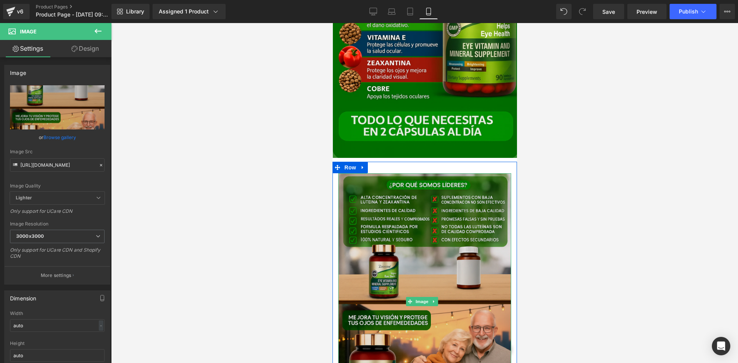
scroll to position [0, 0]
click at [379, 199] on img at bounding box center [424, 301] width 173 height 256
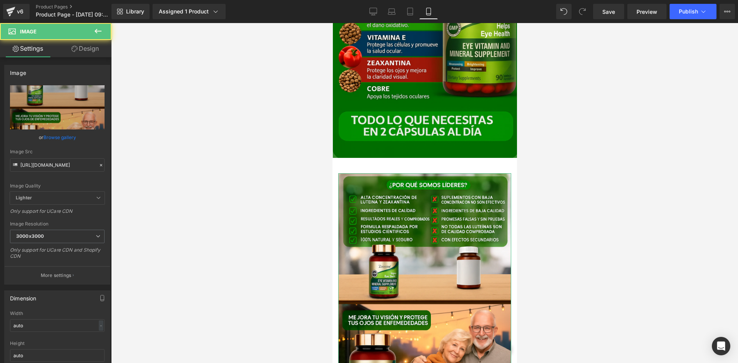
click at [91, 46] on link "Design" at bounding box center [85, 48] width 56 height 17
type input "0"
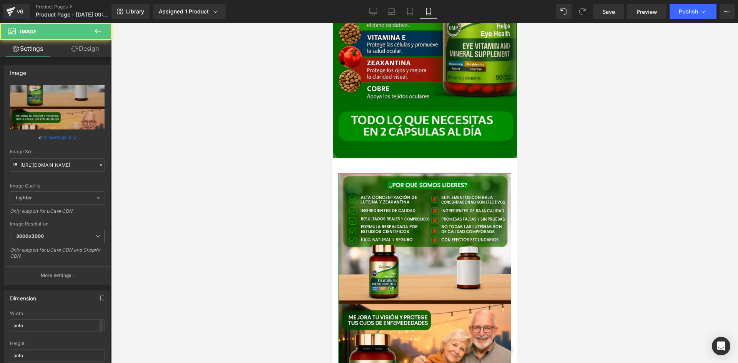
type input "0"
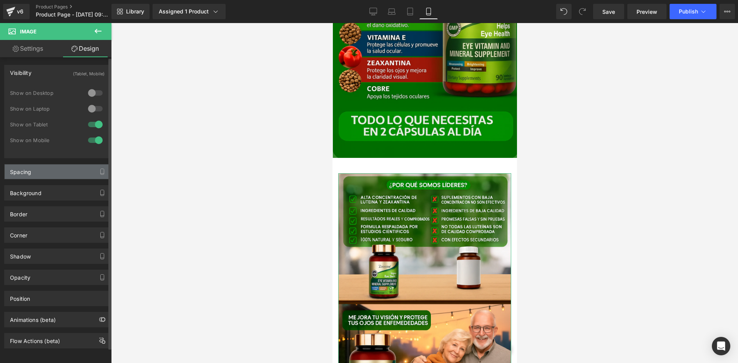
click at [69, 165] on div "Spacing" at bounding box center [57, 171] width 105 height 15
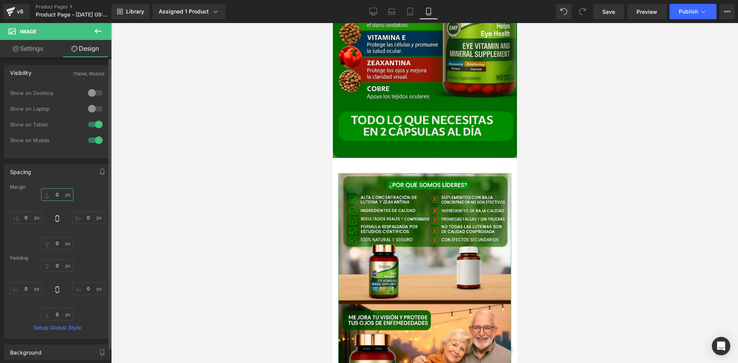
click at [67, 194] on input "0" at bounding box center [57, 194] width 32 height 13
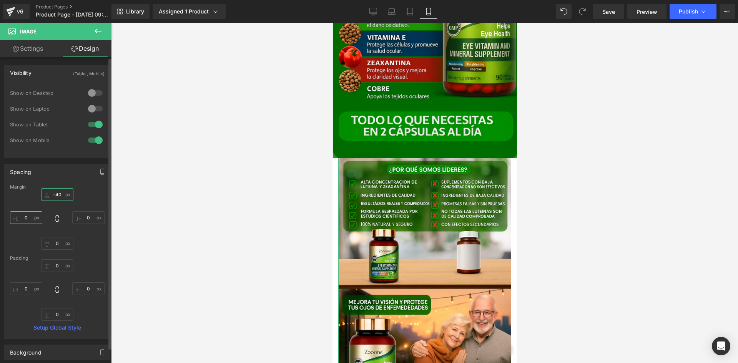
type input "-40"
click at [21, 222] on input "0" at bounding box center [26, 217] width 32 height 13
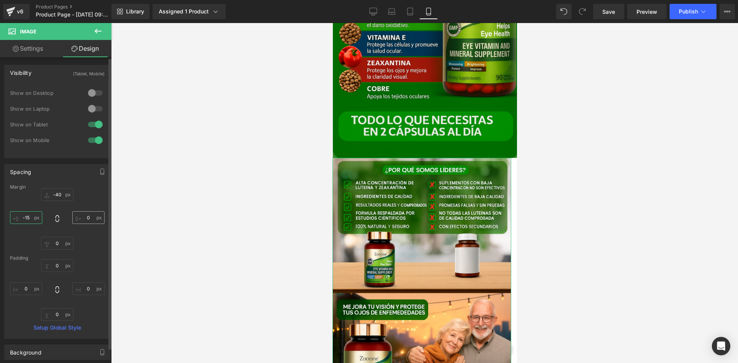
type input "-15"
click at [87, 214] on input "0" at bounding box center [88, 217] width 32 height 13
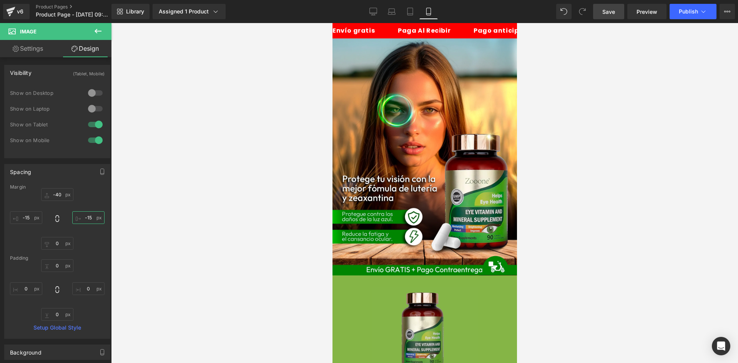
type input "-15"
click at [602, 15] on span "Save" at bounding box center [608, 12] width 13 height 8
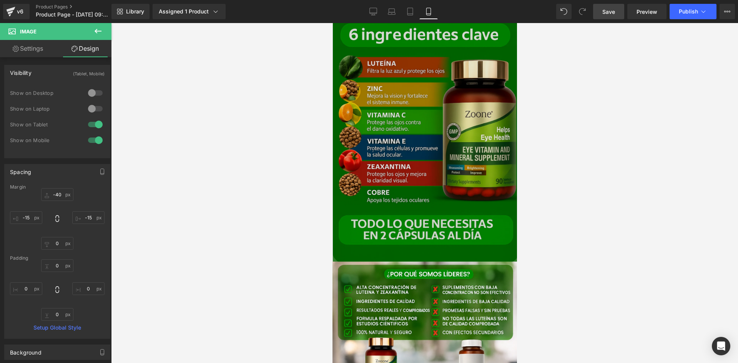
scroll to position [1306, 0]
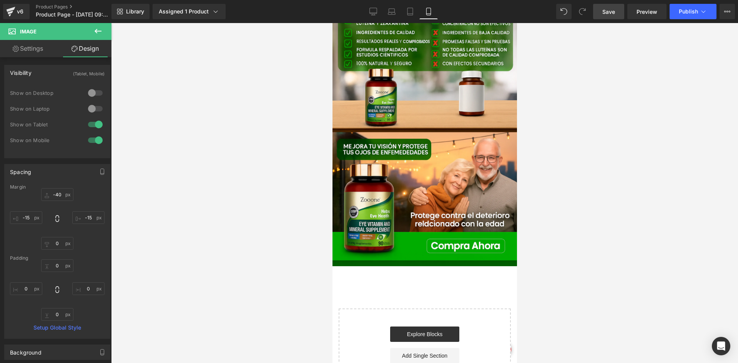
click at [101, 31] on icon at bounding box center [98, 31] width 7 height 5
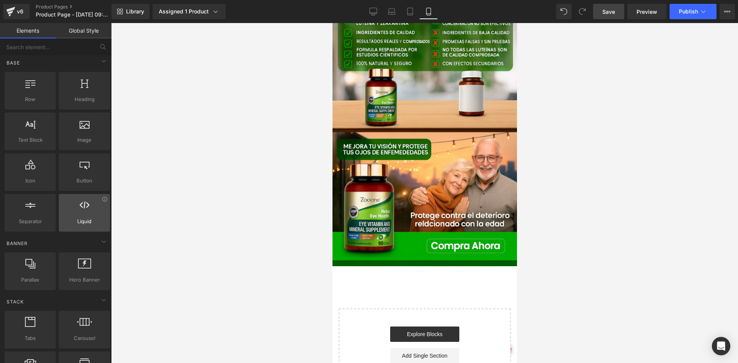
scroll to position [0, 0]
click at [47, 43] on input "text" at bounding box center [47, 46] width 95 height 17
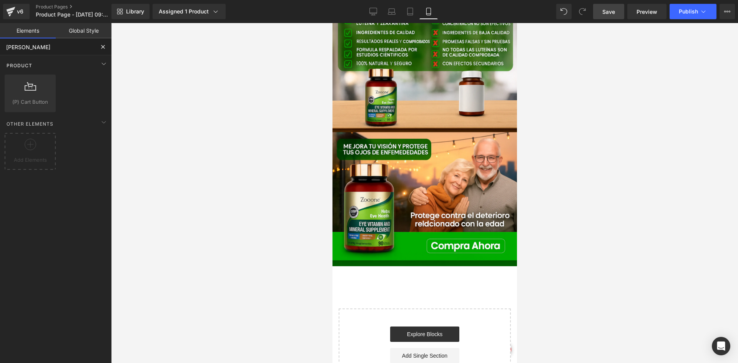
type input "car"
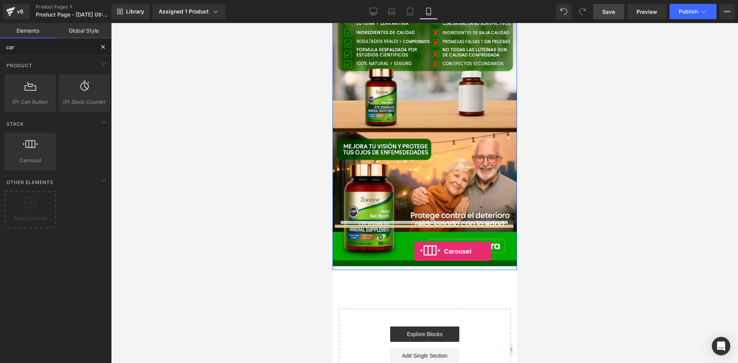
drag, startPoint x: 369, startPoint y: 169, endPoint x: 414, endPoint y: 252, distance: 94.2
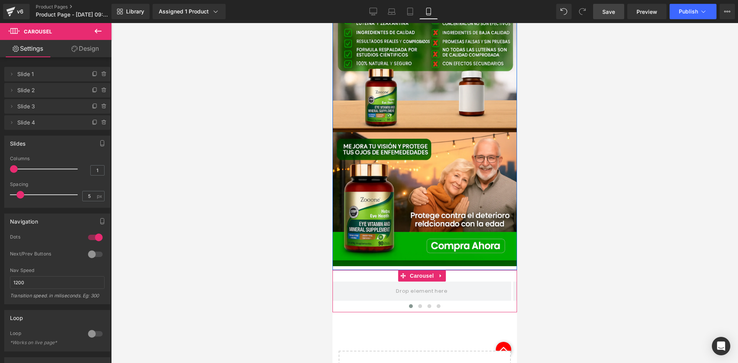
click at [88, 53] on link "Design" at bounding box center [85, 48] width 56 height 17
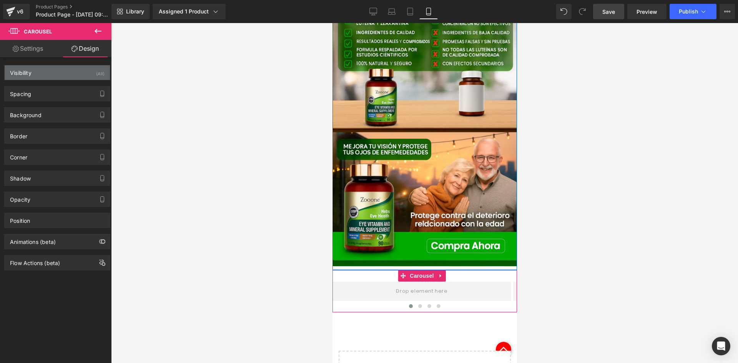
click at [82, 68] on div "Visibility (All)" at bounding box center [57, 72] width 105 height 15
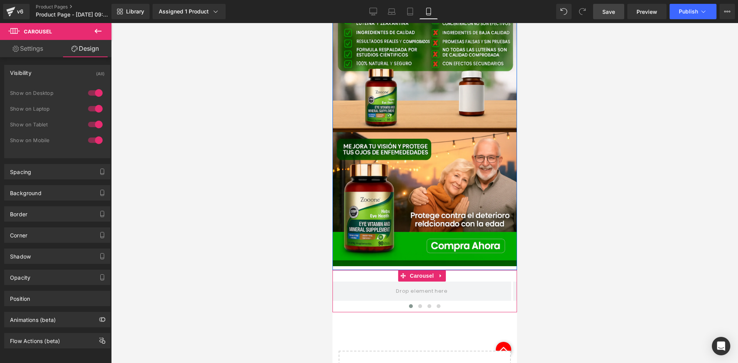
click at [93, 90] on div at bounding box center [95, 93] width 18 height 12
click at [98, 109] on div at bounding box center [95, 109] width 18 height 12
click at [427, 270] on span "Carousel" at bounding box center [421, 276] width 28 height 12
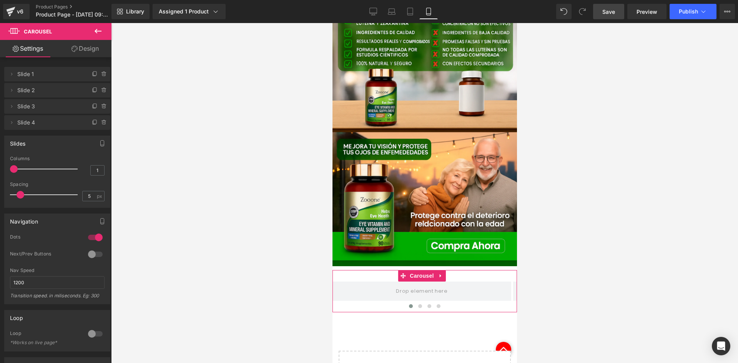
click at [86, 51] on link "Design" at bounding box center [85, 48] width 56 height 17
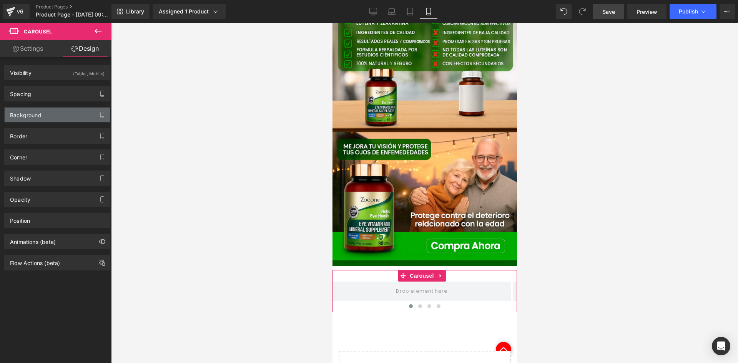
click at [50, 117] on div "Background" at bounding box center [57, 115] width 105 height 15
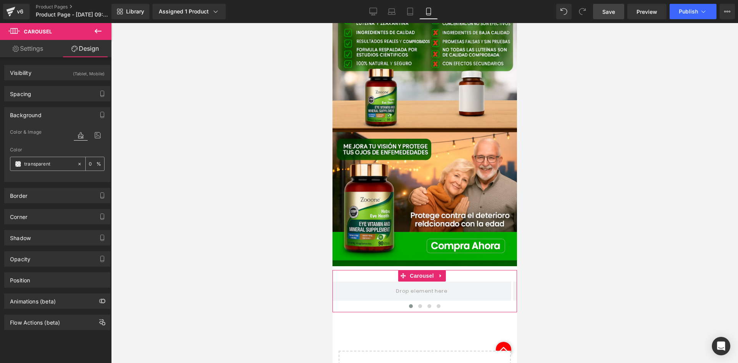
click at [54, 165] on input "transparent" at bounding box center [48, 164] width 49 height 8
paste input "85b546"
type input "85b546"
type input "100"
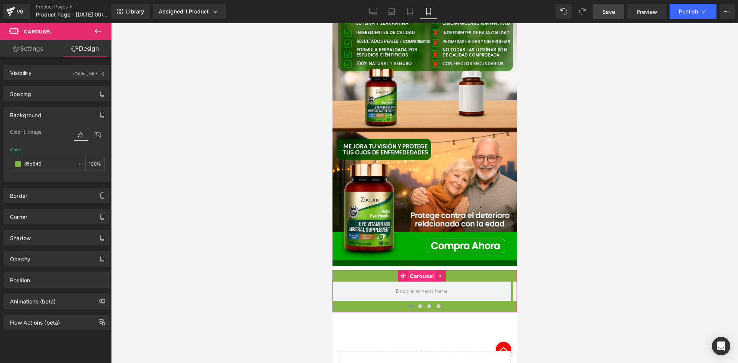
click at [416, 270] on span "Carousel" at bounding box center [421, 276] width 28 height 12
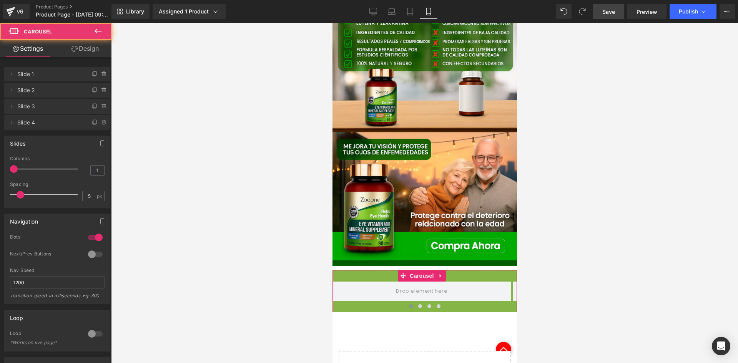
click at [80, 51] on link "Design" at bounding box center [85, 48] width 56 height 17
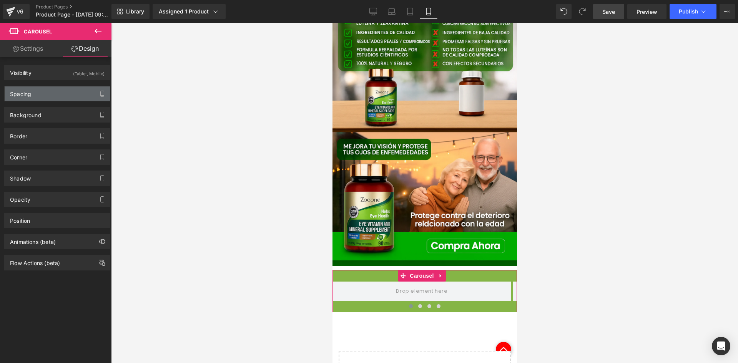
type input "0"
type input "30"
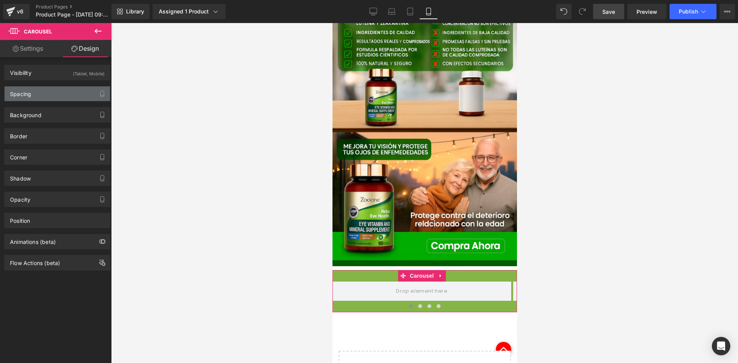
type input "0"
click at [62, 96] on div "Spacing" at bounding box center [57, 93] width 105 height 15
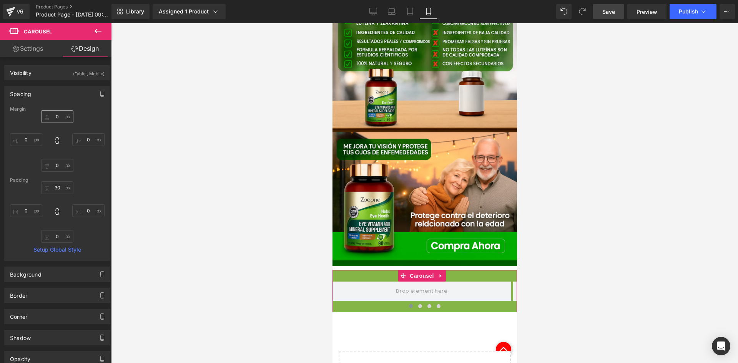
drag, startPoint x: 65, startPoint y: 124, endPoint x: 61, endPoint y: 119, distance: 5.8
click at [64, 123] on div "0px 0 0px 0 0px 0 0px 0" at bounding box center [57, 140] width 95 height 61
click at [61, 119] on input "0" at bounding box center [57, 116] width 32 height 13
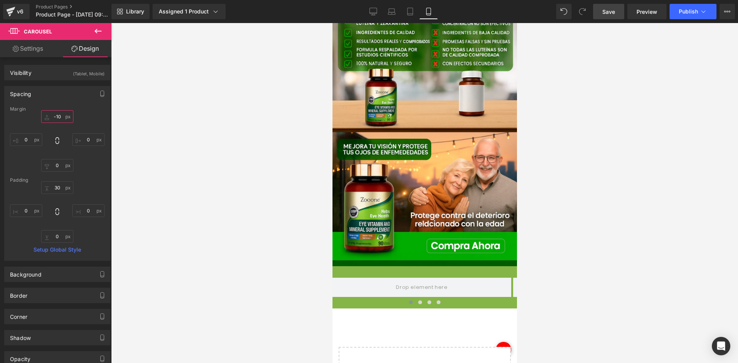
type input "-10"
click at [102, 32] on icon at bounding box center [97, 31] width 9 height 9
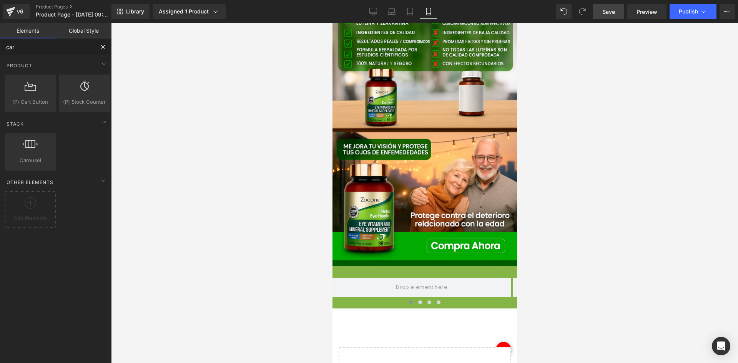
click at [54, 50] on input "car" at bounding box center [47, 46] width 95 height 17
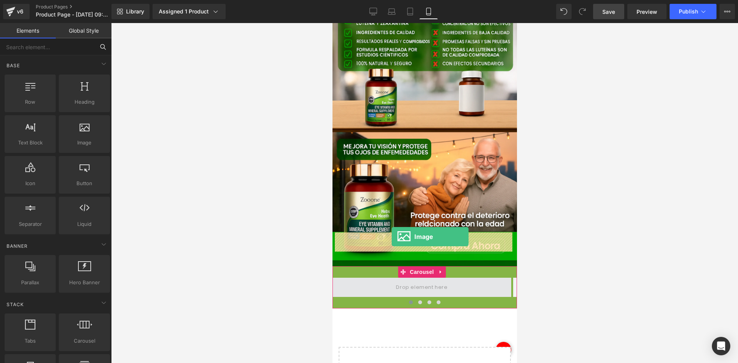
drag, startPoint x: 529, startPoint y: 187, endPoint x: 391, endPoint y: 237, distance: 146.8
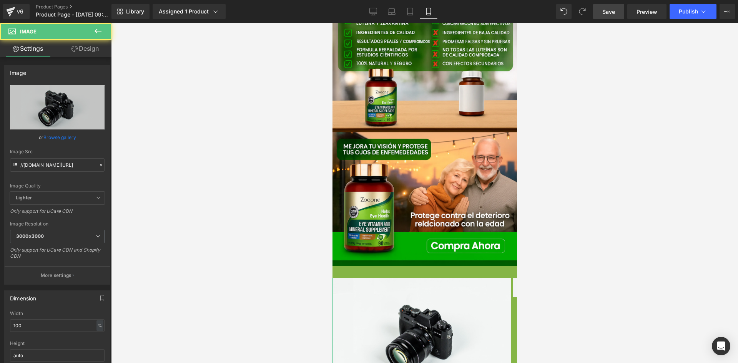
click at [88, 53] on link "Design" at bounding box center [85, 48] width 56 height 17
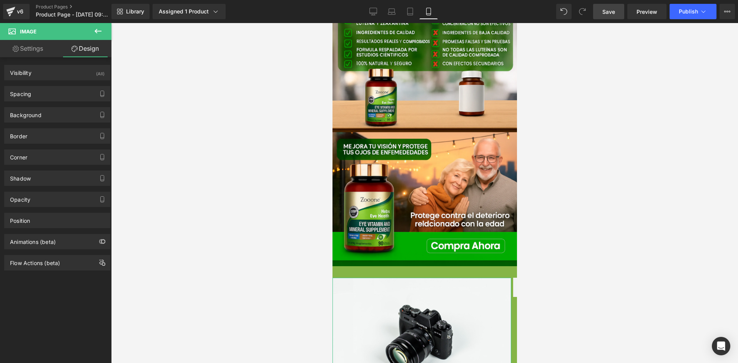
click at [88, 81] on div "Spacing [GEOGRAPHIC_DATA] 0px 0 0px 0 0px 0 0px 0 [GEOGRAPHIC_DATA] 0px 0 0px 0…" at bounding box center [57, 90] width 115 height 21
click at [88, 77] on div "Visibility (All)" at bounding box center [57, 72] width 105 height 15
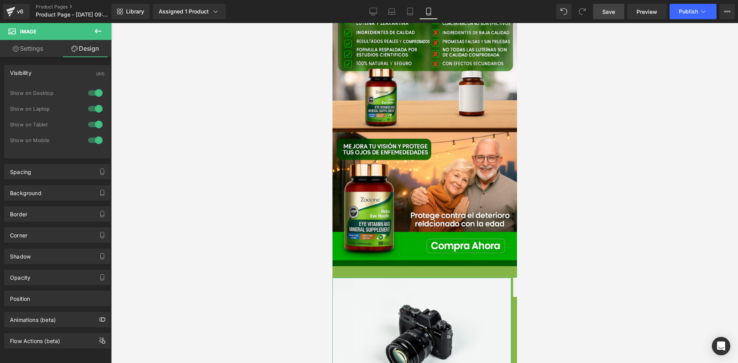
click at [96, 90] on div at bounding box center [95, 93] width 18 height 12
click at [96, 106] on div at bounding box center [95, 109] width 18 height 12
click at [103, 30] on button at bounding box center [98, 31] width 27 height 17
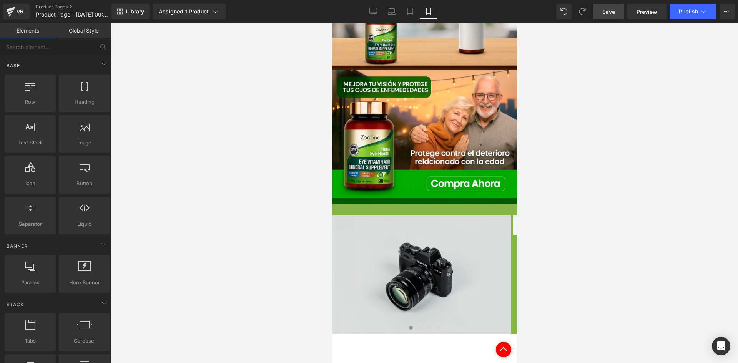
scroll to position [1383, 0]
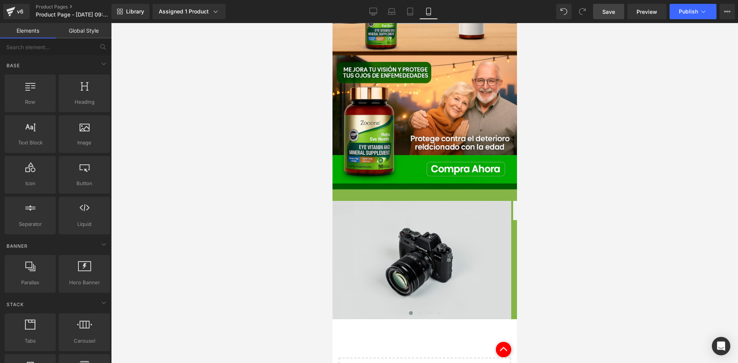
click at [397, 201] on img at bounding box center [421, 260] width 179 height 118
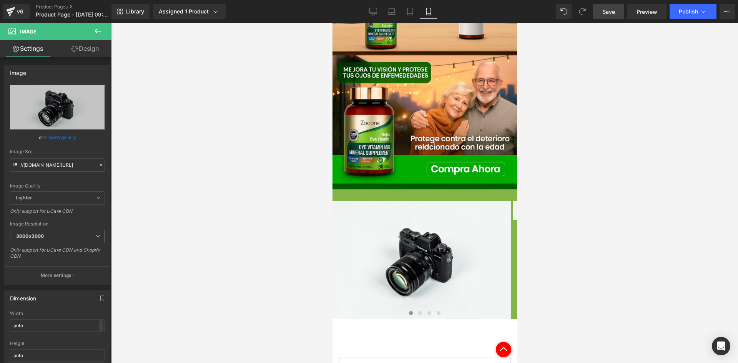
click at [82, 56] on link "Design" at bounding box center [85, 48] width 56 height 17
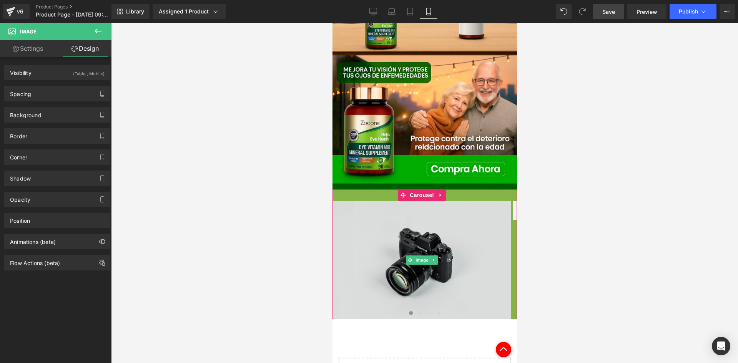
click at [448, 227] on img at bounding box center [421, 260] width 179 height 118
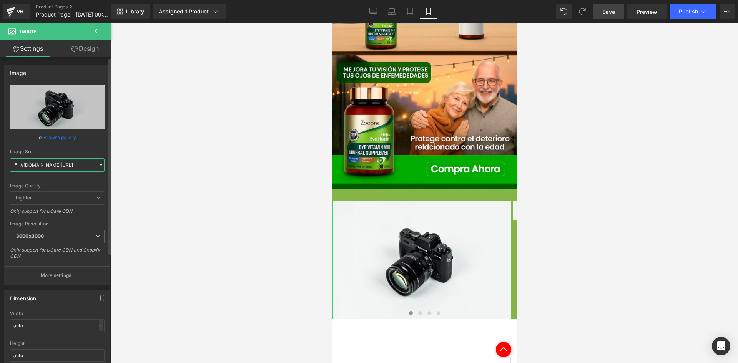
click at [48, 169] on input "//[DOMAIN_NAME][URL]" at bounding box center [57, 164] width 95 height 13
type input "[URL][DOMAIN_NAME]"
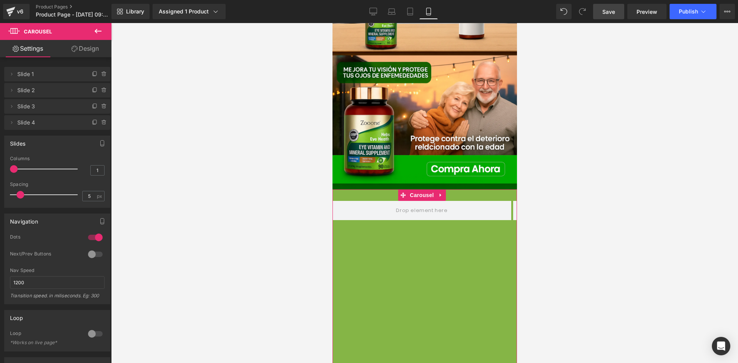
click at [78, 45] on link "Design" at bounding box center [85, 48] width 56 height 17
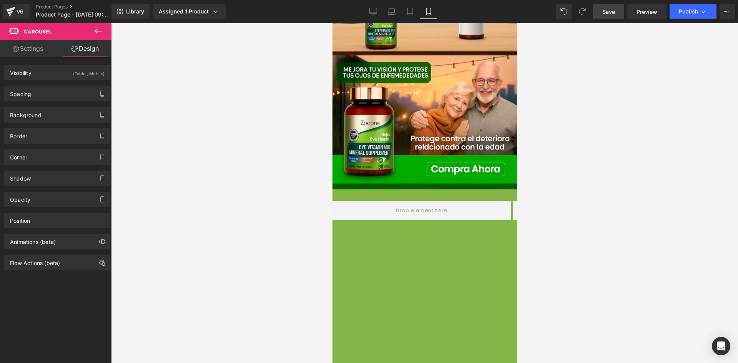
click at [104, 27] on button at bounding box center [98, 31] width 27 height 17
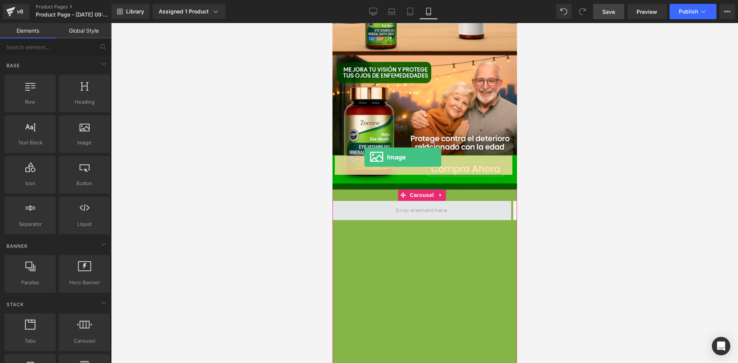
drag, startPoint x: 429, startPoint y: 148, endPoint x: 364, endPoint y: 158, distance: 66.4
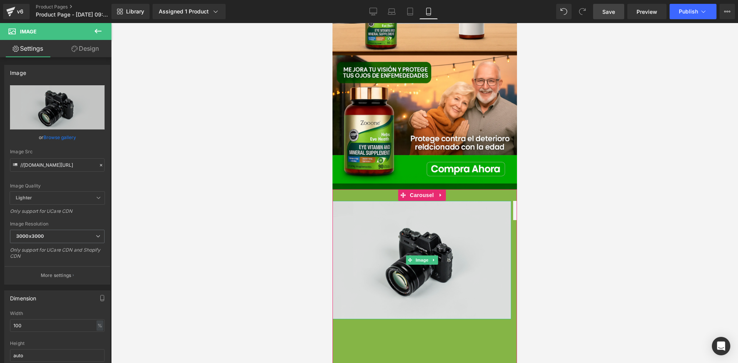
click at [429, 207] on img at bounding box center [421, 260] width 179 height 118
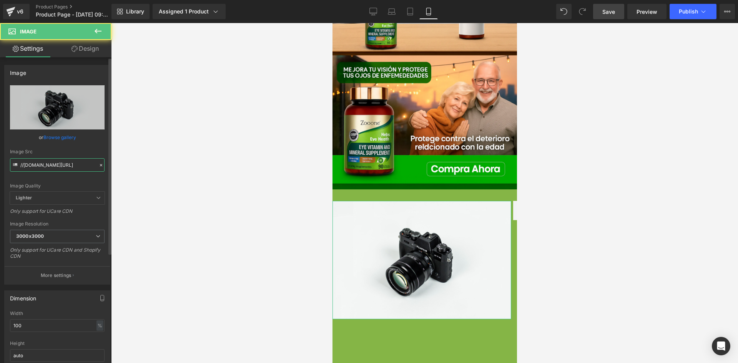
click at [55, 162] on input "//[DOMAIN_NAME][URL]" at bounding box center [57, 164] width 95 height 13
type input "[URL][DOMAIN_NAME]"
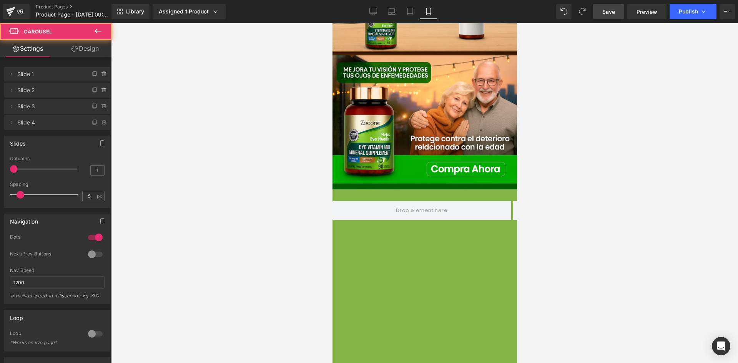
click at [97, 30] on icon at bounding box center [97, 31] width 9 height 9
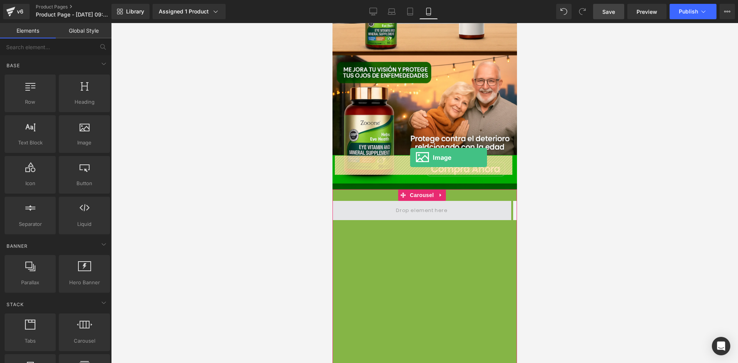
drag, startPoint x: 429, startPoint y: 159, endPoint x: 410, endPoint y: 158, distance: 19.3
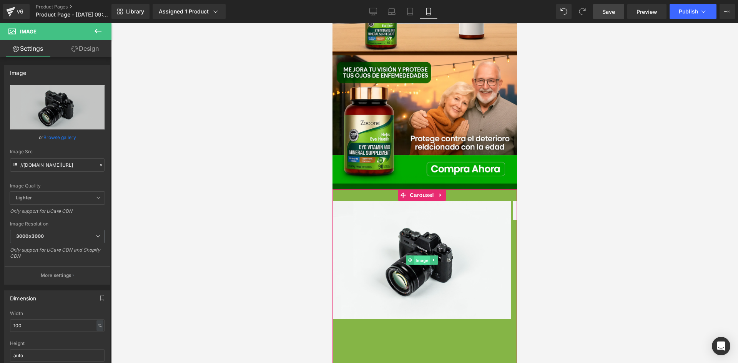
click at [421, 256] on span "Image" at bounding box center [421, 260] width 16 height 9
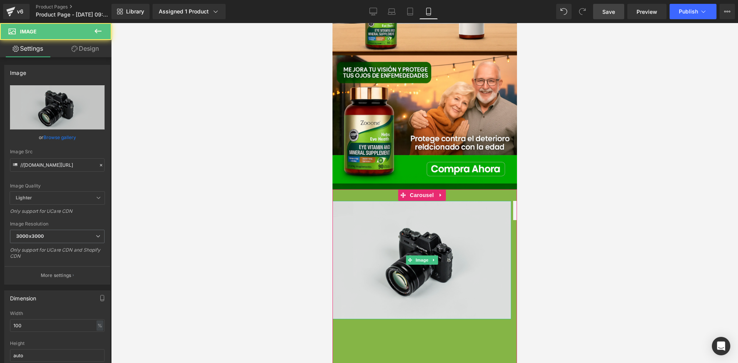
click at [410, 226] on img at bounding box center [421, 260] width 179 height 118
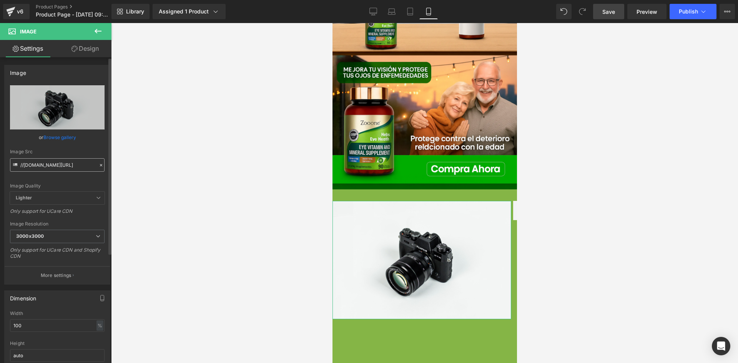
click at [61, 162] on input "//[DOMAIN_NAME][URL]" at bounding box center [57, 164] width 95 height 13
type input "[URL][DOMAIN_NAME]"
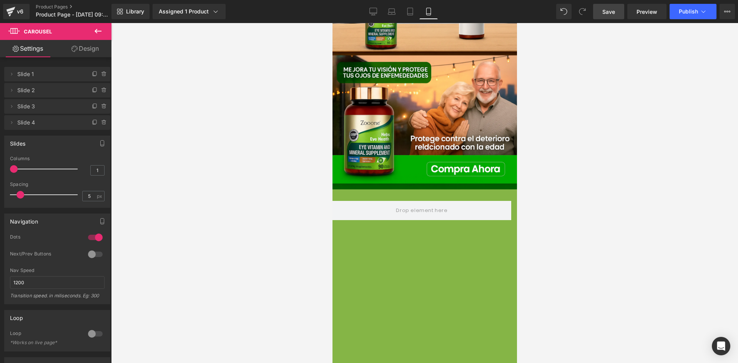
click at [101, 38] on button at bounding box center [98, 31] width 27 height 17
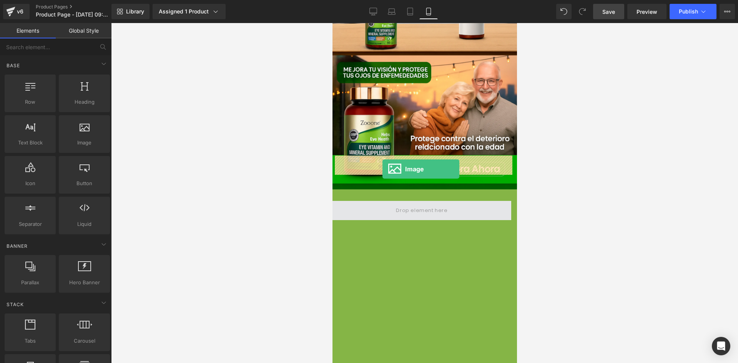
drag, startPoint x: 493, startPoint y: 172, endPoint x: 382, endPoint y: 169, distance: 111.1
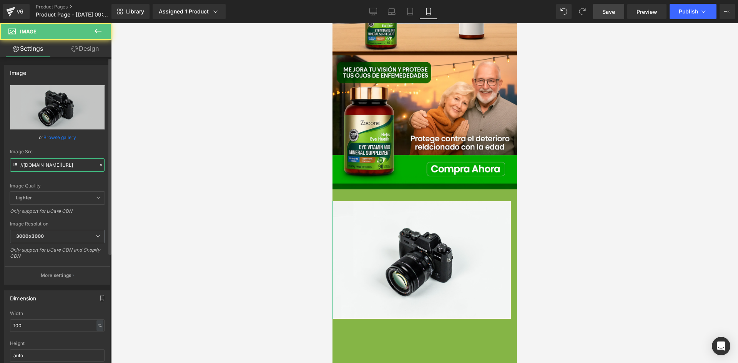
click at [64, 165] on input "//[DOMAIN_NAME][URL]" at bounding box center [57, 164] width 95 height 13
paste input "[URL][DOMAIN_NAME][DOMAIN_NAME]"
type input "[URL][DOMAIN_NAME]"
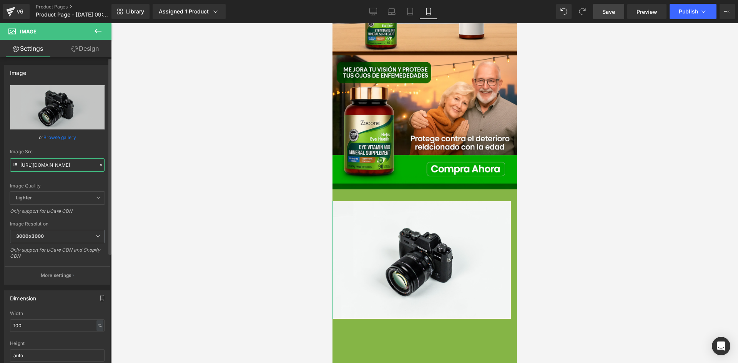
scroll to position [0, 1]
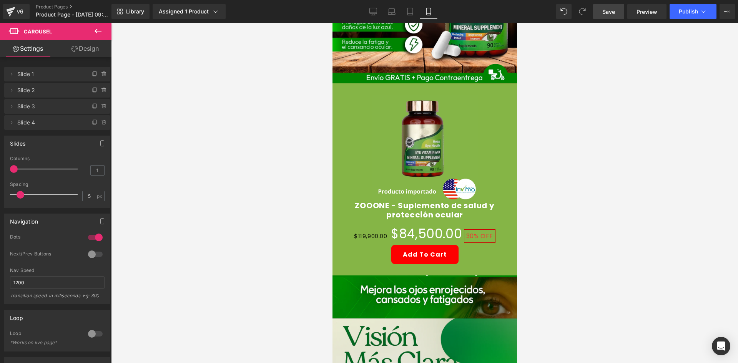
scroll to position [0, 0]
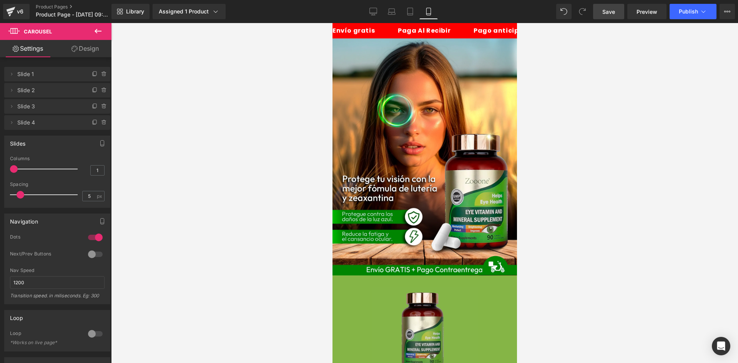
drag, startPoint x: 612, startPoint y: 8, endPoint x: 619, endPoint y: 9, distance: 7.3
click at [612, 8] on span "Save" at bounding box center [608, 12] width 13 height 8
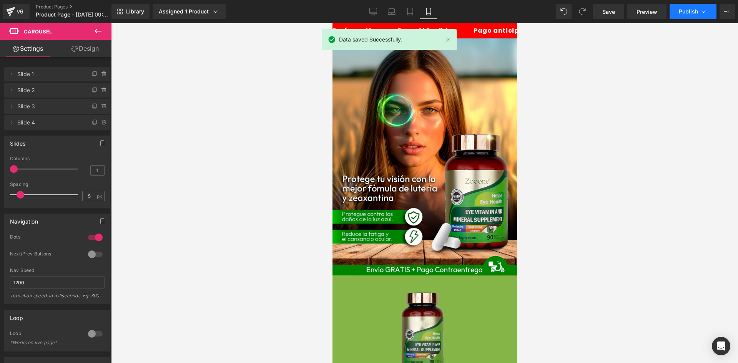
click at [685, 12] on span "Publish" at bounding box center [687, 11] width 19 height 6
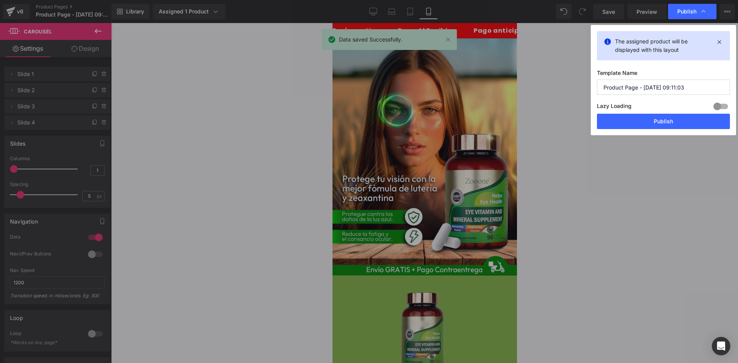
click at [643, 86] on input "Product Page - [DATE] 09:11:03" at bounding box center [663, 87] width 133 height 15
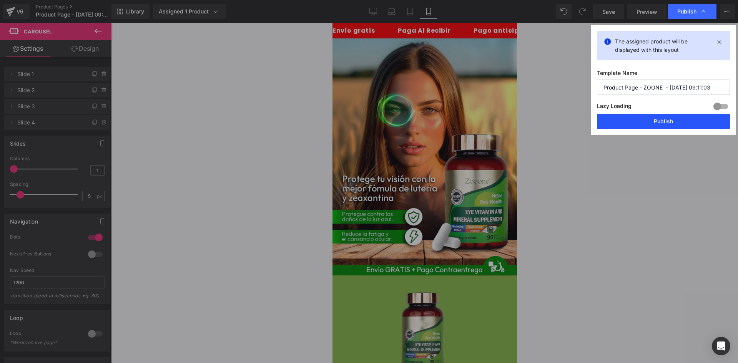
type input "Product Page - ZOONE - [DATE] 09:11:03"
click at [667, 119] on button "Publish" at bounding box center [663, 121] width 133 height 15
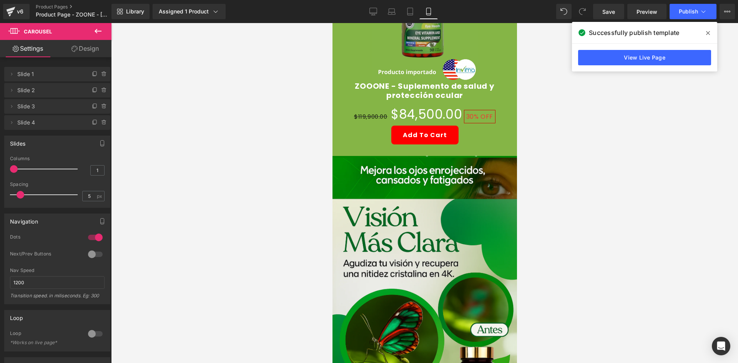
scroll to position [423, 0]
